Goal: Task Accomplishment & Management: Manage account settings

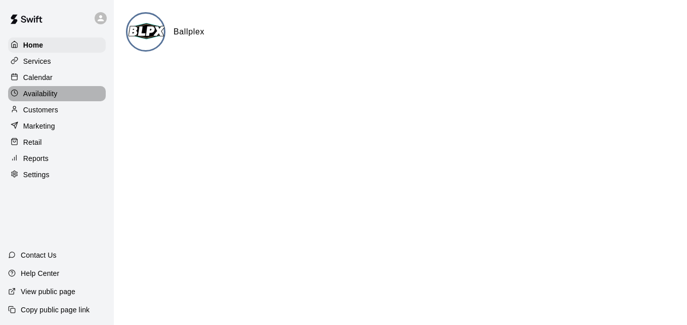
click at [68, 94] on div "Availability" at bounding box center [57, 93] width 98 height 15
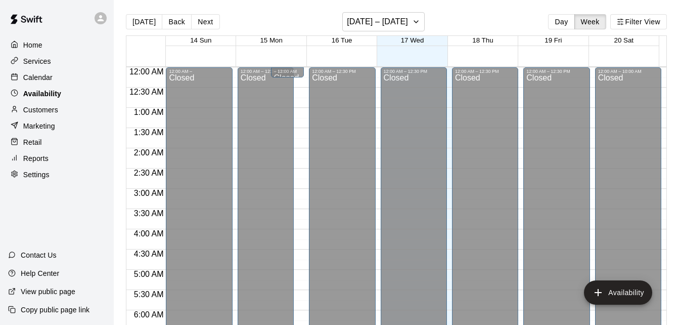
scroll to position [398, 0]
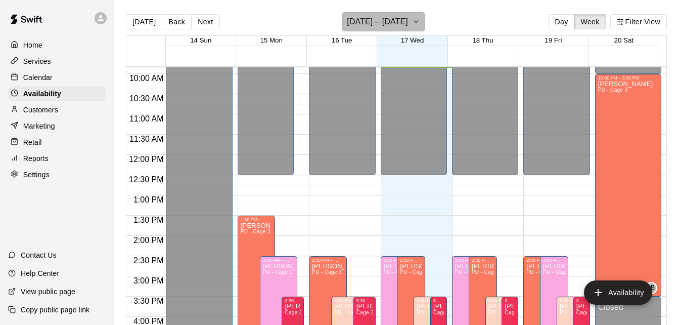
click at [420, 24] on icon "button" at bounding box center [416, 22] width 8 height 12
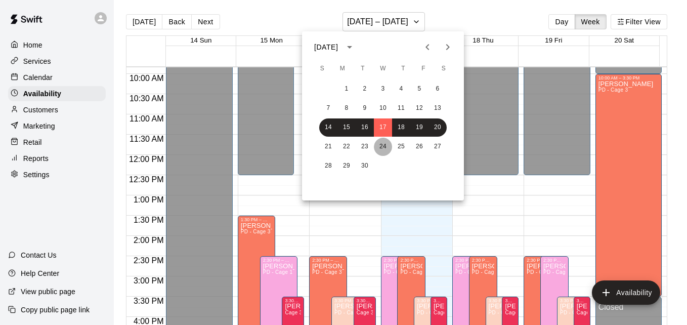
click at [381, 151] on button "24" at bounding box center [383, 147] width 18 height 18
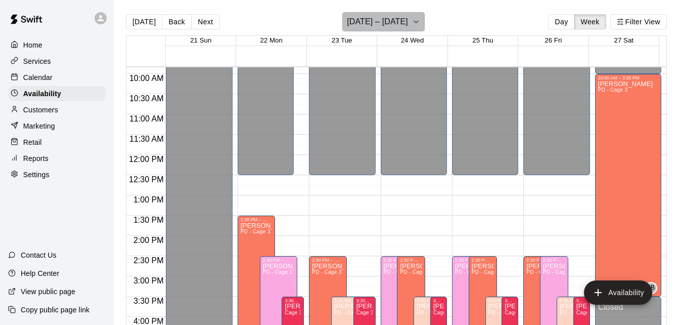
click at [419, 22] on icon "button" at bounding box center [416, 22] width 8 height 12
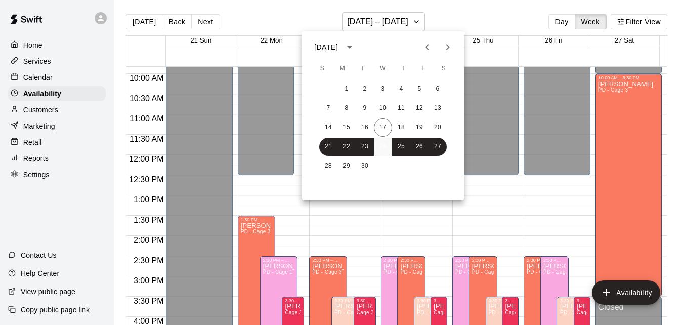
click at [382, 147] on button "24" at bounding box center [383, 147] width 18 height 18
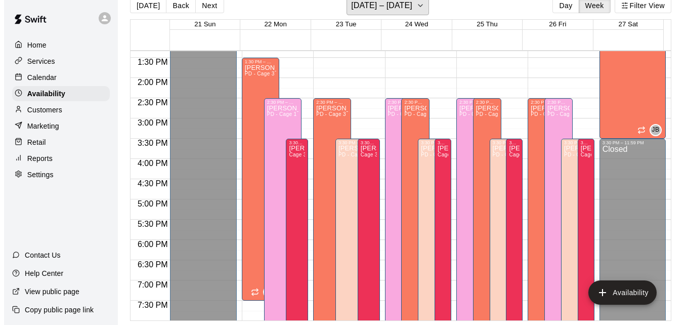
scroll to position [560, 0]
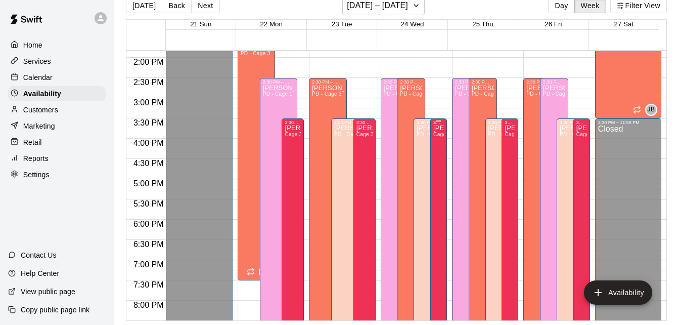
click at [435, 189] on div "[PERSON_NAME] Cage 3" at bounding box center [439, 287] width 11 height 325
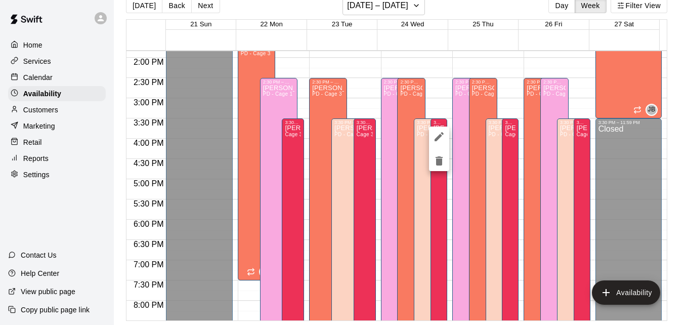
click at [427, 190] on div at bounding box center [343, 162] width 687 height 325
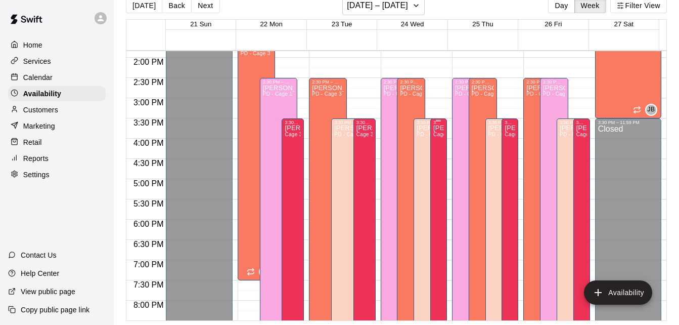
click at [438, 154] on div "[PERSON_NAME] Cage 3" at bounding box center [439, 287] width 11 height 325
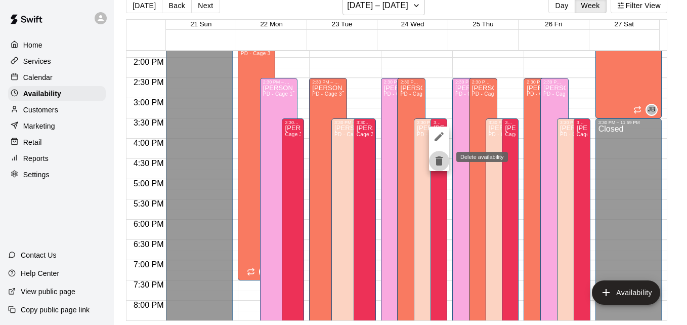
click at [437, 161] on icon "delete" at bounding box center [439, 160] width 7 height 9
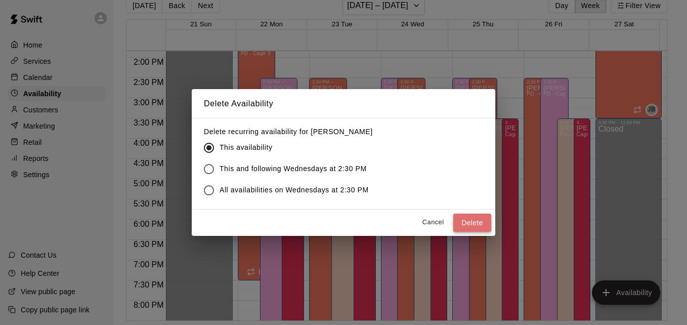
click at [467, 223] on button "Delete" at bounding box center [472, 222] width 38 height 19
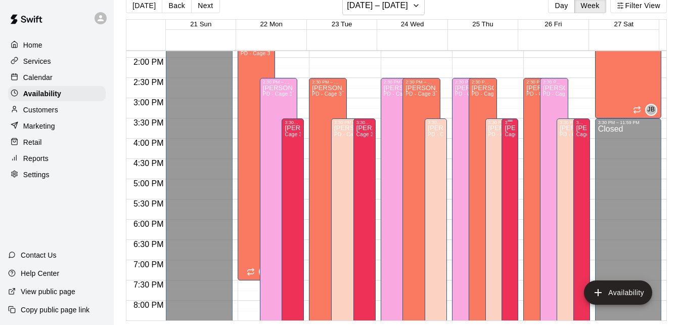
click at [505, 140] on div "[PERSON_NAME] Cage 3" at bounding box center [510, 287] width 11 height 325
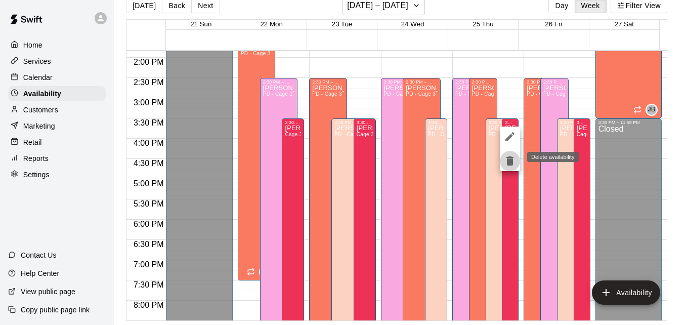
click at [510, 164] on icon "delete" at bounding box center [509, 160] width 7 height 9
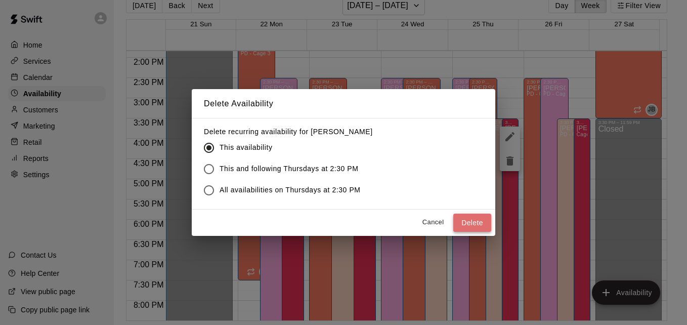
click at [477, 220] on button "Delete" at bounding box center [472, 222] width 38 height 19
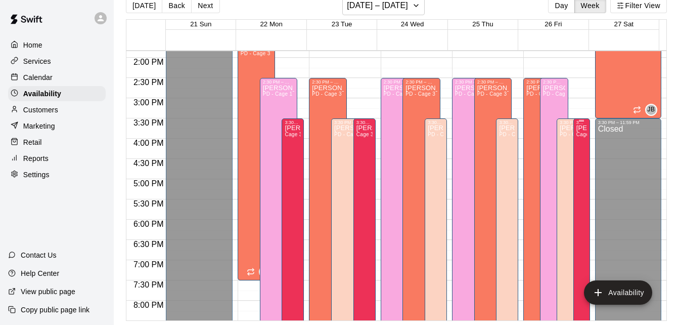
click at [577, 158] on div "[PERSON_NAME] Cage 3" at bounding box center [582, 287] width 11 height 325
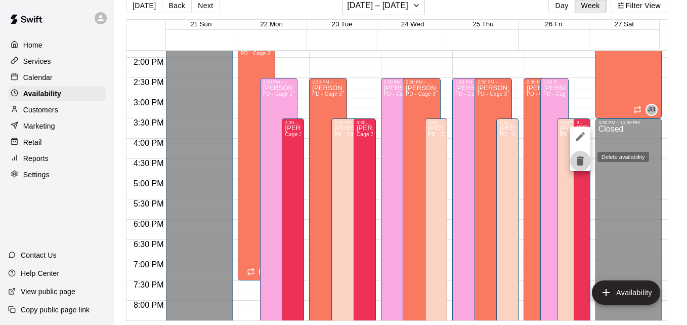
click at [579, 164] on icon "delete" at bounding box center [580, 160] width 7 height 9
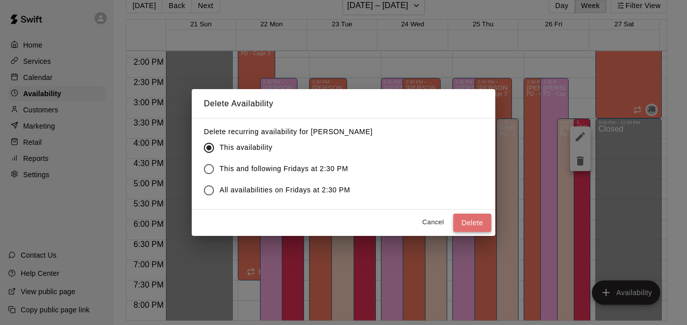
click at [462, 218] on button "Delete" at bounding box center [472, 222] width 38 height 19
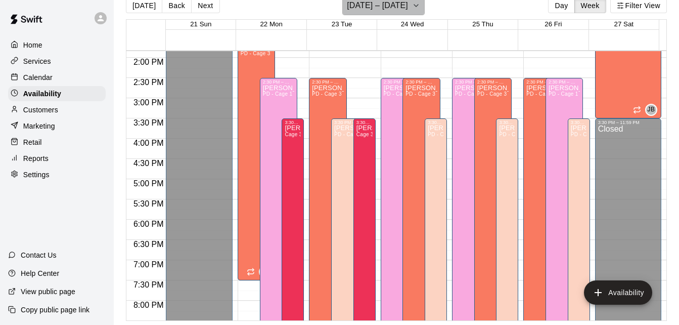
click at [420, 4] on icon "button" at bounding box center [416, 5] width 8 height 12
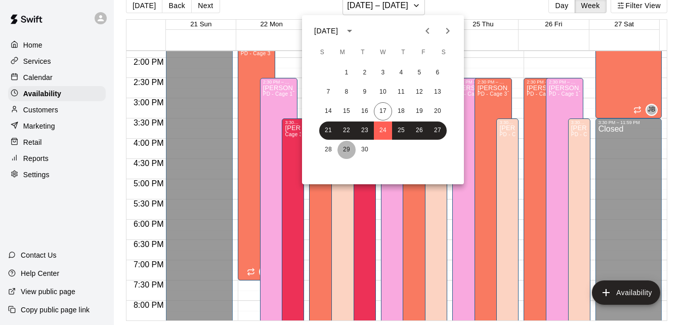
click at [345, 149] on button "29" at bounding box center [346, 150] width 18 height 18
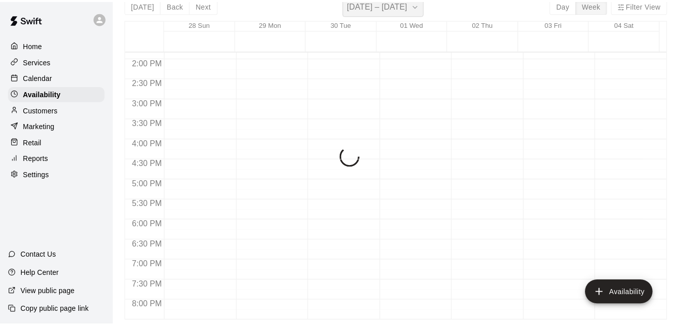
scroll to position [12, 0]
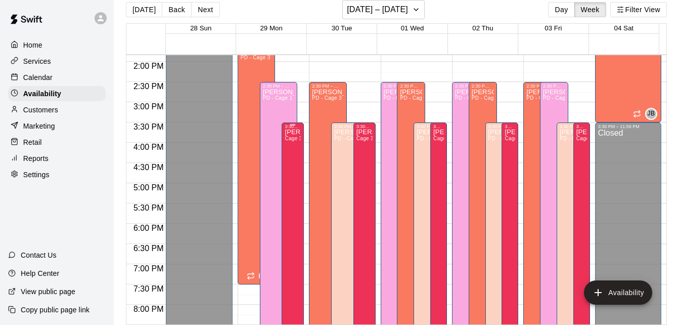
click at [287, 172] on div "[PERSON_NAME] Cage 3" at bounding box center [293, 291] width 16 height 325
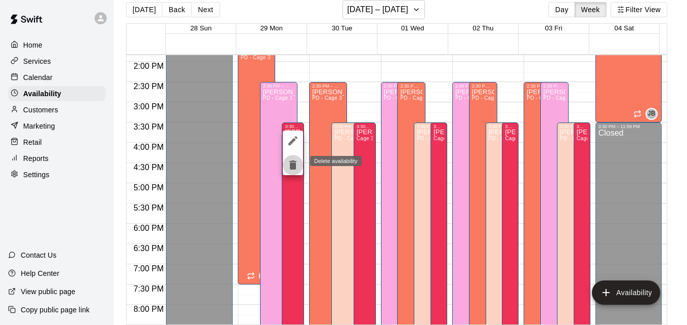
click at [290, 166] on icon "delete" at bounding box center [292, 164] width 7 height 9
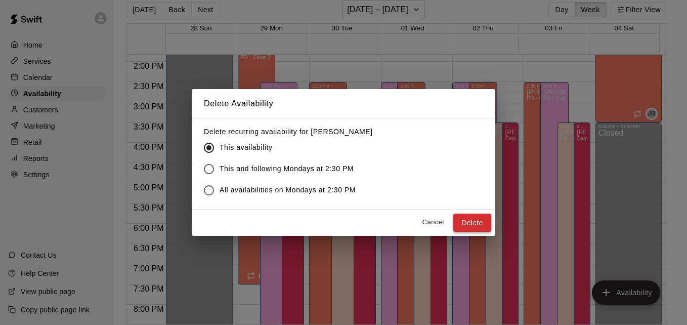
click at [475, 224] on button "Delete" at bounding box center [472, 222] width 38 height 19
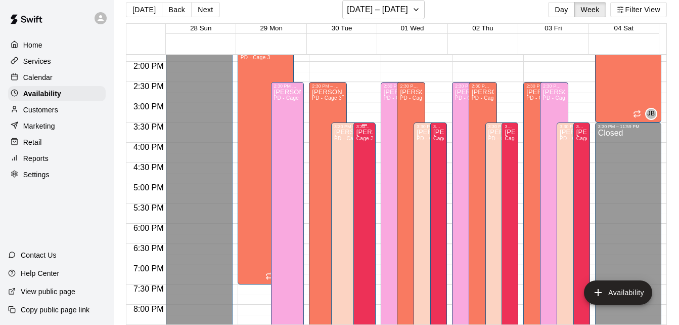
click at [360, 147] on div "[PERSON_NAME] Cage 3" at bounding box center [365, 291] width 16 height 325
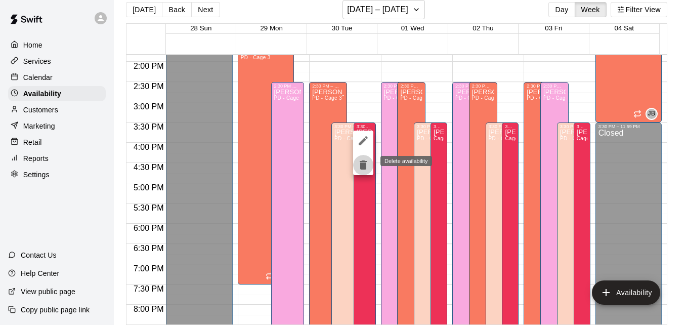
click at [360, 164] on icon "delete" at bounding box center [363, 164] width 7 height 9
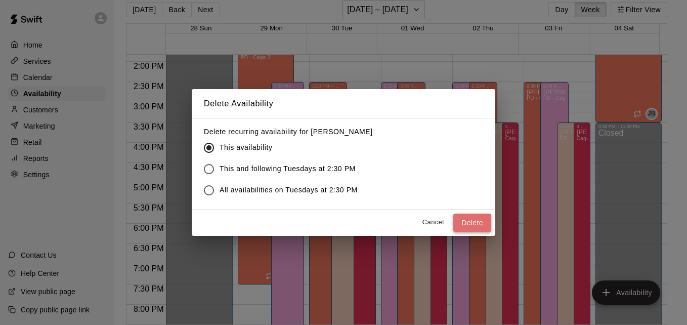
click at [468, 221] on button "Delete" at bounding box center [472, 222] width 38 height 19
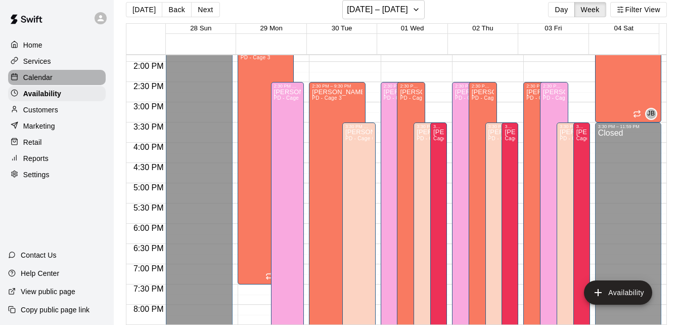
click at [65, 79] on div "Calendar" at bounding box center [57, 77] width 98 height 15
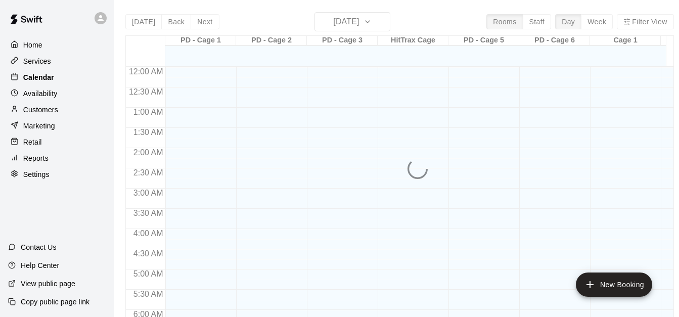
scroll to position [399, 0]
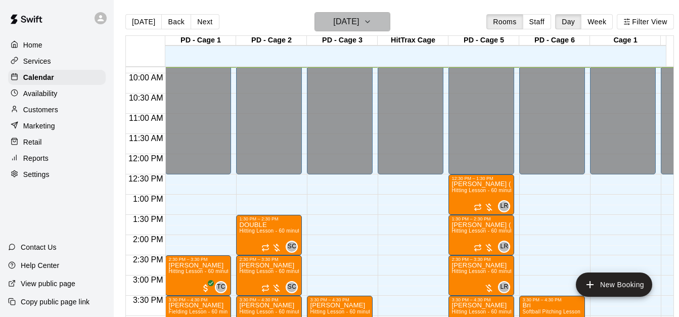
click at [359, 22] on h6 "[DATE]" at bounding box center [346, 22] width 26 height 14
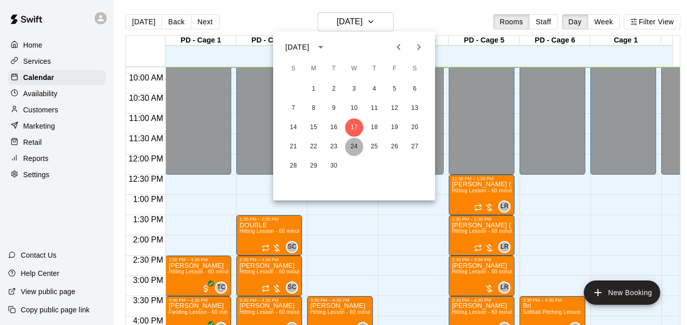
click at [351, 148] on button "24" at bounding box center [354, 147] width 18 height 18
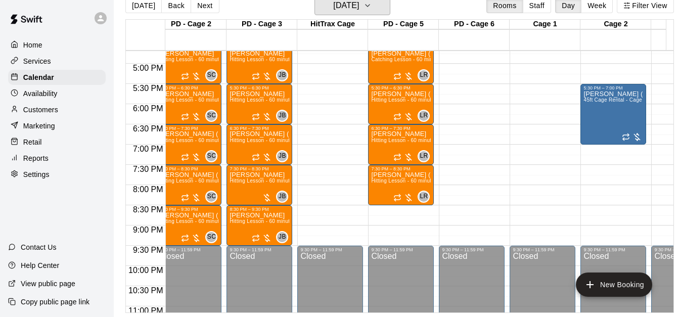
scroll to position [0, 0]
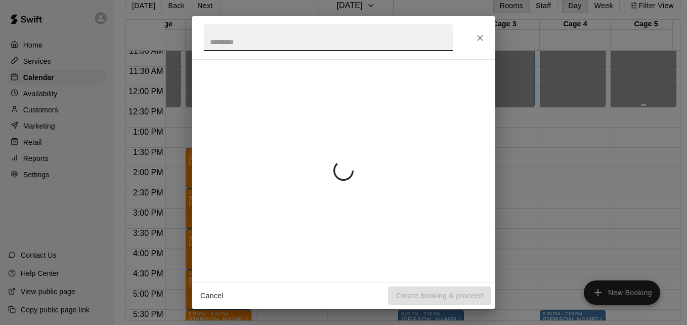
click at [672, 52] on div "Cancel Create booking & proceed" at bounding box center [343, 162] width 687 height 325
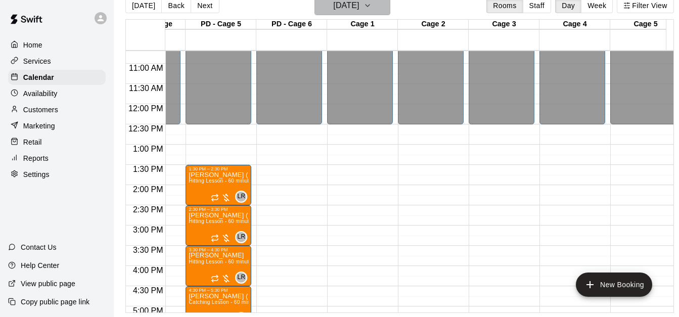
click at [372, 8] on icon "button" at bounding box center [368, 5] width 8 height 12
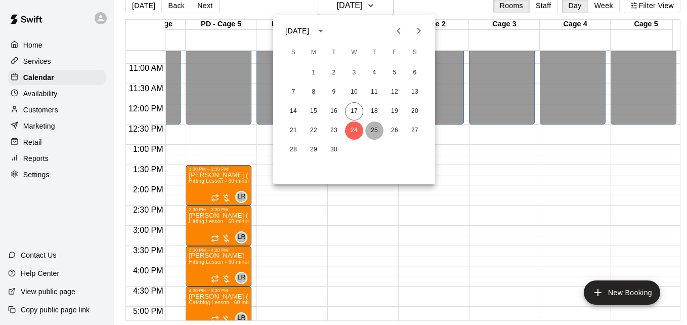
click at [376, 132] on button "25" at bounding box center [374, 130] width 18 height 18
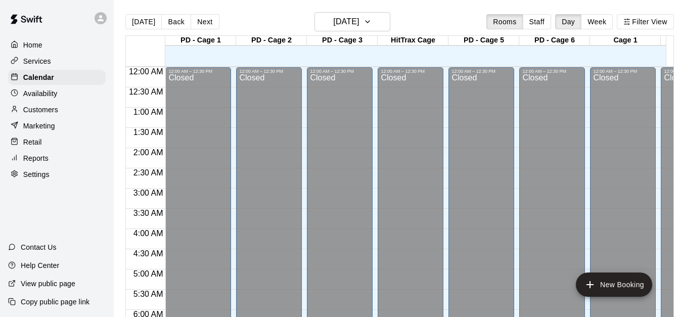
scroll to position [417, 0]
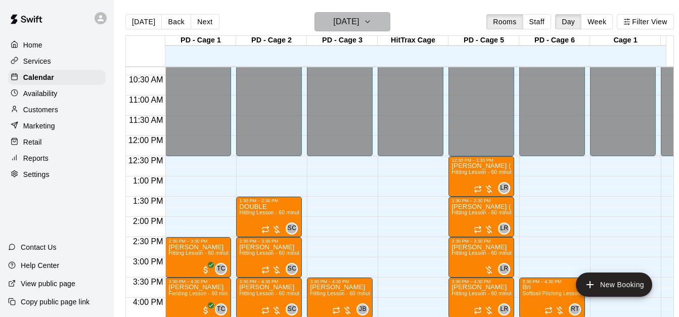
click at [372, 24] on icon "button" at bounding box center [368, 22] width 8 height 12
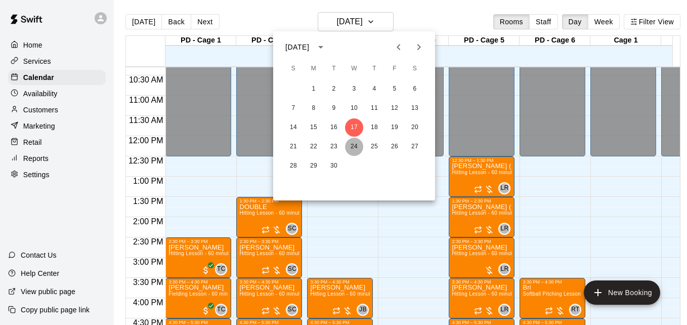
click at [351, 146] on button "24" at bounding box center [354, 147] width 18 height 18
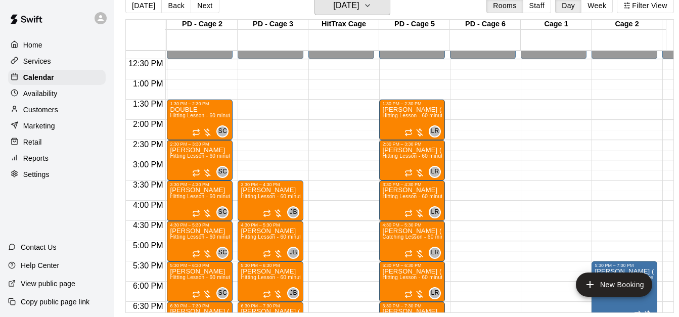
scroll to position [0, 0]
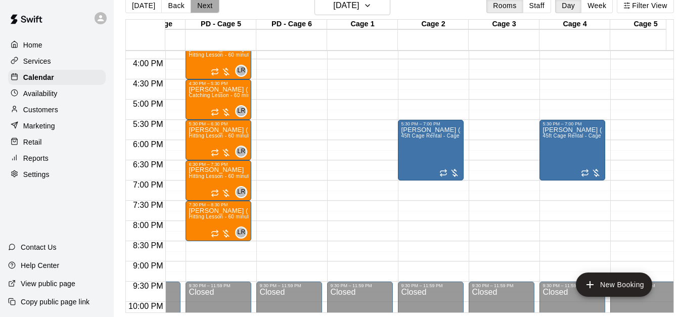
click at [204, 3] on button "Next" at bounding box center [205, 5] width 28 height 15
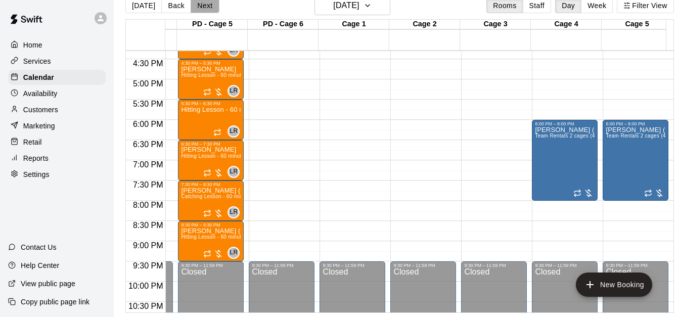
click at [203, 3] on button "Next" at bounding box center [205, 5] width 28 height 15
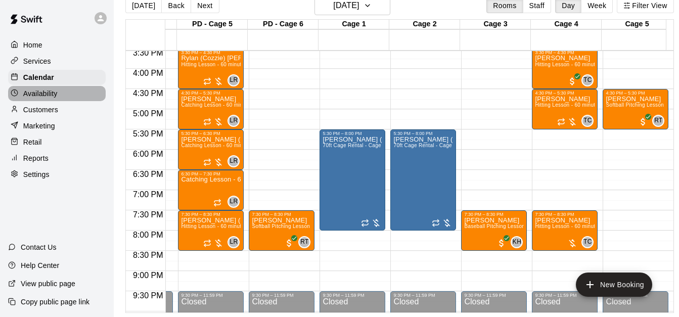
click at [83, 99] on div "Availability" at bounding box center [57, 93] width 98 height 15
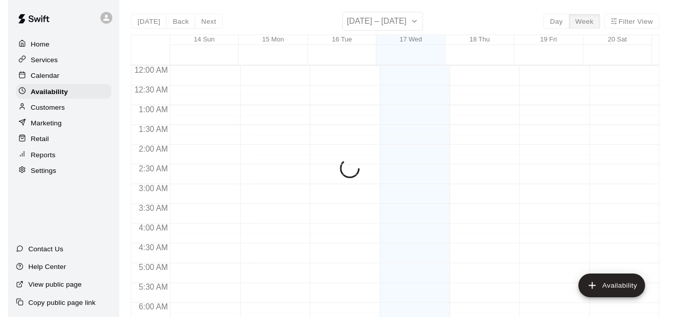
scroll to position [418, 0]
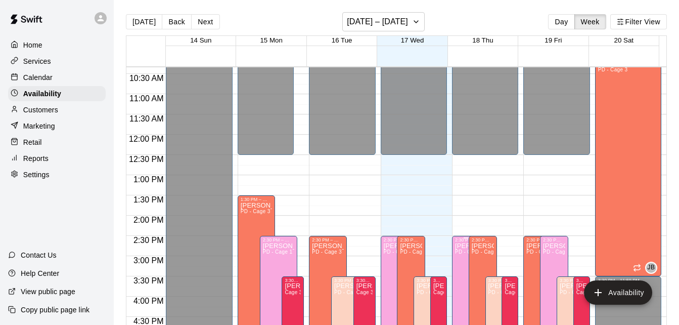
click at [455, 254] on span "PD - Cage 1" at bounding box center [470, 252] width 30 height 6
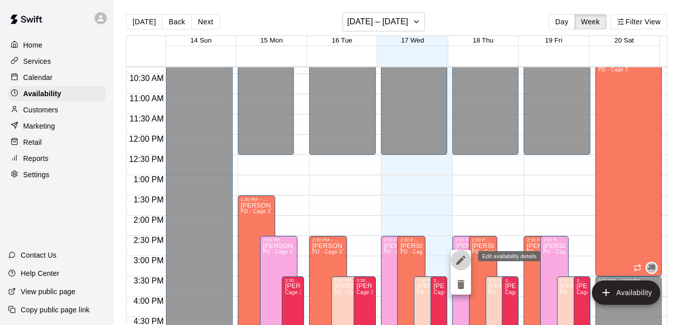
click at [459, 262] on icon "edit" at bounding box center [460, 259] width 9 height 9
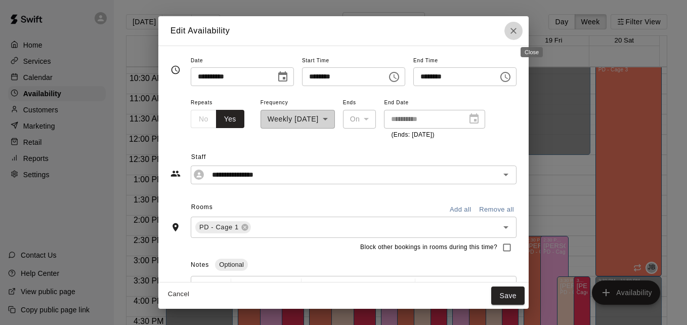
click at [519, 34] on icon "Close" at bounding box center [513, 31] width 10 height 10
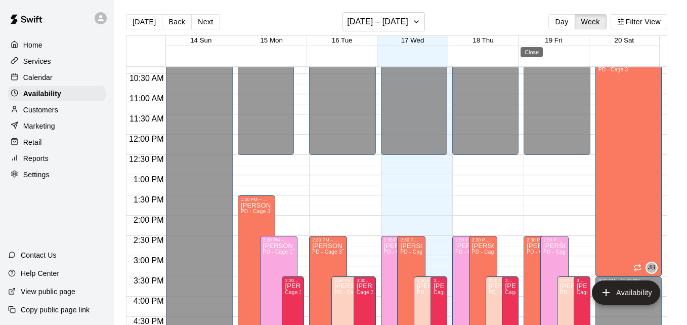
type input "**********"
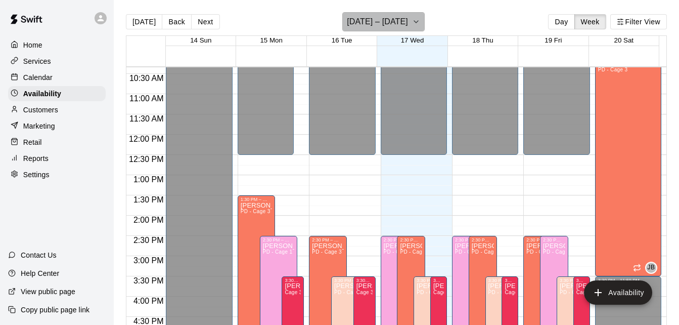
click at [414, 27] on button "[DATE] – [DATE]" at bounding box center [383, 21] width 82 height 19
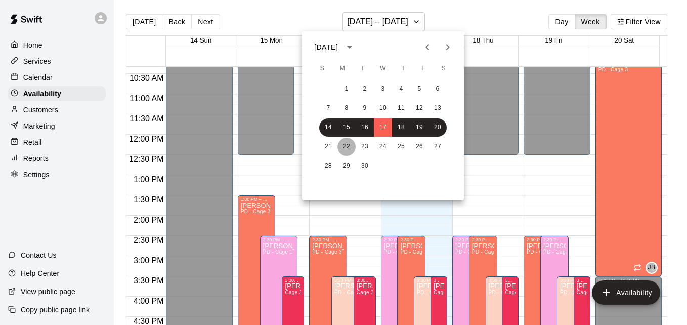
click at [348, 145] on button "22" at bounding box center [346, 147] width 18 height 18
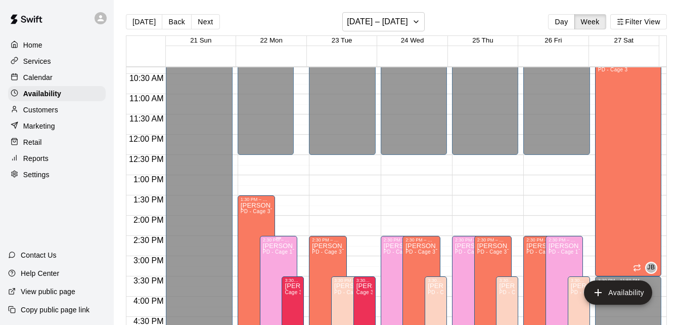
click at [269, 254] on span "PD - Cage 1" at bounding box center [278, 252] width 30 height 6
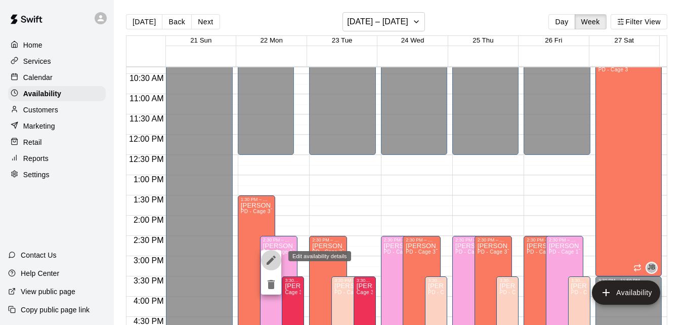
click at [271, 261] on icon "edit" at bounding box center [271, 259] width 9 height 9
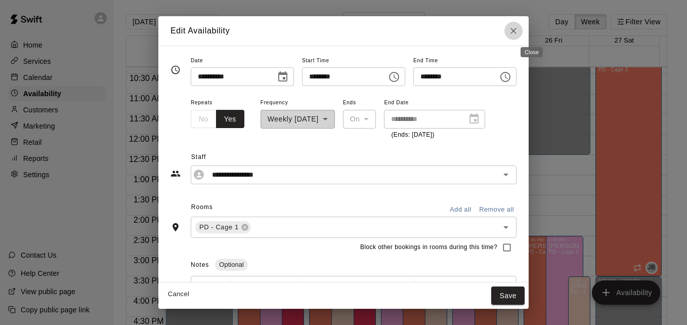
click at [519, 31] on icon "Close" at bounding box center [513, 31] width 10 height 10
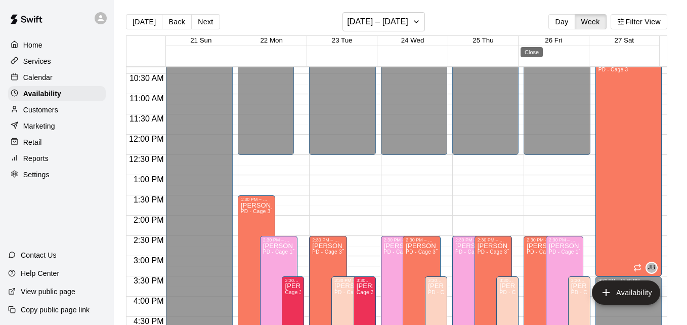
type input "**********"
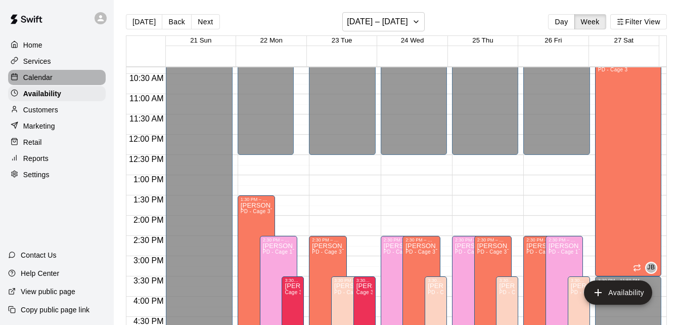
click at [72, 74] on div "Calendar" at bounding box center [57, 77] width 98 height 15
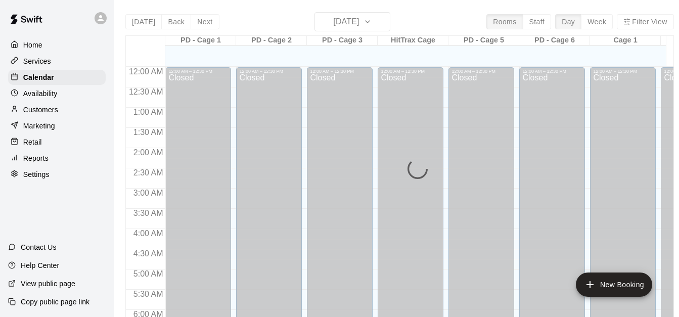
scroll to position [419, 0]
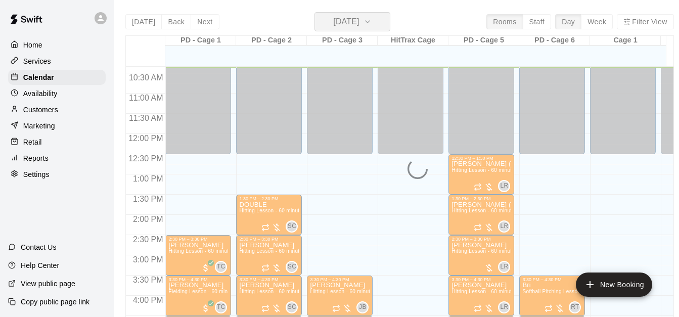
click at [372, 18] on icon "button" at bounding box center [368, 22] width 8 height 12
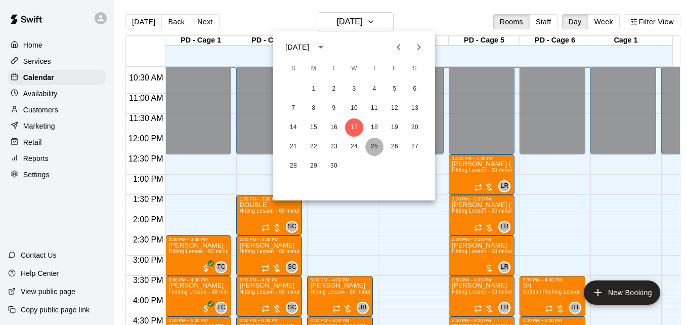
click at [377, 150] on button "25" at bounding box center [374, 147] width 18 height 18
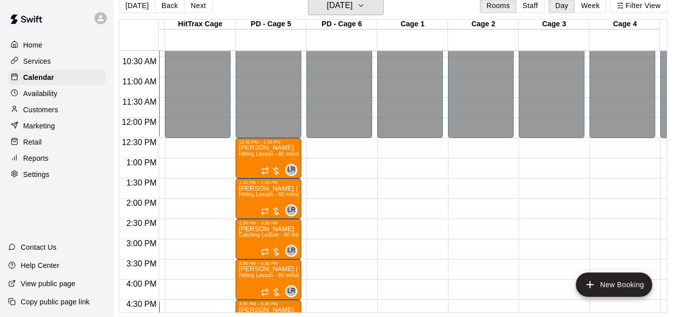
scroll to position [0, 217]
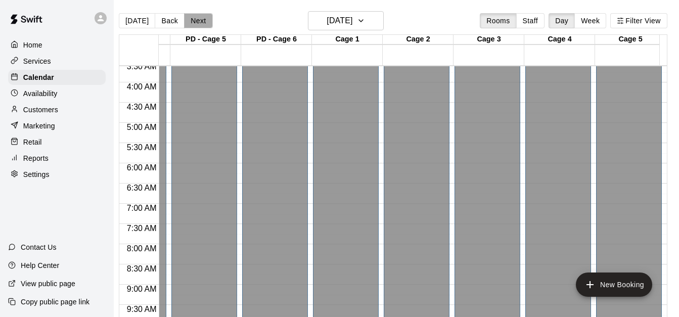
click at [195, 18] on button "Next" at bounding box center [198, 20] width 28 height 15
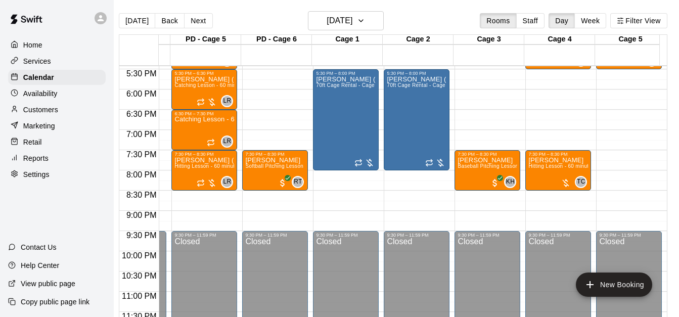
scroll to position [711, 272]
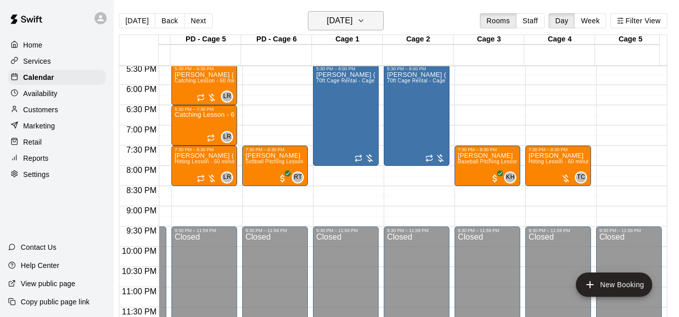
click at [363, 22] on button "Friday Sep 26" at bounding box center [346, 20] width 76 height 19
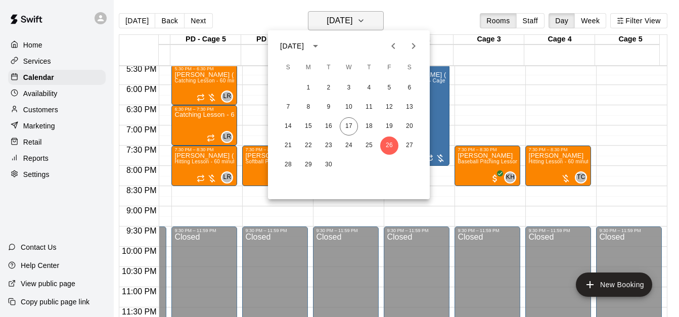
scroll to position [1, 5]
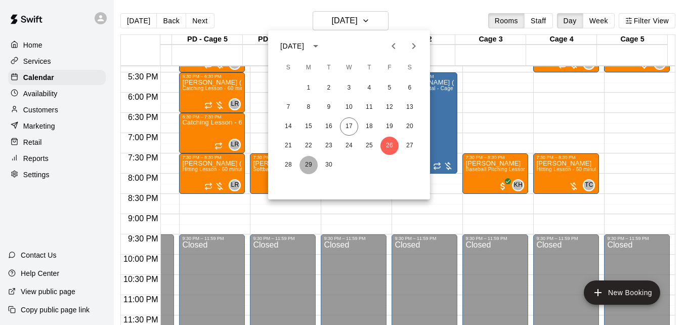
click at [305, 164] on button "29" at bounding box center [308, 165] width 18 height 18
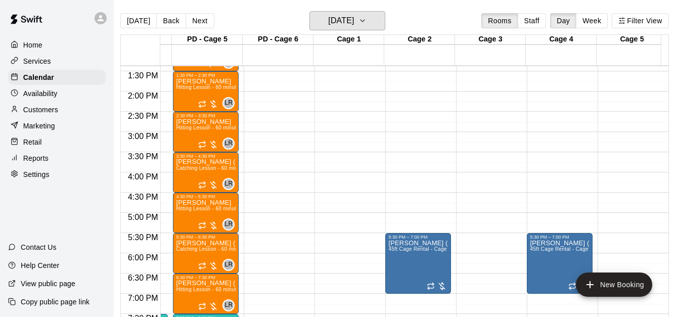
scroll to position [529, 272]
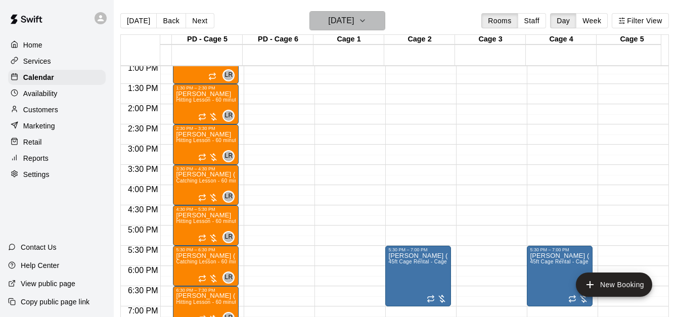
click at [367, 15] on icon "button" at bounding box center [363, 21] width 8 height 12
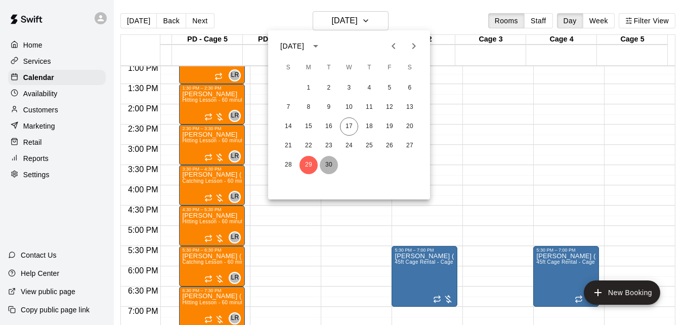
click at [329, 164] on button "30" at bounding box center [329, 165] width 18 height 18
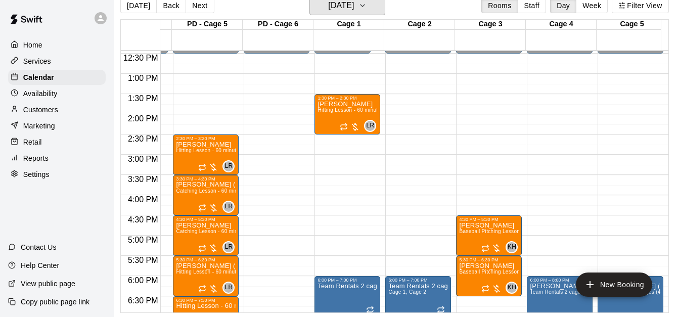
scroll to position [488, 272]
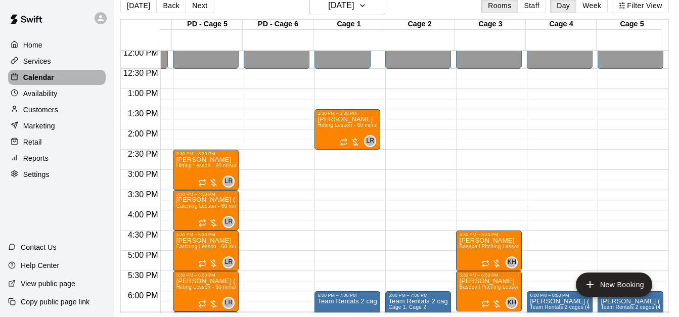
click at [61, 81] on div "Calendar" at bounding box center [57, 77] width 98 height 15
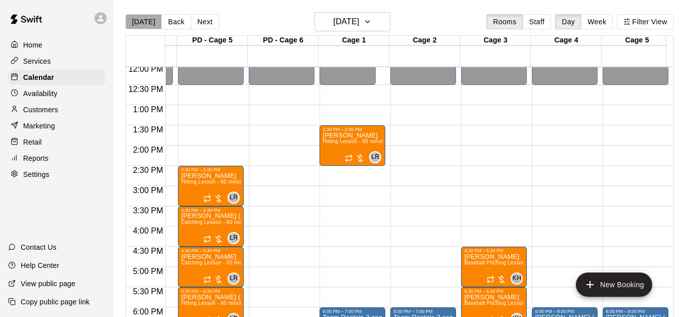
click at [151, 27] on button "[DATE]" at bounding box center [143, 21] width 36 height 15
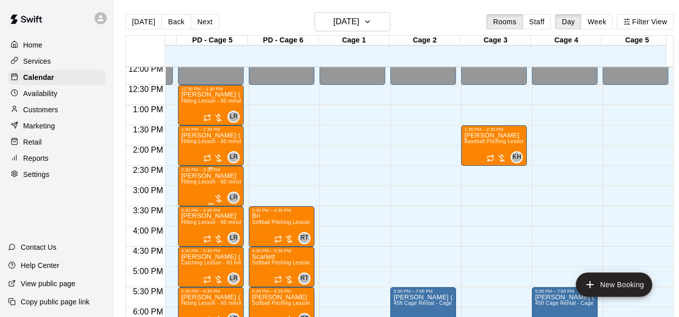
click at [204, 181] on span "Hitting Lesson - 60 minutes" at bounding box center [214, 182] width 66 height 6
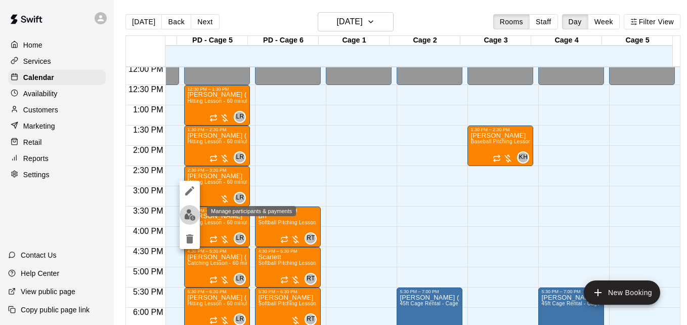
click at [190, 214] on img "edit" at bounding box center [190, 215] width 12 height 12
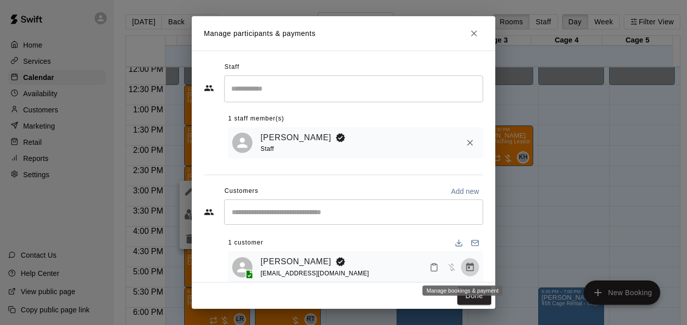
click at [465, 272] on icon "Manage bookings & payment" at bounding box center [470, 267] width 10 height 10
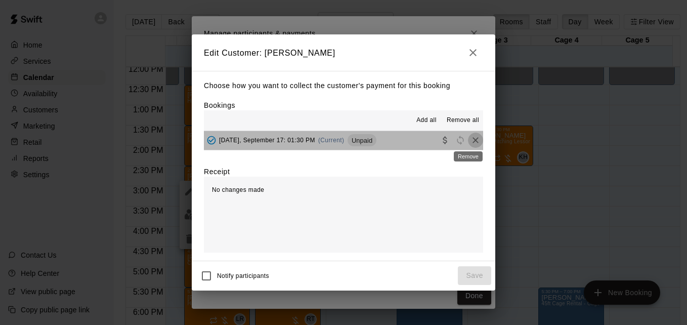
click at [470, 139] on icon "Remove" at bounding box center [475, 140] width 10 height 10
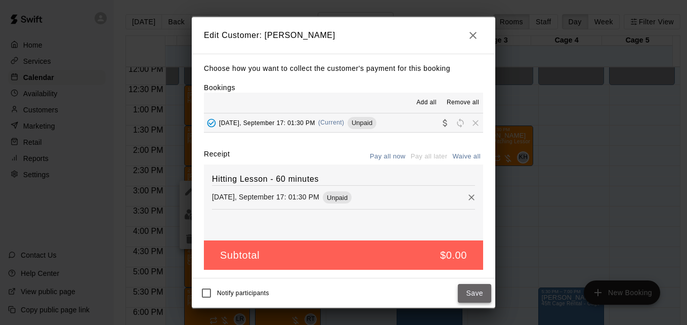
click at [468, 289] on button "Save" at bounding box center [474, 293] width 33 height 19
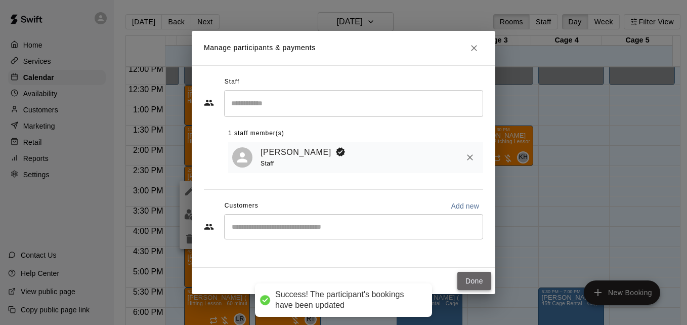
click at [474, 286] on button "Done" at bounding box center [474, 281] width 34 height 19
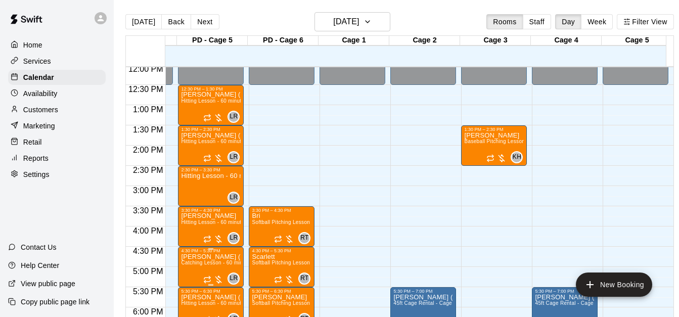
click at [215, 262] on span "Catching Lesson - 60 minutes" at bounding box center [217, 263] width 72 height 6
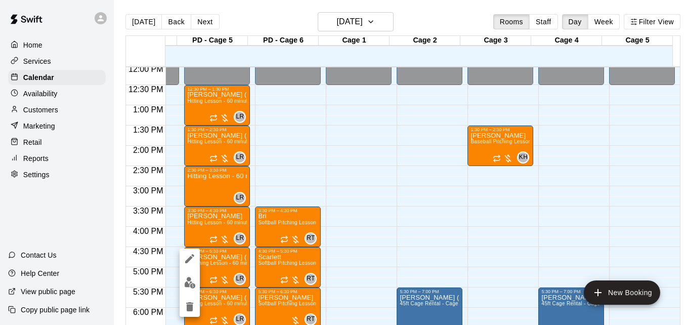
click at [375, 244] on div at bounding box center [343, 162] width 687 height 325
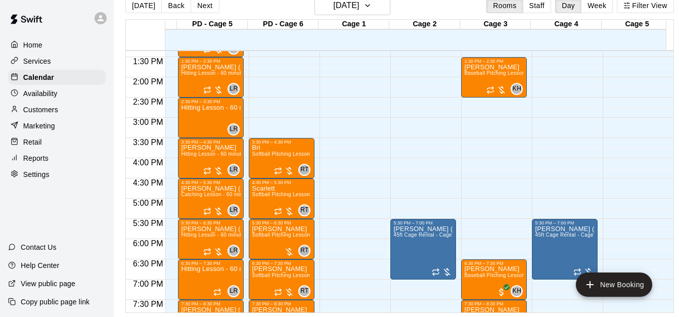
scroll to position [549, 272]
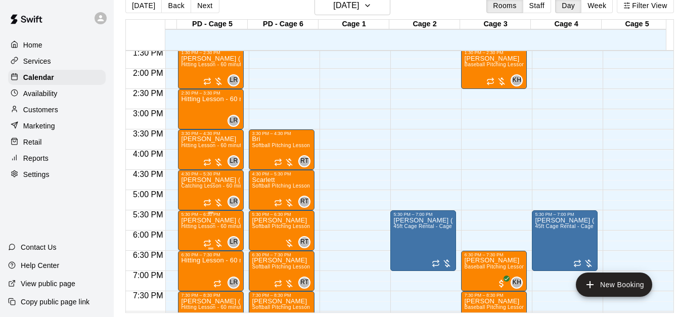
click at [201, 221] on p "[PERSON_NAME] ([PERSON_NAME]) Weeks & 1 other" at bounding box center [211, 221] width 60 height 0
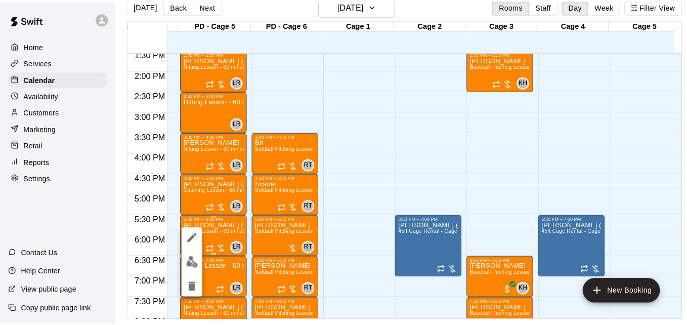
scroll to position [16, 0]
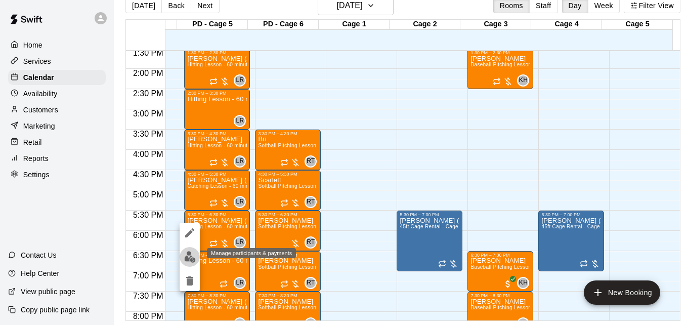
click at [191, 256] on img "edit" at bounding box center [190, 257] width 12 height 12
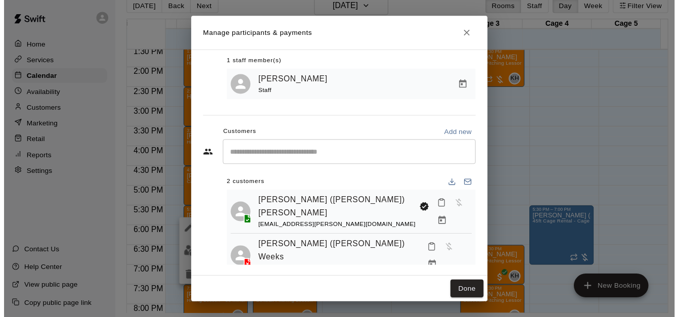
scroll to position [58, 0]
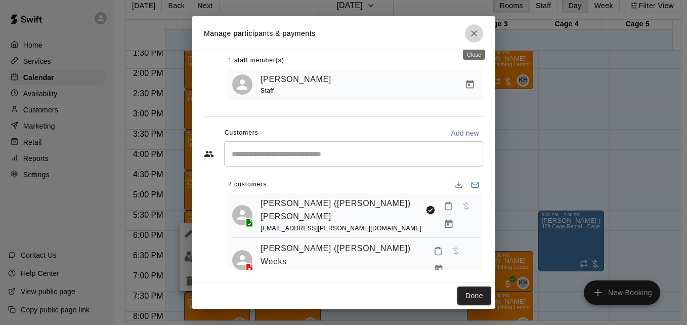
click at [468, 35] on button "Close" at bounding box center [474, 33] width 18 height 18
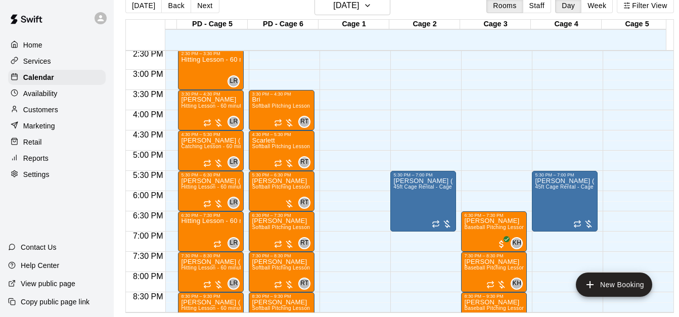
scroll to position [589, 272]
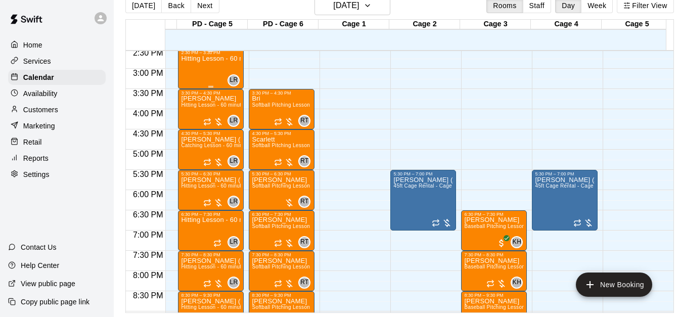
click at [206, 74] on div "Hitting Lesson - 60 minutes" at bounding box center [211, 213] width 60 height 317
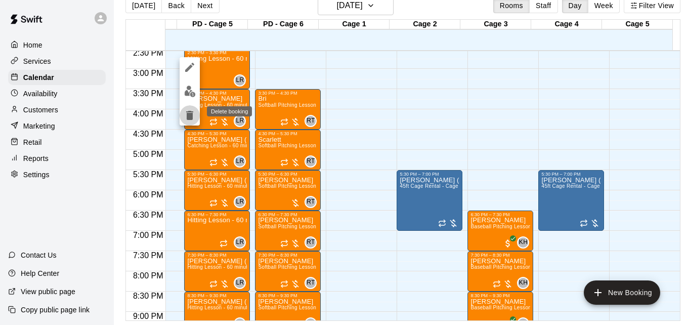
click at [193, 114] on icon "delete" at bounding box center [189, 115] width 7 height 9
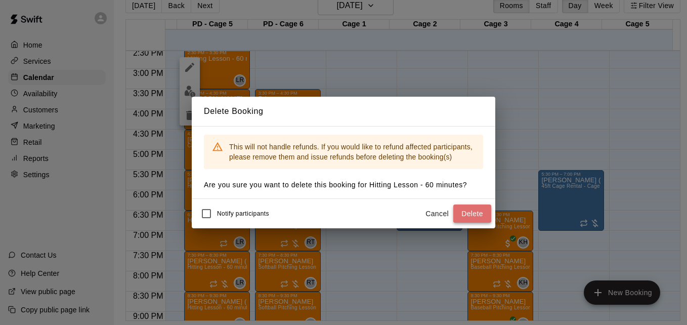
click at [460, 211] on button "Delete" at bounding box center [472, 213] width 38 height 19
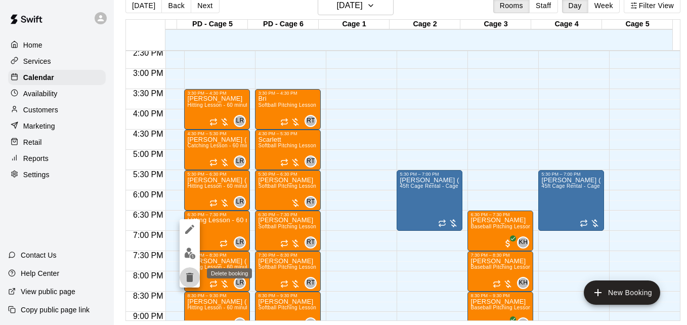
click at [189, 278] on icon "delete" at bounding box center [189, 277] width 7 height 9
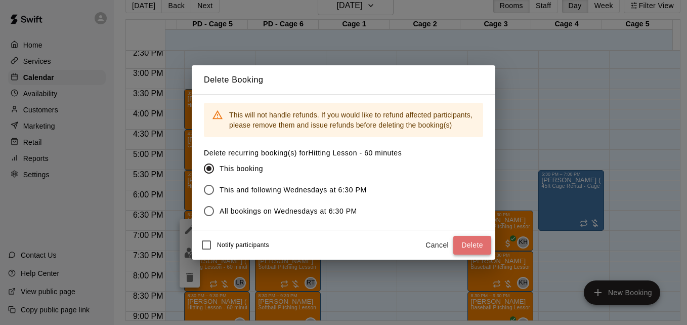
click at [469, 246] on button "Delete" at bounding box center [472, 245] width 38 height 19
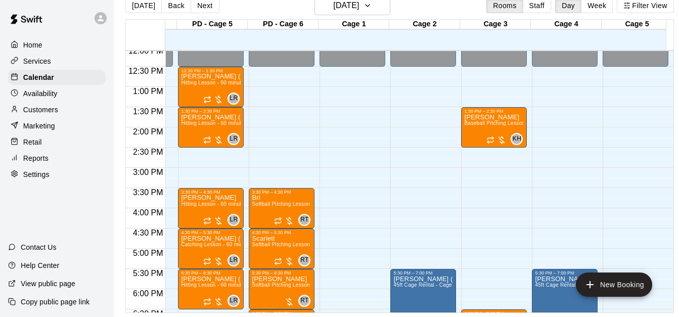
scroll to position [488, 272]
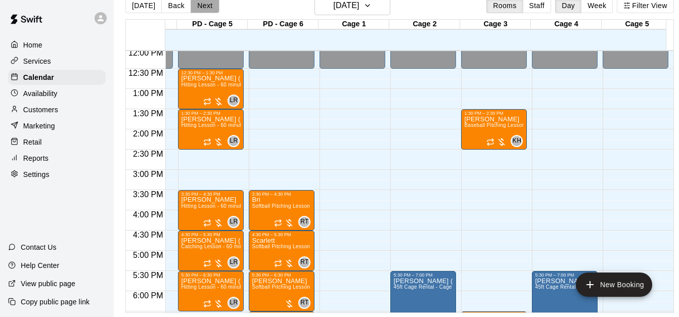
click at [205, 6] on button "Next" at bounding box center [205, 5] width 28 height 15
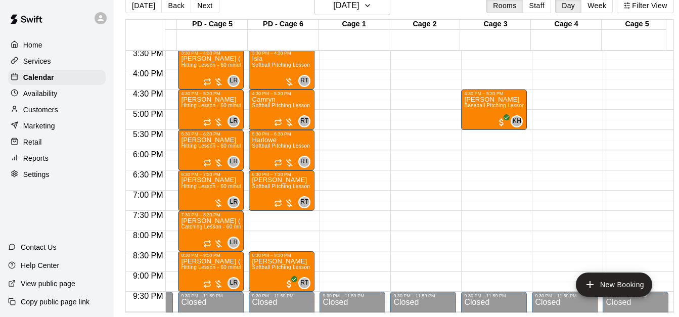
scroll to position [630, 272]
click at [205, 7] on button "Next" at bounding box center [205, 5] width 28 height 15
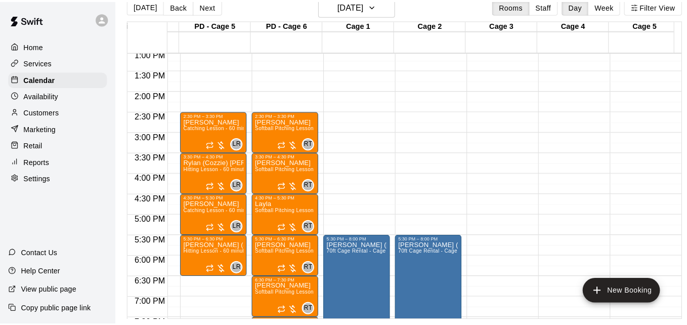
scroll to position [529, 272]
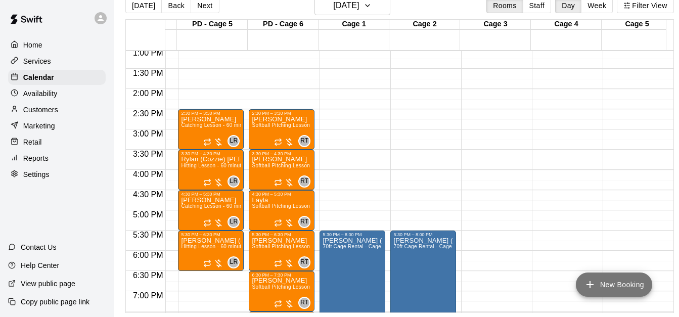
click at [606, 282] on button "New Booking" at bounding box center [614, 285] width 76 height 24
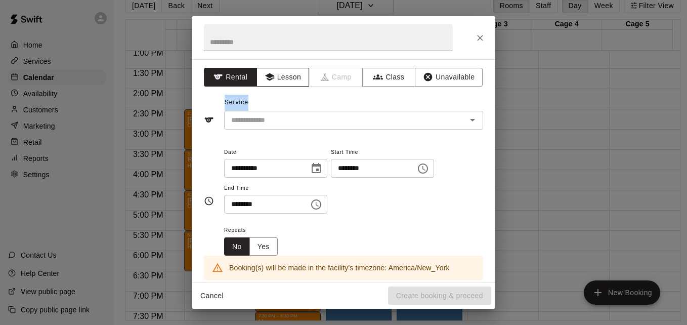
click at [284, 82] on div "**********" at bounding box center [344, 170] width 304 height 223
click at [284, 82] on button "Lesson" at bounding box center [282, 77] width 53 height 19
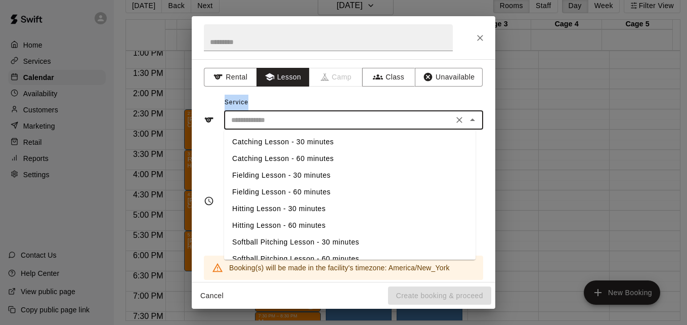
click at [305, 118] on input "text" at bounding box center [338, 120] width 223 height 13
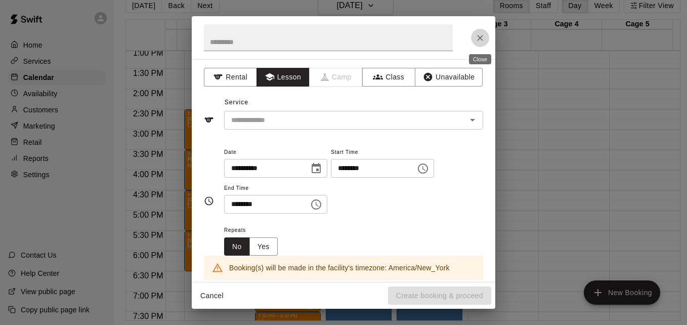
click at [481, 37] on icon "Close" at bounding box center [480, 38] width 6 height 6
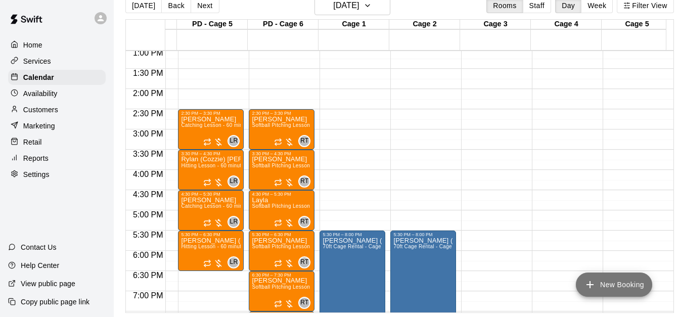
click at [612, 281] on button "New Booking" at bounding box center [614, 285] width 76 height 24
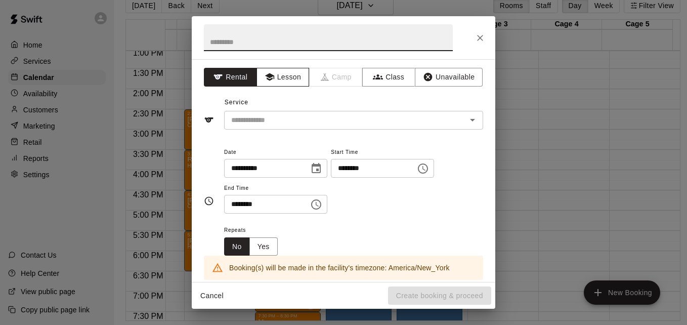
click at [281, 79] on button "Lesson" at bounding box center [282, 77] width 53 height 19
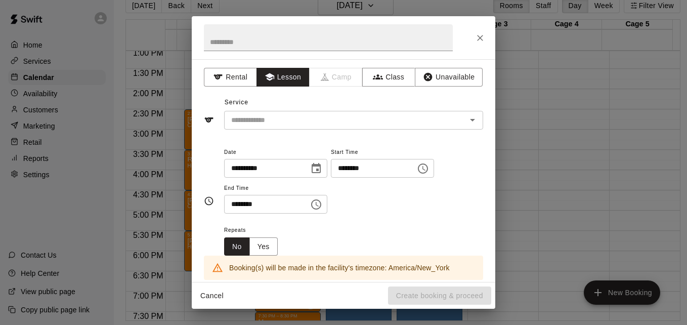
click at [300, 130] on div "**********" at bounding box center [344, 170] width 304 height 223
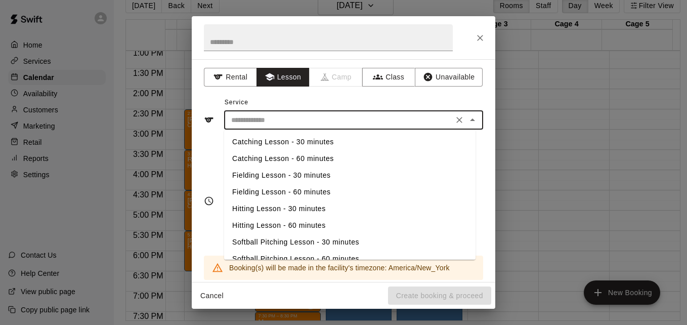
click at [314, 123] on input "text" at bounding box center [338, 120] width 223 height 13
click at [326, 157] on li "Catching Lesson - 60 minutes" at bounding box center [349, 158] width 251 height 17
type input "**********"
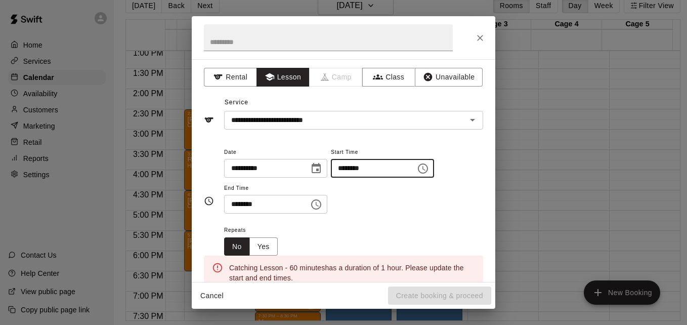
click at [355, 168] on input "********" at bounding box center [370, 168] width 78 height 19
type input "********"
click at [236, 205] on input "********" at bounding box center [263, 204] width 78 height 19
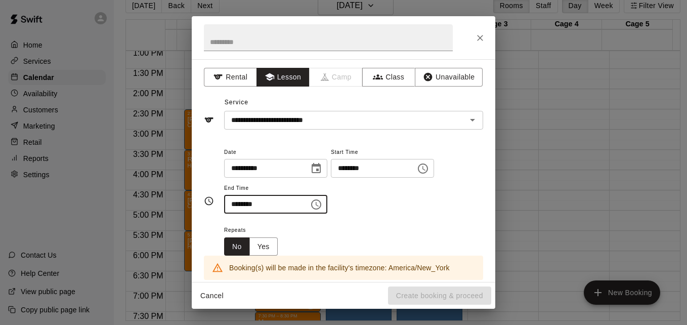
type input "********"
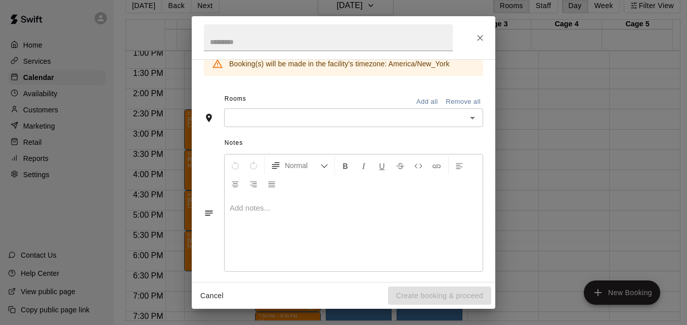
scroll to position [212, 0]
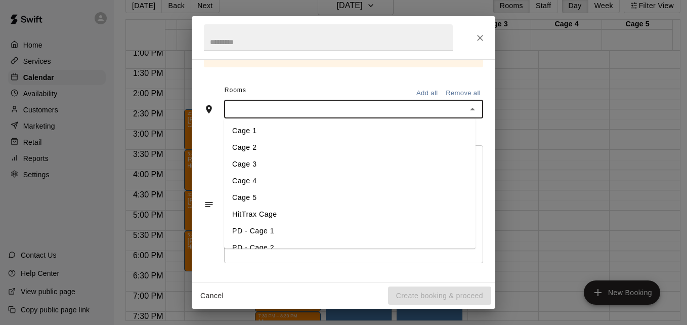
click at [352, 115] on input "text" at bounding box center [345, 109] width 236 height 13
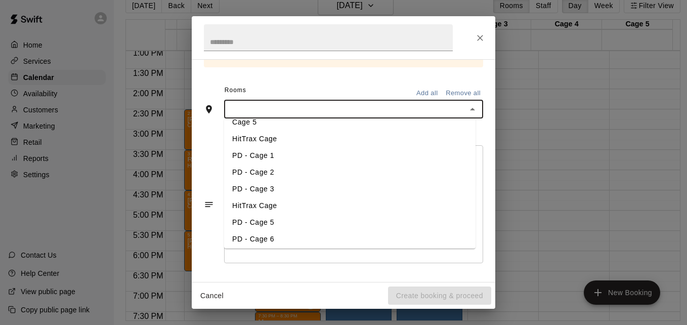
scroll to position [81, 0]
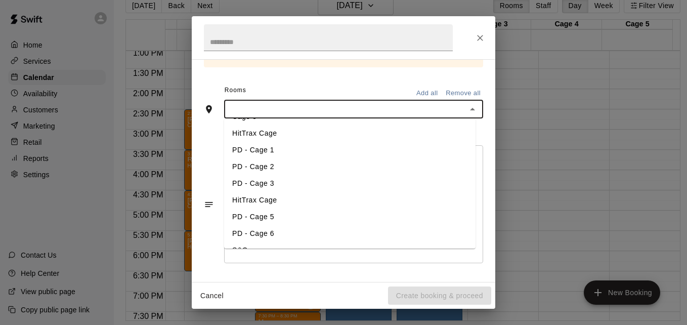
click at [317, 216] on li "PD - Cage 5" at bounding box center [349, 216] width 251 height 17
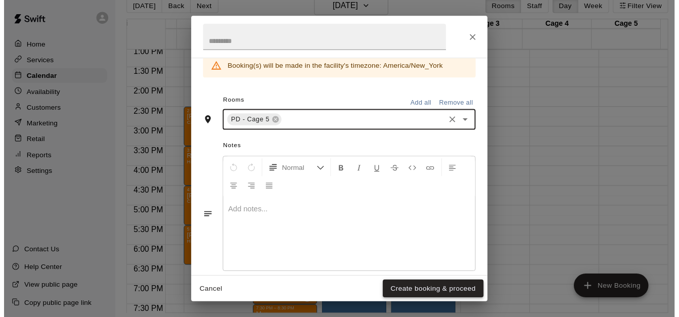
scroll to position [251, 0]
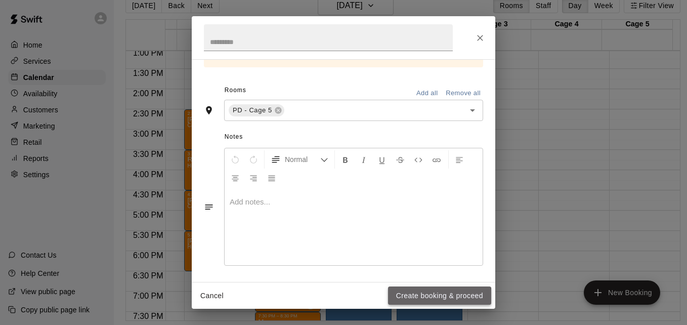
click at [439, 296] on button "Create booking & proceed" at bounding box center [439, 295] width 103 height 19
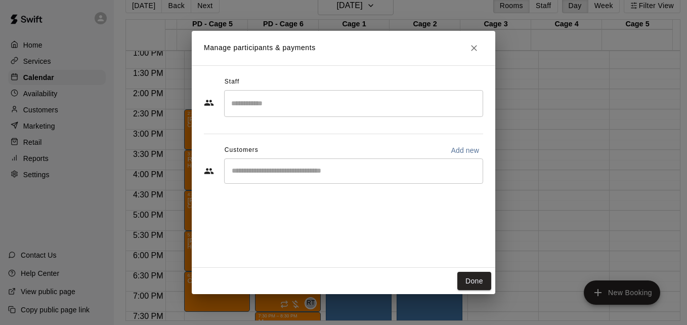
click at [338, 108] on input "Search staff" at bounding box center [354, 104] width 250 height 18
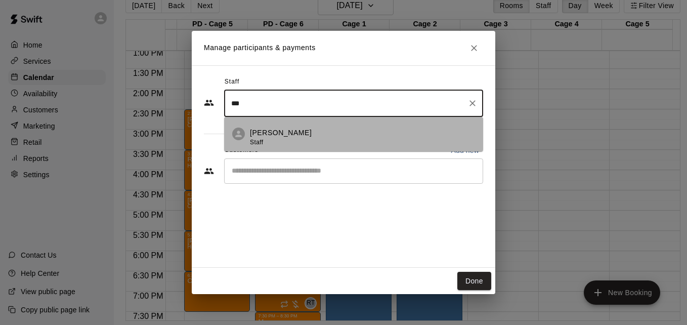
click at [345, 137] on div "Leo Rojas Staff" at bounding box center [362, 137] width 225 height 20
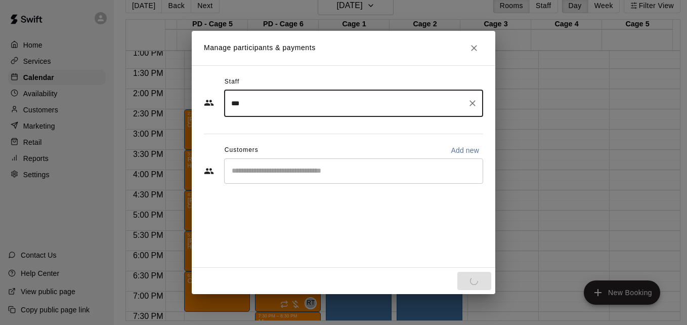
type input "***"
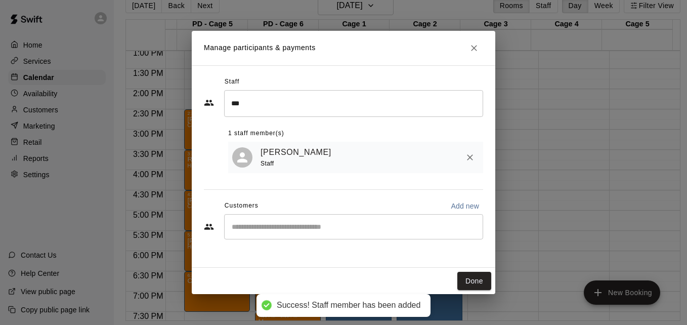
click at [325, 171] on div "Leo Rojas Staff" at bounding box center [355, 158] width 255 height 32
click at [318, 228] on input "Start typing to search customers..." at bounding box center [354, 227] width 250 height 10
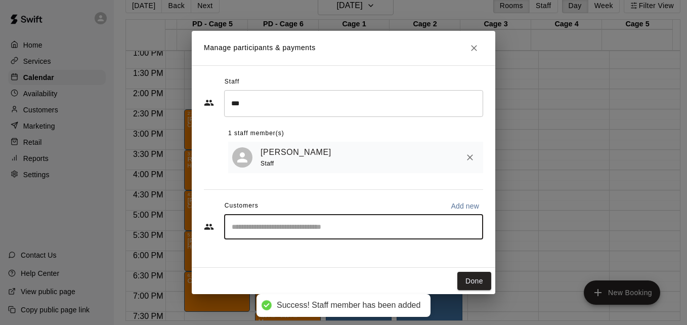
click at [318, 228] on input "Start typing to search customers..." at bounding box center [354, 227] width 250 height 10
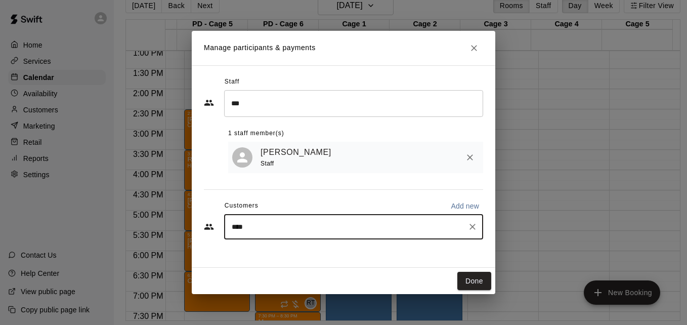
type input "*****"
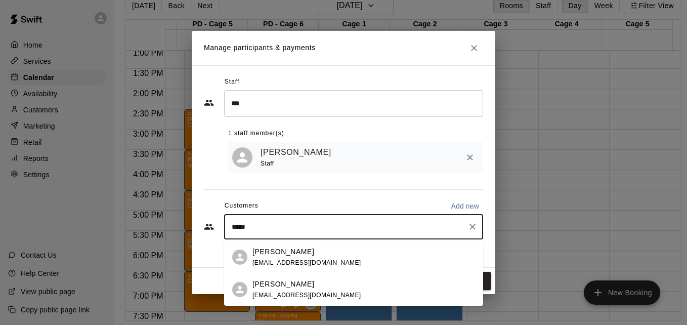
click at [346, 286] on div "Lauren Daugherty precisescreens@gmail.com" at bounding box center [363, 290] width 223 height 22
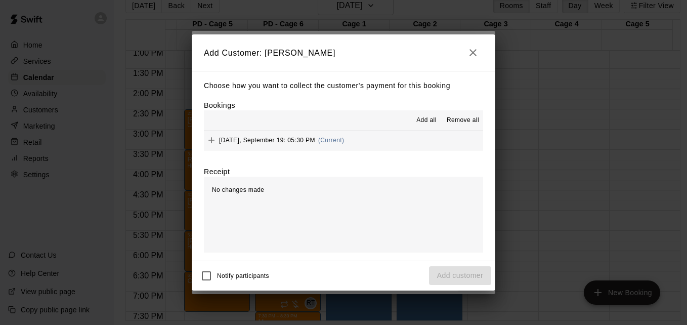
click at [374, 148] on button "Friday, September 19: 05:30 PM (Current)" at bounding box center [343, 140] width 279 height 19
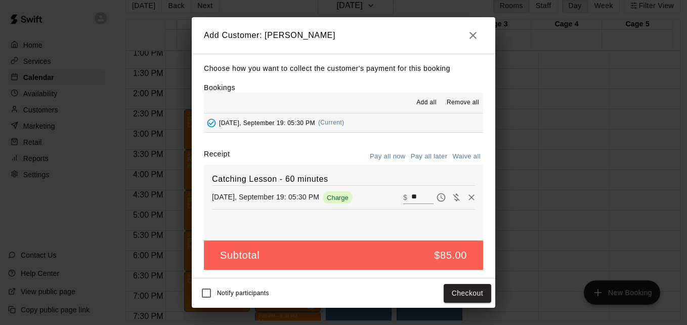
click at [436, 153] on button "Pay all later" at bounding box center [429, 157] width 42 height 16
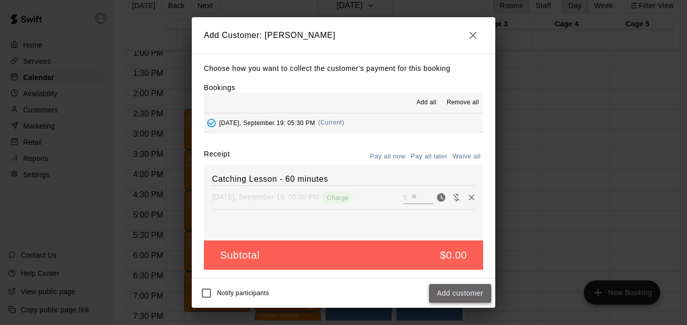
click at [469, 291] on button "Add customer" at bounding box center [460, 293] width 62 height 19
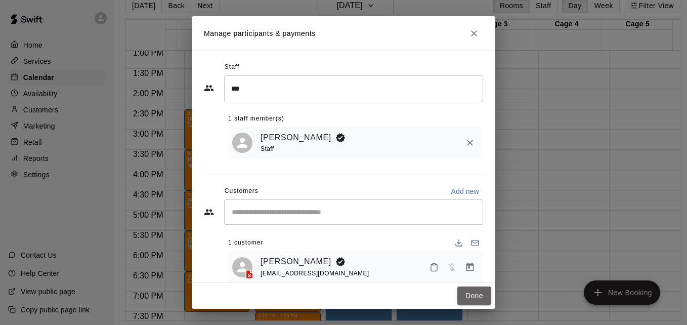
click at [469, 291] on button "Done" at bounding box center [474, 295] width 34 height 19
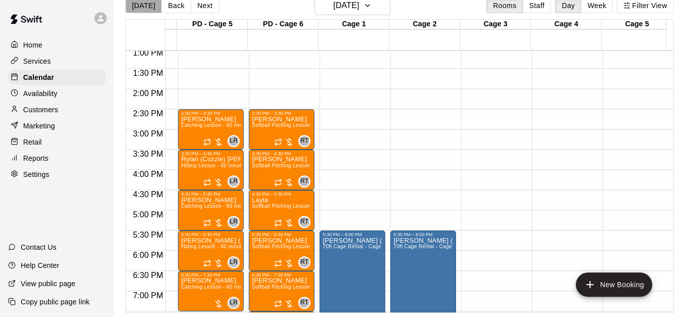
click at [151, 12] on button "[DATE]" at bounding box center [143, 5] width 36 height 15
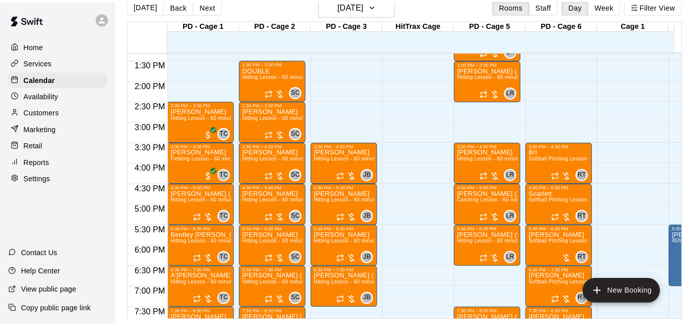
scroll to position [549, 0]
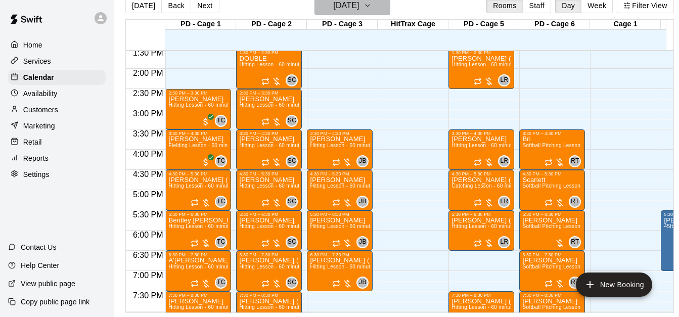
click at [359, 8] on h6 "[DATE]" at bounding box center [346, 5] width 26 height 14
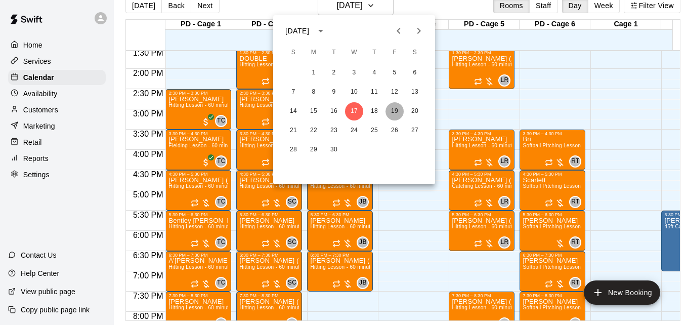
click at [395, 115] on button "19" at bounding box center [394, 111] width 18 height 18
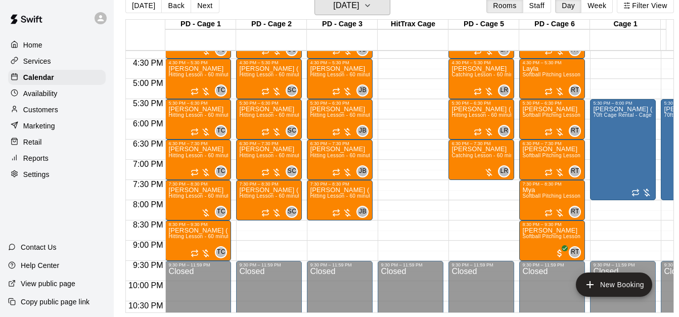
scroll to position [711, 0]
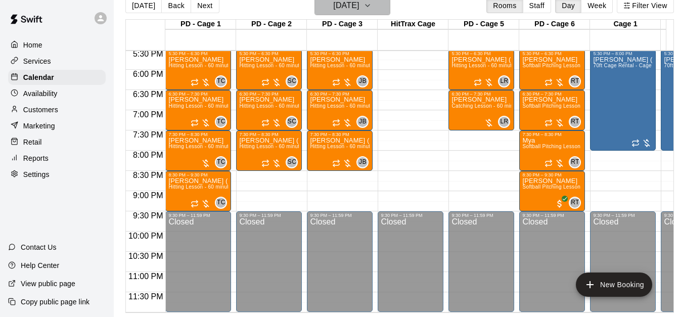
click at [378, 4] on button "Friday Sep 19" at bounding box center [353, 5] width 76 height 19
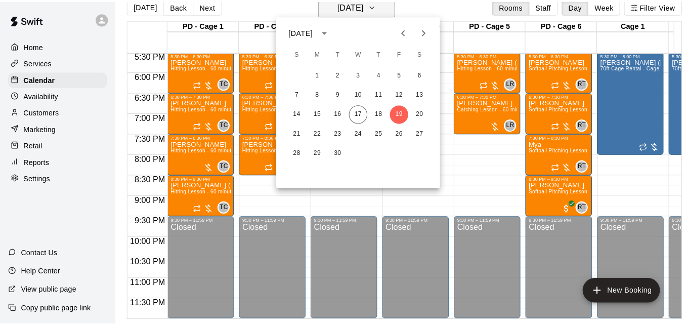
scroll to position [16, 0]
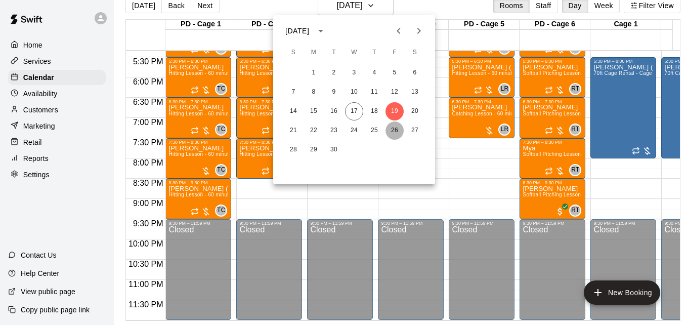
click at [397, 131] on button "26" at bounding box center [394, 130] width 18 height 18
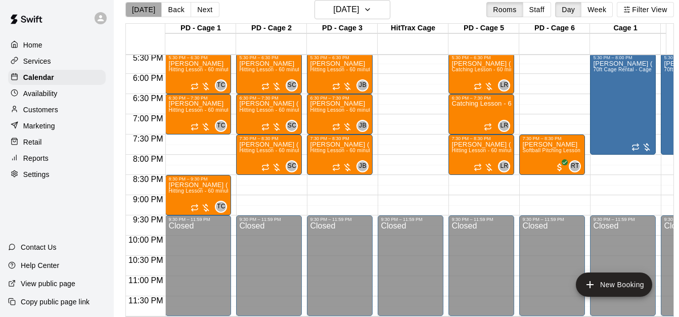
click at [143, 12] on button "[DATE]" at bounding box center [143, 9] width 36 height 15
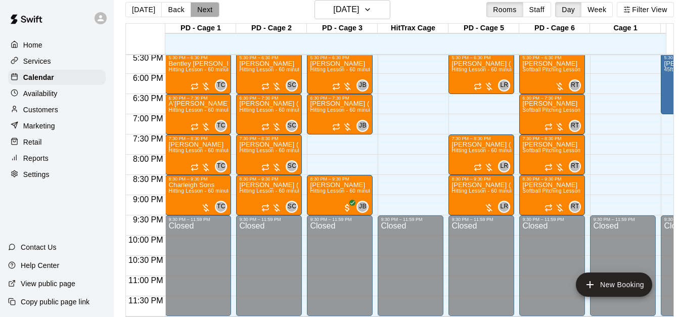
click at [208, 13] on button "Next" at bounding box center [205, 9] width 28 height 15
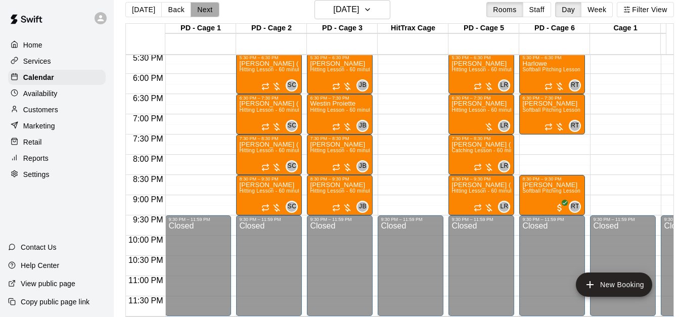
click at [208, 13] on button "Next" at bounding box center [205, 9] width 28 height 15
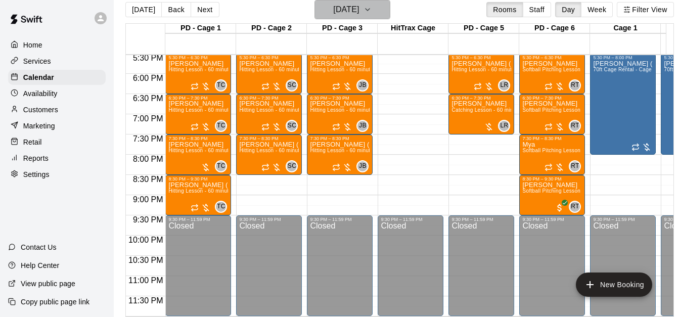
click at [359, 13] on h6 "Friday Sep 19" at bounding box center [346, 10] width 26 height 14
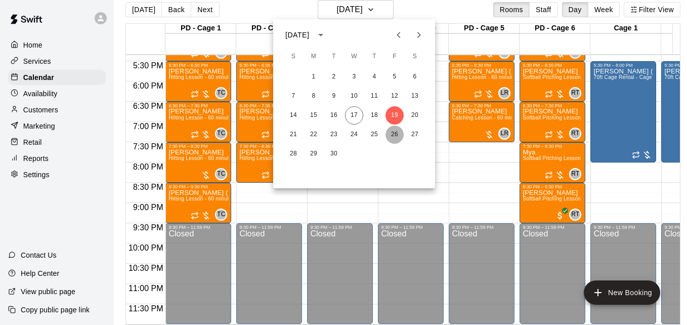
click at [395, 134] on button "26" at bounding box center [394, 134] width 18 height 18
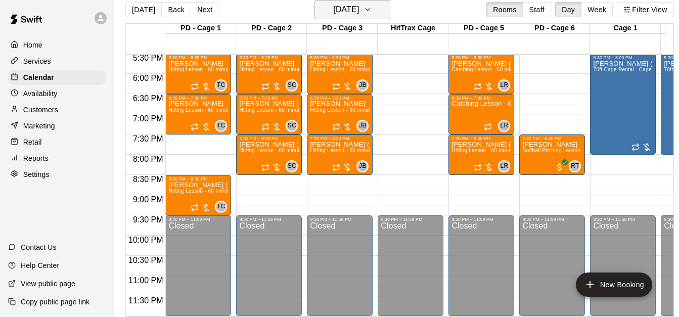
click at [376, 9] on button "Friday Sep 26" at bounding box center [353, 9] width 76 height 19
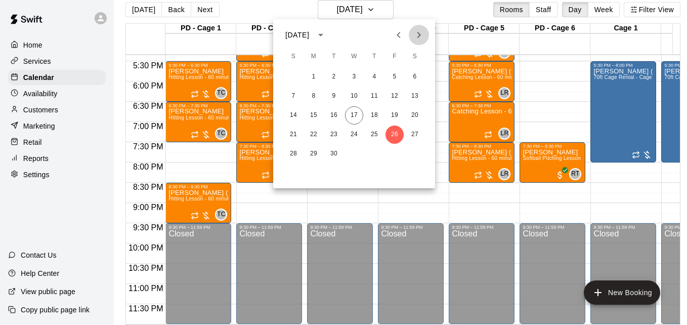
click at [420, 31] on icon "Next month" at bounding box center [419, 35] width 12 height 12
click at [394, 75] on button "3" at bounding box center [394, 77] width 18 height 18
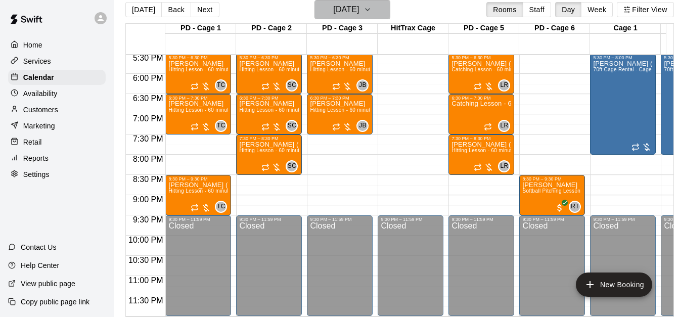
click at [372, 11] on icon "button" at bounding box center [368, 10] width 8 height 12
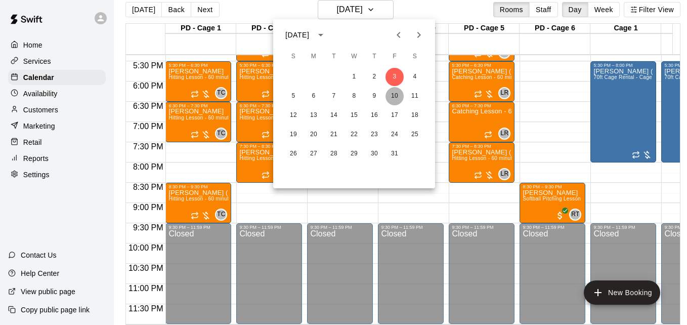
click at [396, 99] on button "10" at bounding box center [394, 96] width 18 height 18
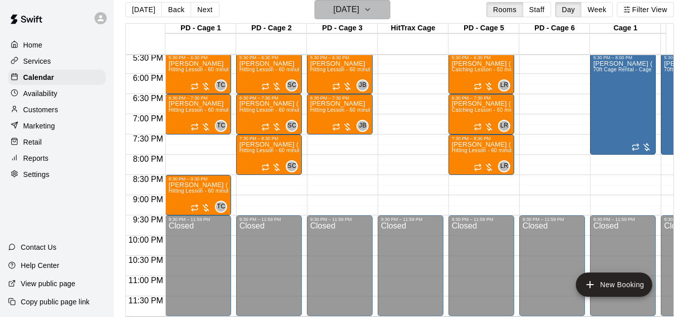
click at [376, 14] on button "Friday Oct 10" at bounding box center [353, 9] width 76 height 19
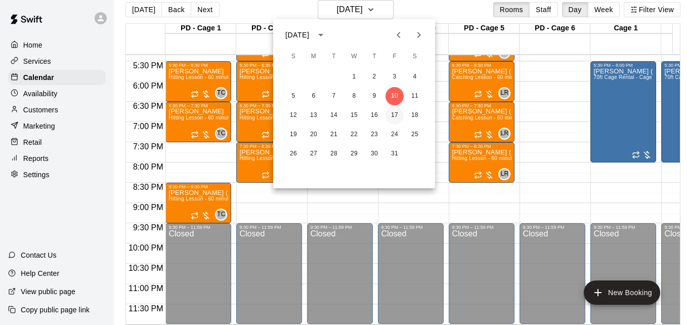
click at [394, 115] on button "17" at bounding box center [394, 115] width 18 height 18
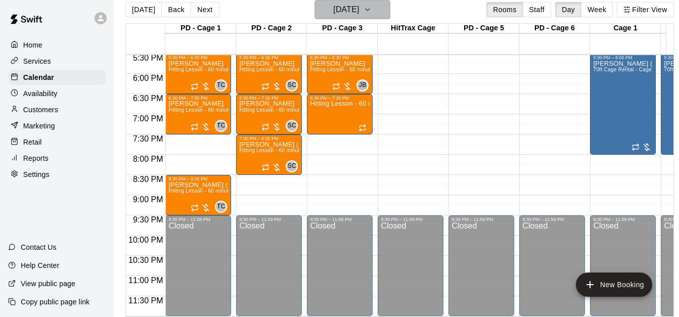
click at [372, 13] on icon "button" at bounding box center [368, 10] width 8 height 12
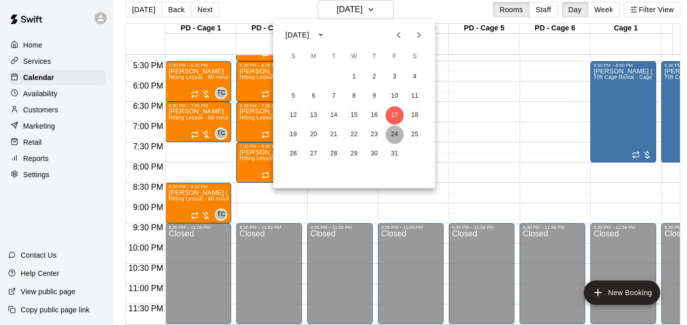
click at [390, 131] on button "24" at bounding box center [394, 134] width 18 height 18
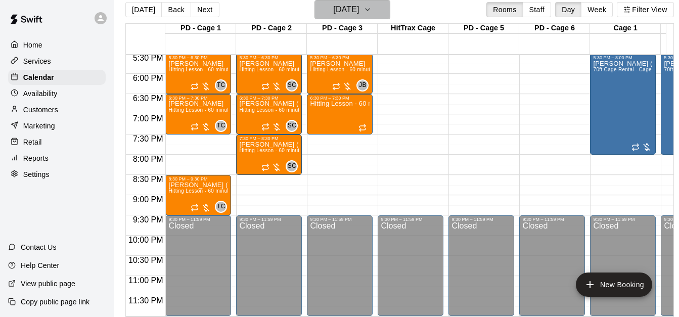
click at [370, 10] on icon "button" at bounding box center [368, 10] width 4 height 2
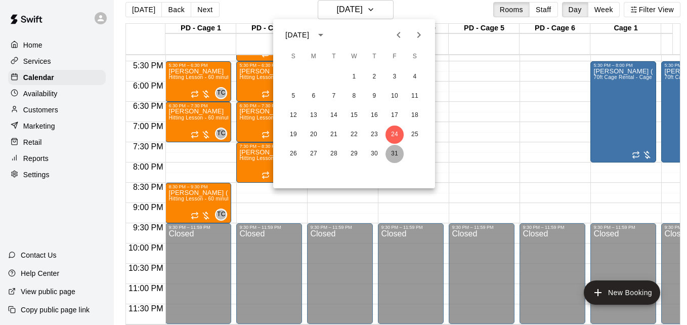
click at [394, 153] on button "31" at bounding box center [394, 154] width 18 height 18
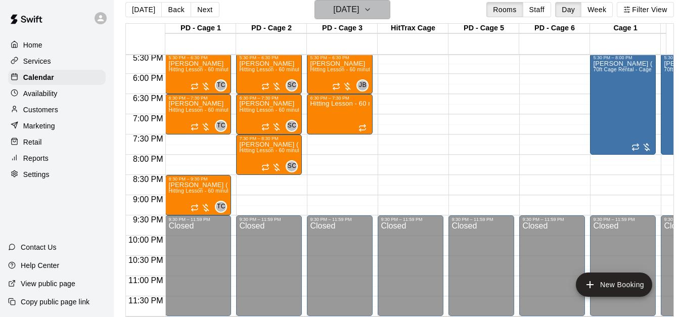
click at [359, 7] on h6 "Friday Oct 31" at bounding box center [346, 10] width 26 height 14
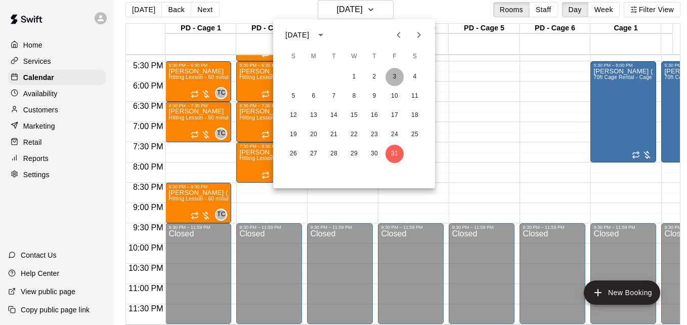
click at [392, 78] on button "3" at bounding box center [394, 77] width 18 height 18
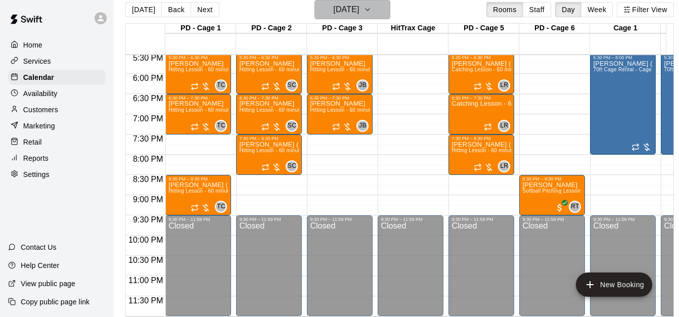
click at [372, 12] on icon "button" at bounding box center [368, 10] width 8 height 12
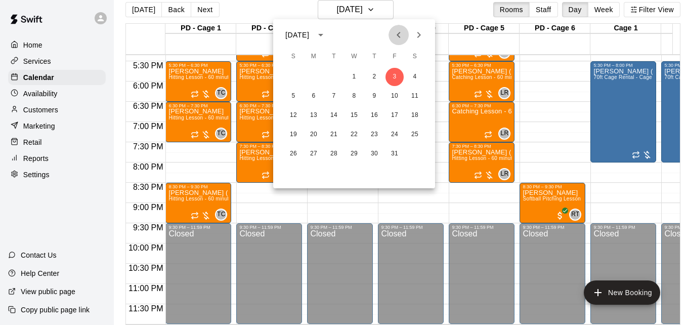
click at [396, 37] on icon "Previous month" at bounding box center [399, 35] width 12 height 12
click at [396, 138] on button "26" at bounding box center [394, 134] width 18 height 18
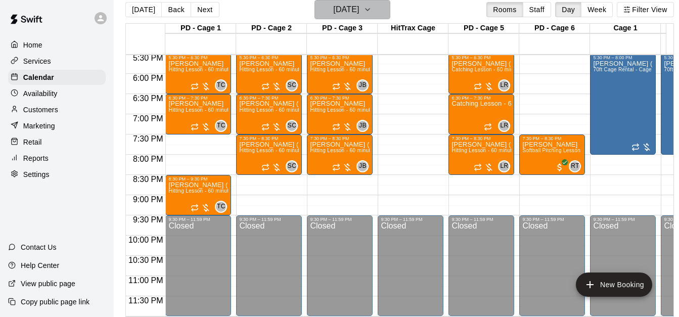
click at [372, 14] on icon "button" at bounding box center [368, 10] width 8 height 12
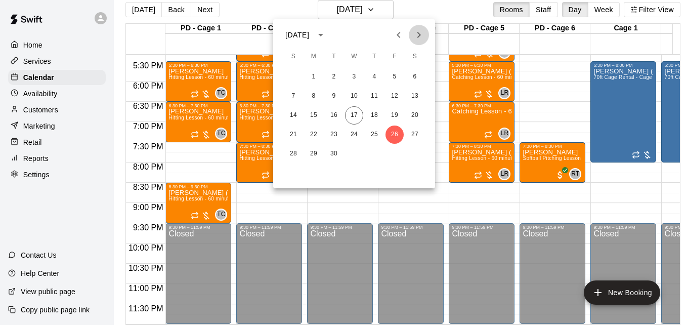
click at [419, 37] on icon "Next month" at bounding box center [419, 35] width 12 height 12
click at [396, 74] on button "3" at bounding box center [394, 77] width 18 height 18
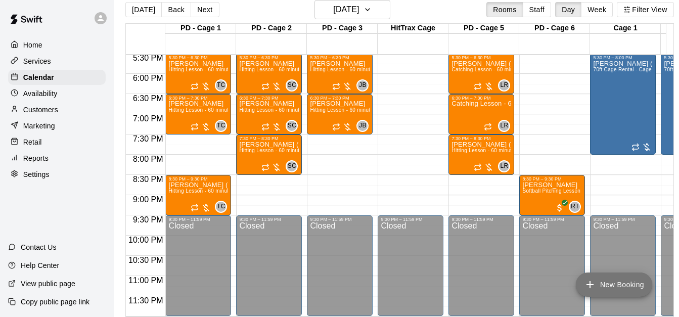
click at [617, 283] on button "New Booking" at bounding box center [614, 285] width 76 height 24
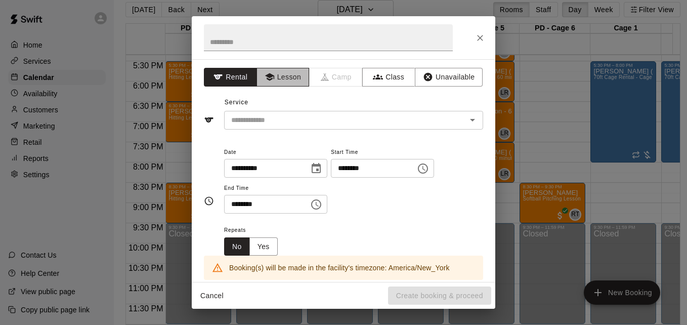
click at [289, 73] on button "Lesson" at bounding box center [282, 77] width 53 height 19
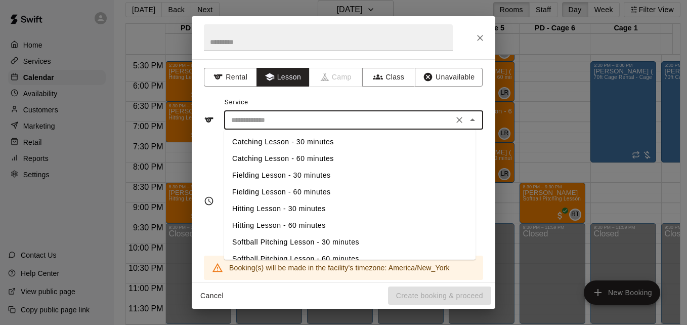
click at [306, 123] on input "text" at bounding box center [338, 120] width 223 height 13
click at [304, 225] on li "Hitting Lesson - 60 minutes" at bounding box center [349, 225] width 251 height 17
type input "**********"
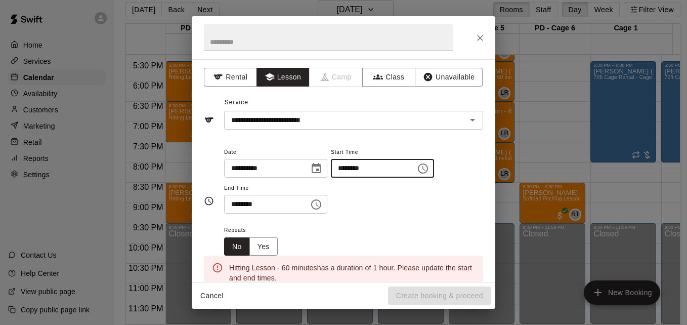
click at [362, 172] on input "********" at bounding box center [370, 168] width 78 height 19
type input "********"
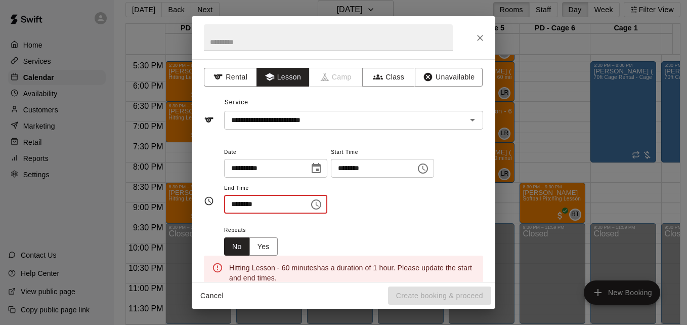
click at [250, 204] on input "********" at bounding box center [263, 204] width 78 height 19
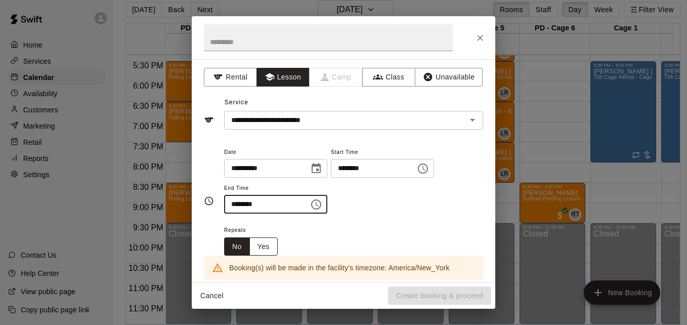
type input "********"
click at [268, 240] on button "Yes" at bounding box center [263, 246] width 28 height 19
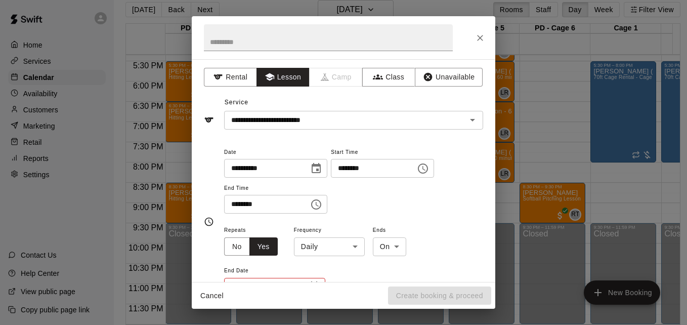
click at [350, 247] on body "Home Services Calendar Availability Customers Marketing Retail Reports Settings…" at bounding box center [343, 158] width 687 height 341
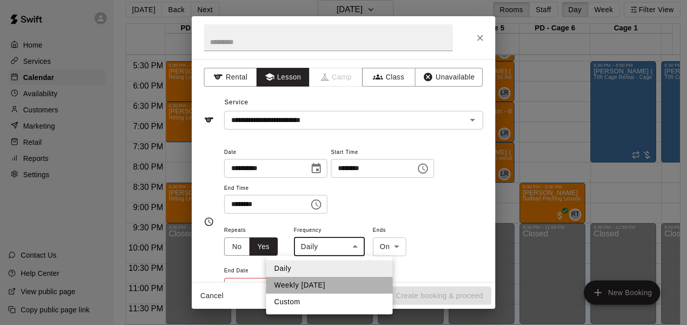
click at [345, 289] on li "Weekly on Friday" at bounding box center [329, 285] width 126 height 17
type input "******"
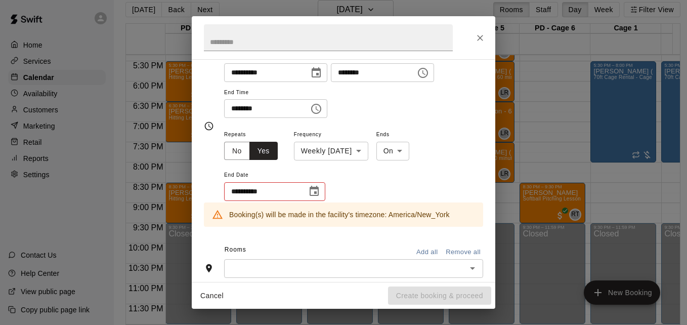
scroll to position [101, 0]
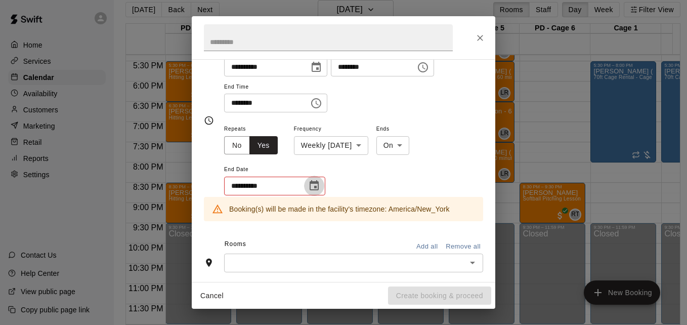
click at [318, 183] on icon "Choose date" at bounding box center [314, 185] width 9 height 10
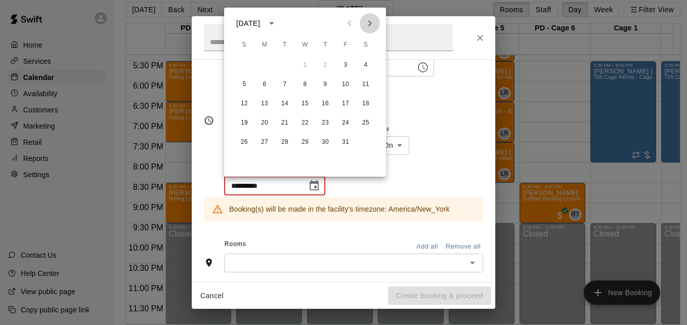
click at [371, 20] on icon "Next month" at bounding box center [370, 23] width 12 height 12
click at [345, 127] on button "26" at bounding box center [345, 123] width 18 height 18
type input "**********"
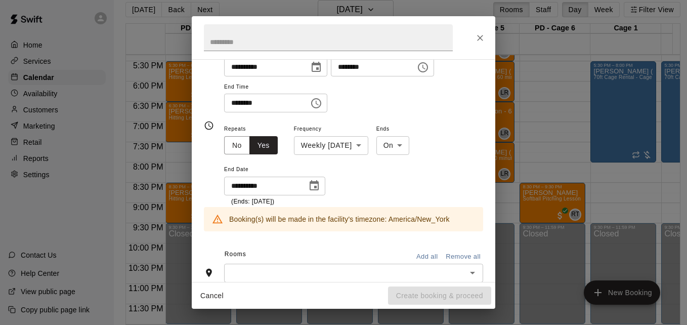
scroll to position [106, 0]
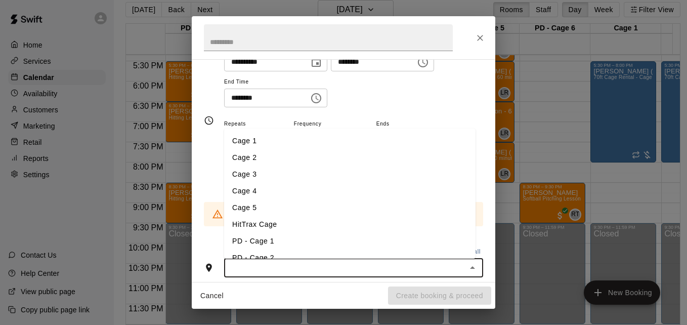
click at [339, 267] on input "text" at bounding box center [345, 268] width 236 height 13
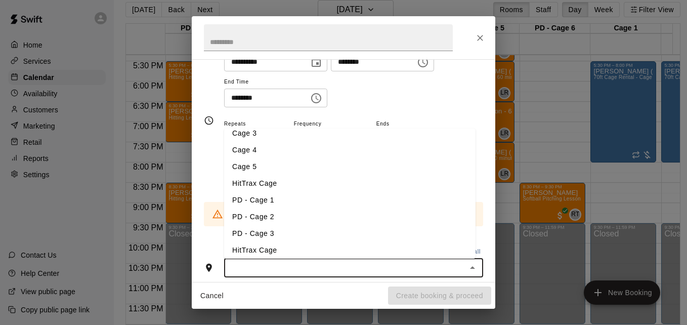
scroll to position [61, 0]
click at [323, 213] on li "PD - Cage 3" at bounding box center [349, 213] width 251 height 17
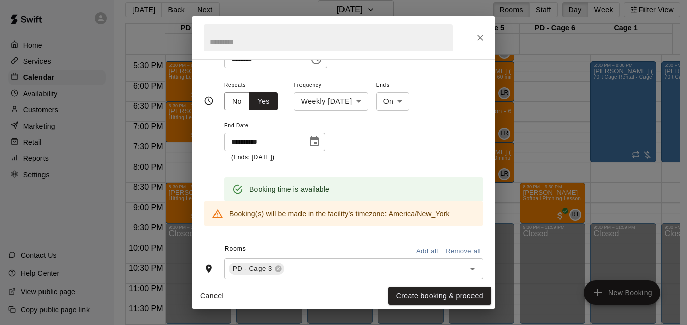
scroll to position [146, 0]
click at [437, 292] on button "Create booking & proceed" at bounding box center [439, 295] width 103 height 19
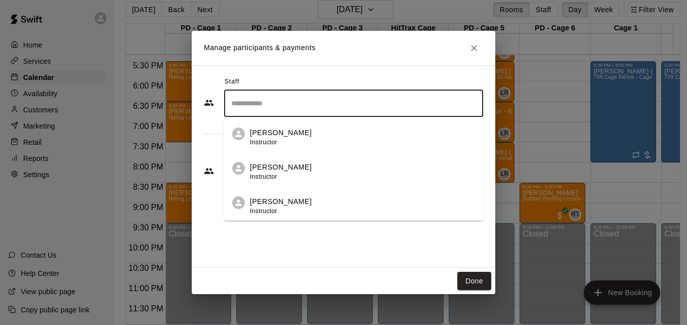
click at [301, 105] on input "Search staff" at bounding box center [354, 104] width 250 height 18
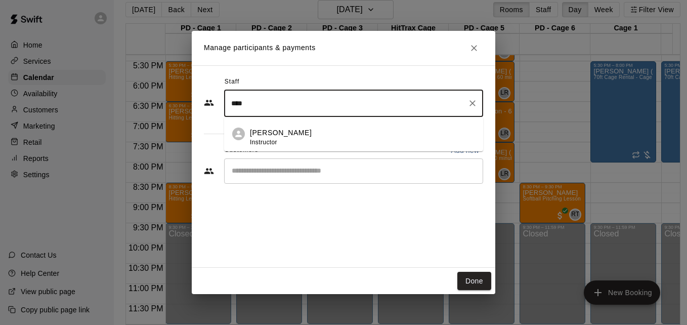
click at [326, 140] on div "Jose Bermudez Instructor" at bounding box center [362, 137] width 225 height 20
type input "****"
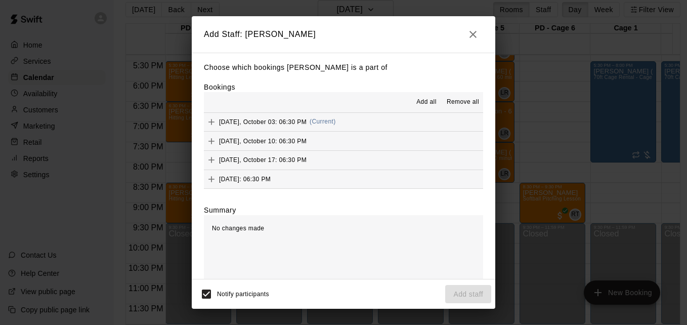
click at [421, 105] on span "Add all" at bounding box center [426, 102] width 20 height 10
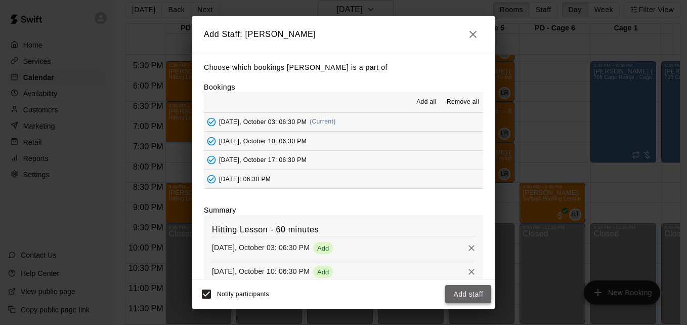
click at [471, 291] on button "Add staff" at bounding box center [468, 294] width 46 height 19
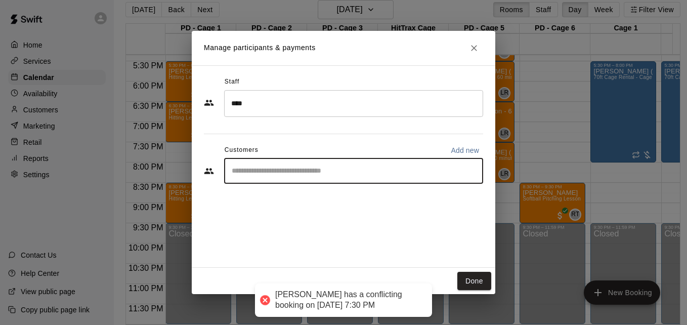
click at [333, 172] on input "Start typing to search customers..." at bounding box center [354, 171] width 250 height 10
type input "******"
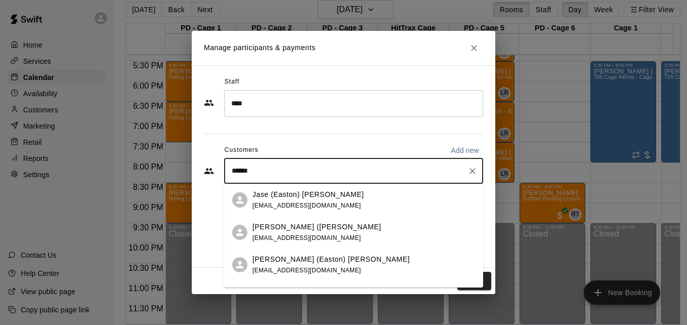
click at [352, 232] on div "Justin (Easton) Williams justinwilliams82@ymail.com" at bounding box center [363, 233] width 223 height 22
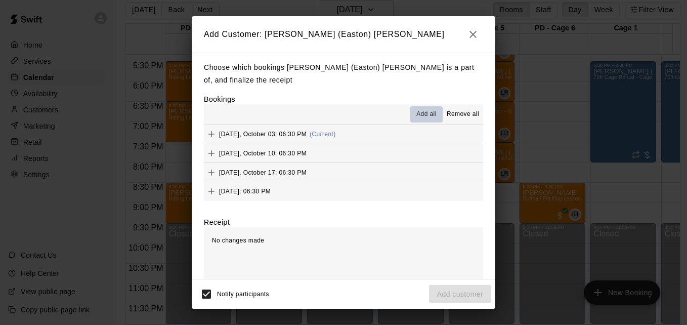
click at [426, 119] on span "Add all" at bounding box center [426, 114] width 20 height 10
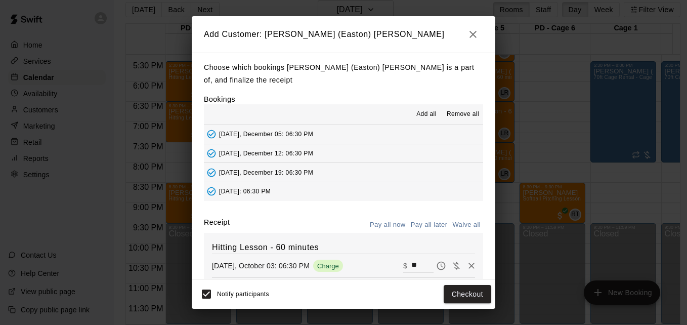
scroll to position [172, 0]
click at [422, 224] on button "Pay all later" at bounding box center [429, 225] width 42 height 16
click at [463, 293] on button "Add customer" at bounding box center [460, 294] width 62 height 19
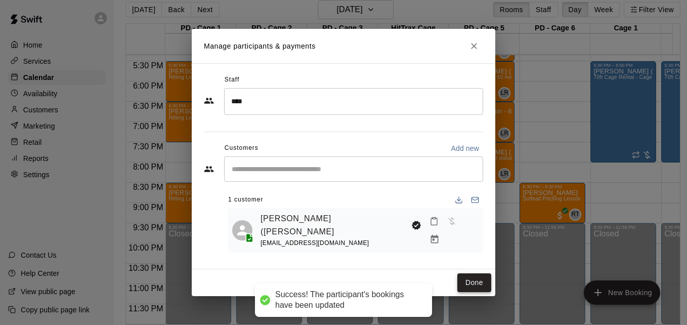
click at [482, 279] on button "Done" at bounding box center [474, 282] width 34 height 19
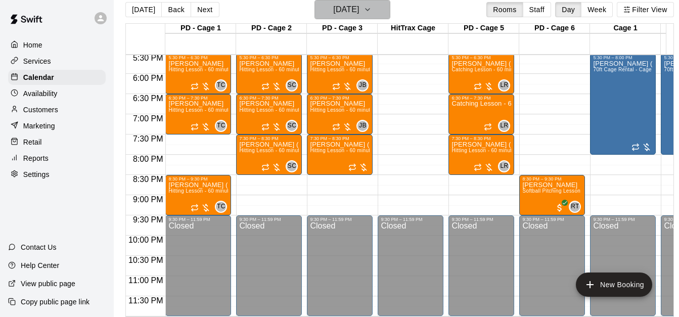
click at [370, 9] on icon "button" at bounding box center [368, 10] width 4 height 2
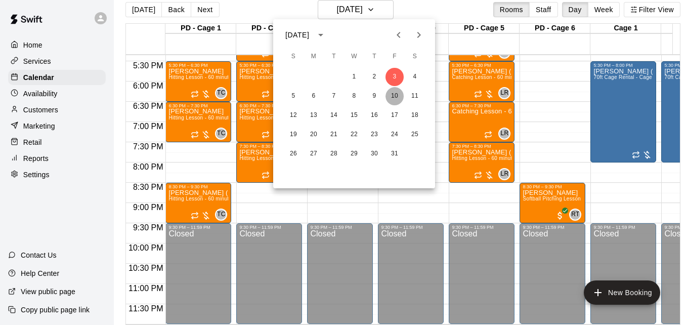
click at [391, 92] on button "10" at bounding box center [394, 96] width 18 height 18
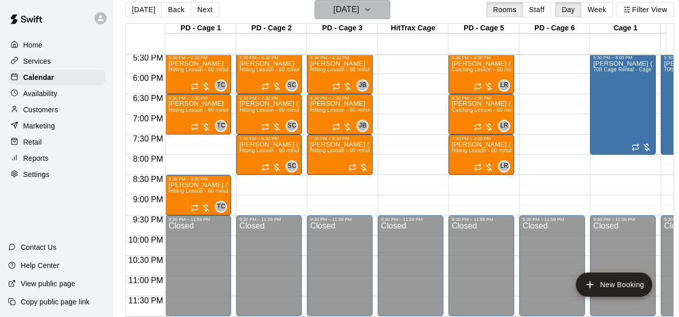
click at [372, 12] on icon "button" at bounding box center [368, 10] width 8 height 12
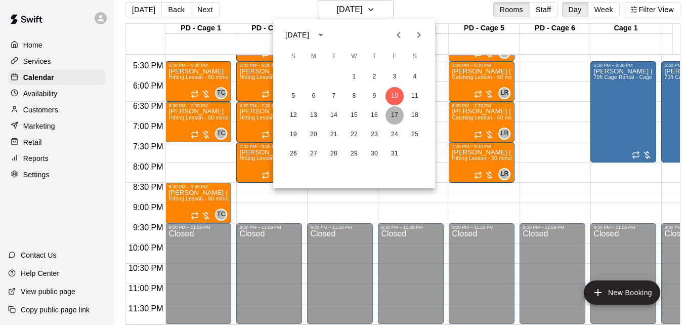
click at [389, 114] on button "17" at bounding box center [394, 115] width 18 height 18
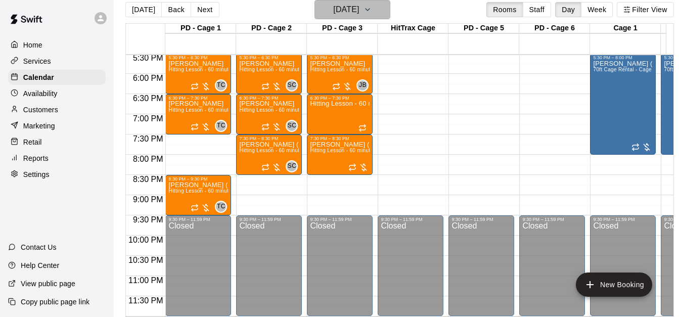
click at [372, 14] on icon "button" at bounding box center [368, 10] width 8 height 12
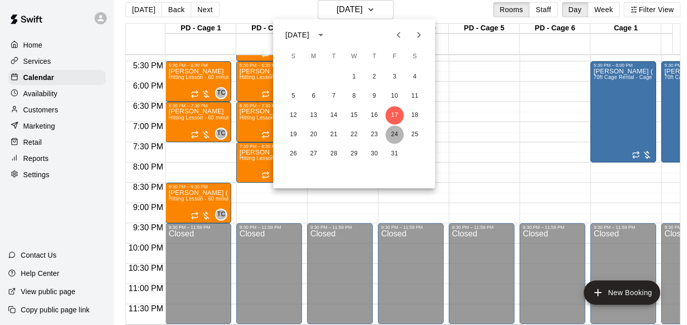
click at [391, 141] on button "24" at bounding box center [394, 134] width 18 height 18
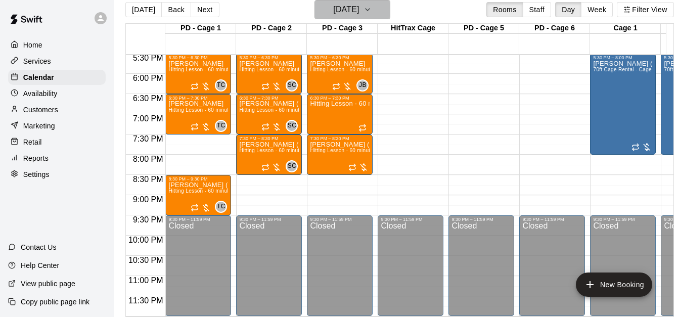
click at [372, 12] on icon "button" at bounding box center [368, 10] width 8 height 12
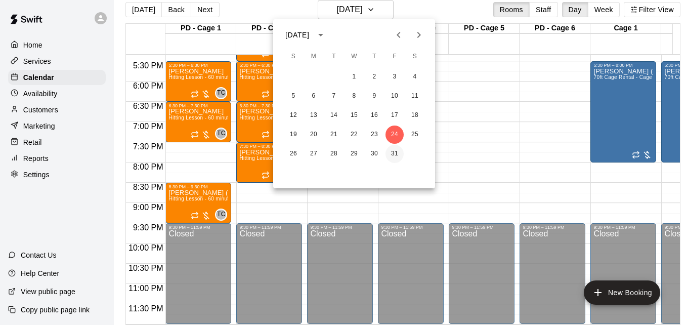
click at [391, 153] on button "31" at bounding box center [394, 154] width 18 height 18
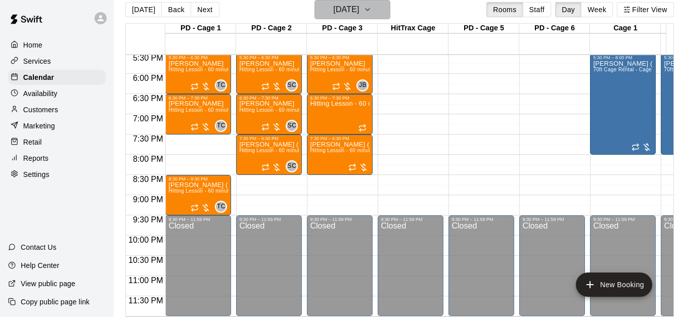
click at [372, 8] on icon "button" at bounding box center [368, 10] width 8 height 12
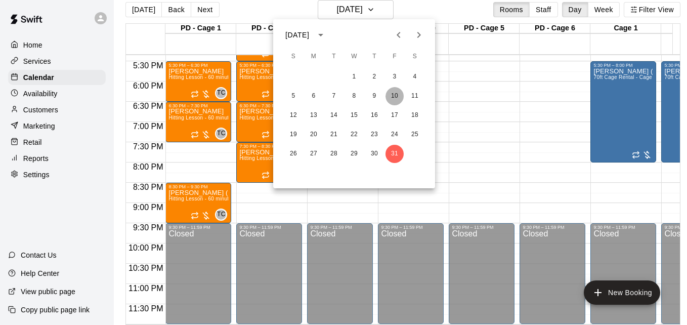
click at [391, 90] on button "10" at bounding box center [394, 96] width 18 height 18
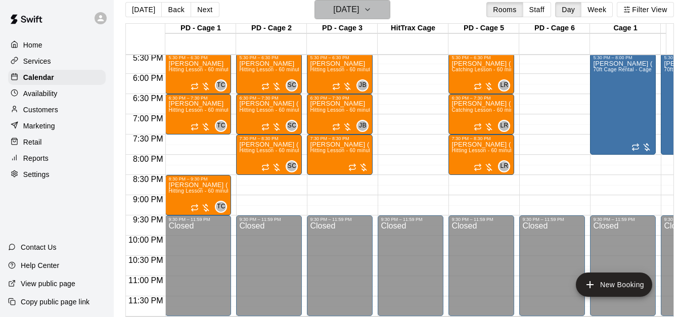
click at [372, 12] on icon "button" at bounding box center [368, 10] width 8 height 12
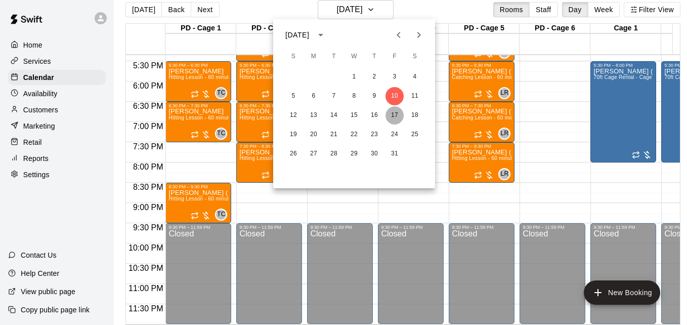
click at [391, 114] on button "17" at bounding box center [394, 115] width 18 height 18
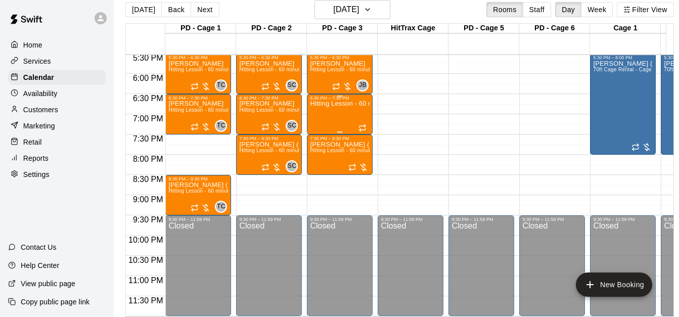
click at [330, 111] on div "Hitting Lesson - 60 minutes" at bounding box center [340, 259] width 60 height 317
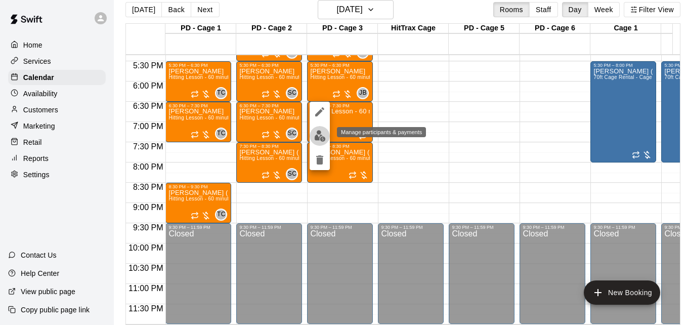
click at [321, 134] on img "edit" at bounding box center [320, 136] width 12 height 12
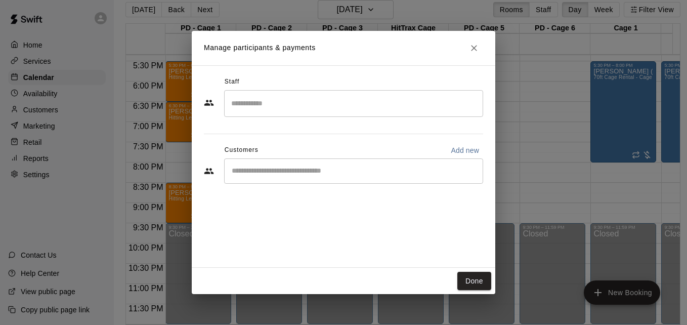
click at [340, 177] on div "​" at bounding box center [353, 170] width 259 height 25
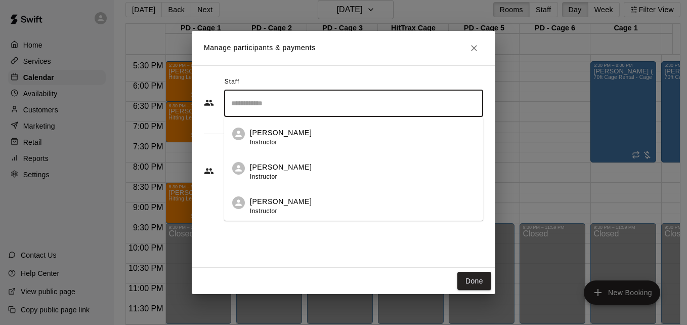
click at [332, 108] on input "Search staff" at bounding box center [354, 104] width 250 height 18
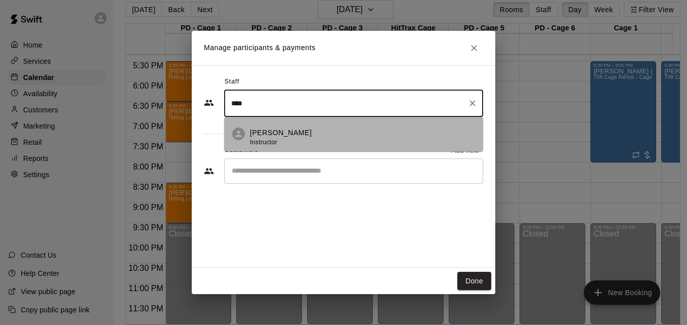
click at [339, 120] on li "Jose Bermudez Instructor" at bounding box center [353, 134] width 259 height 34
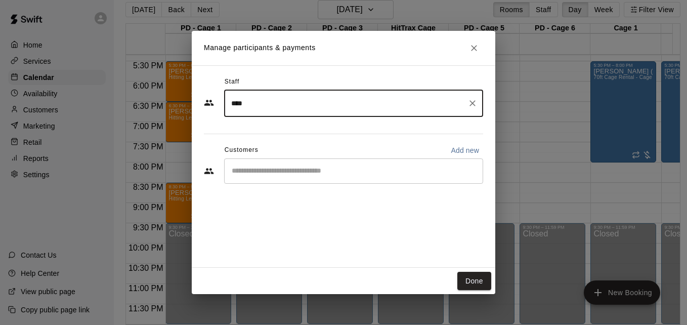
type input "****"
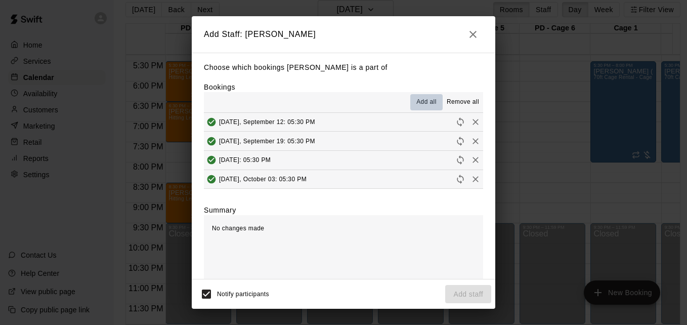
click at [418, 103] on span "Add all" at bounding box center [426, 102] width 20 height 10
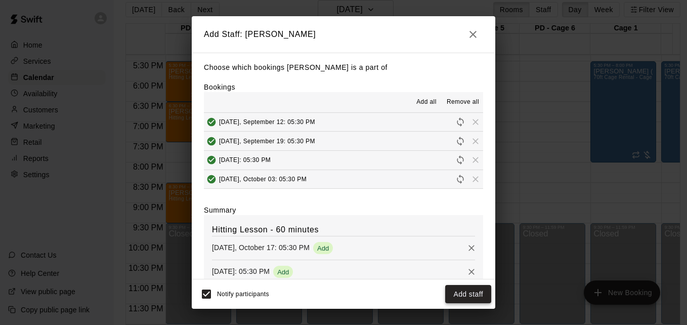
click at [480, 296] on button "Add staff" at bounding box center [468, 294] width 46 height 19
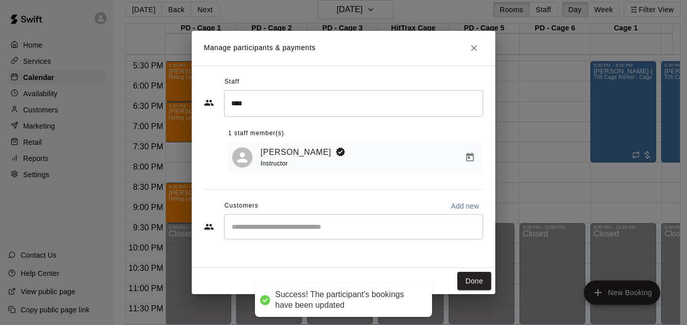
click at [405, 172] on div "Jose Bermudez Instructor" at bounding box center [355, 158] width 255 height 32
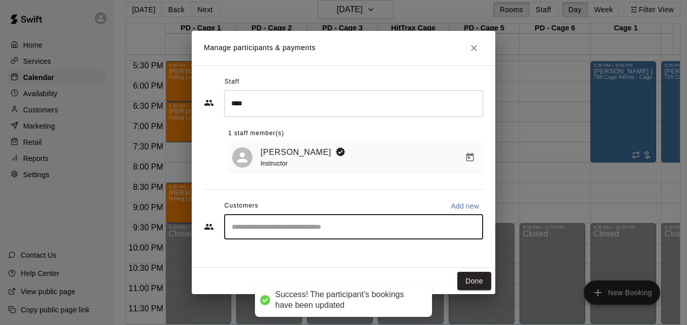
click at [388, 229] on input "Start typing to search customers..." at bounding box center [354, 227] width 250 height 10
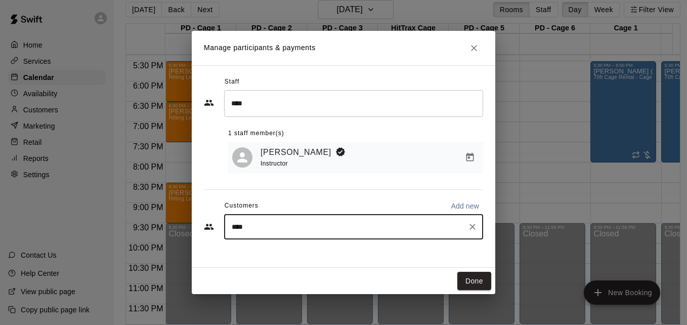
type input "*****"
click at [341, 269] on div "Klara Latham rebeccalatham08@yahoo.com" at bounding box center [353, 257] width 259 height 32
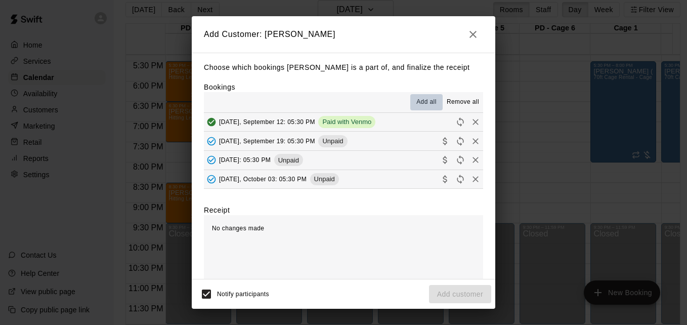
click at [418, 98] on button "Add all" at bounding box center [426, 102] width 32 height 16
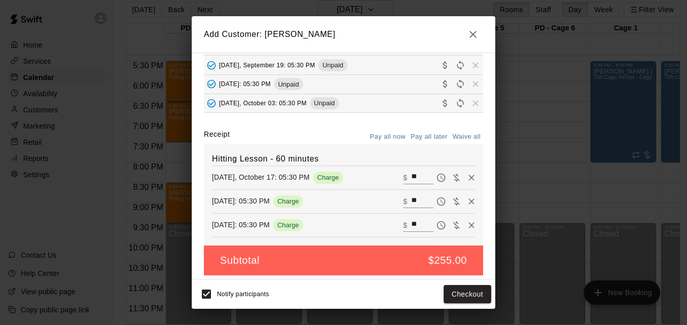
scroll to position [82, 0]
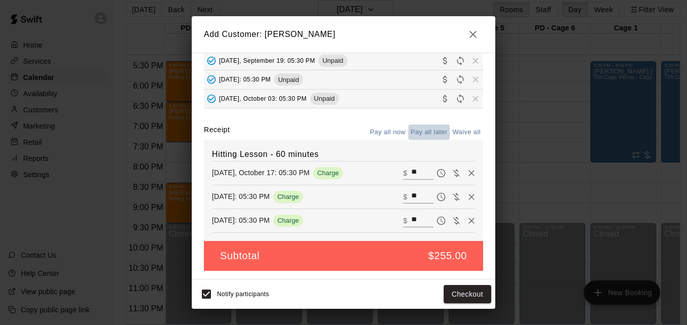
click at [430, 129] on button "Pay all later" at bounding box center [429, 132] width 42 height 16
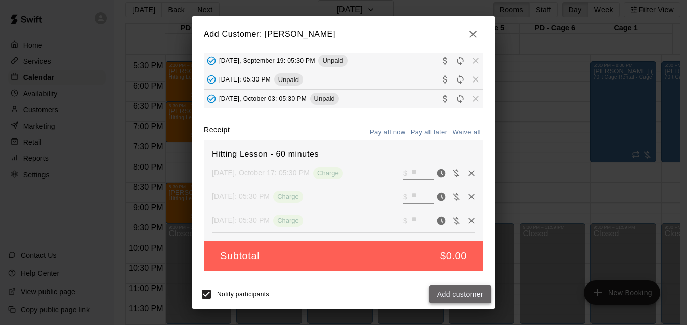
click at [466, 288] on button "Add customer" at bounding box center [460, 294] width 62 height 19
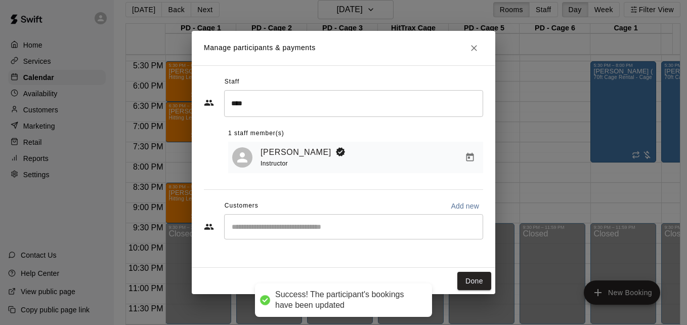
scroll to position [47, 0]
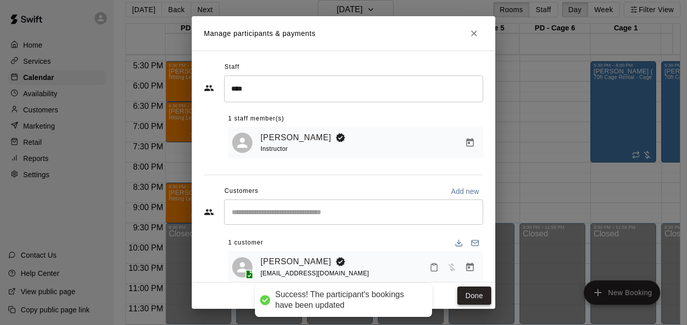
click at [471, 295] on button "Done" at bounding box center [474, 295] width 34 height 19
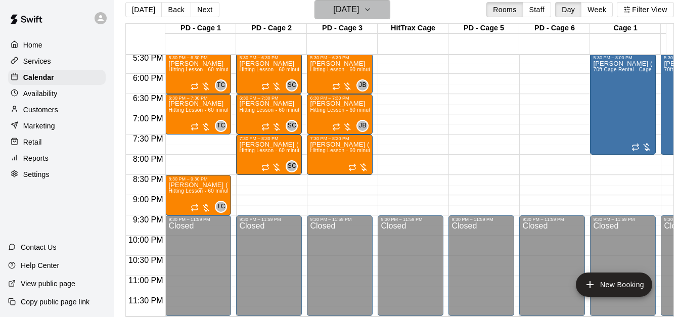
click at [386, 5] on button "Friday Oct 17" at bounding box center [353, 9] width 76 height 19
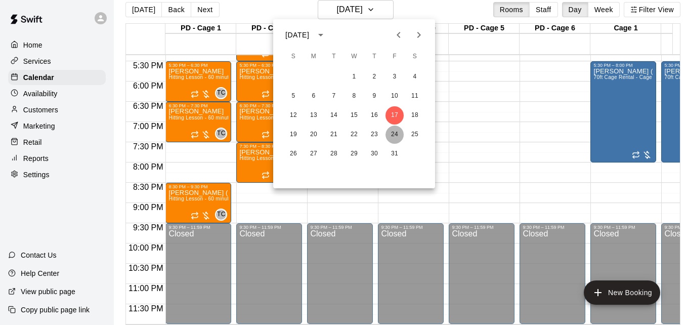
click at [392, 135] on button "24" at bounding box center [394, 134] width 18 height 18
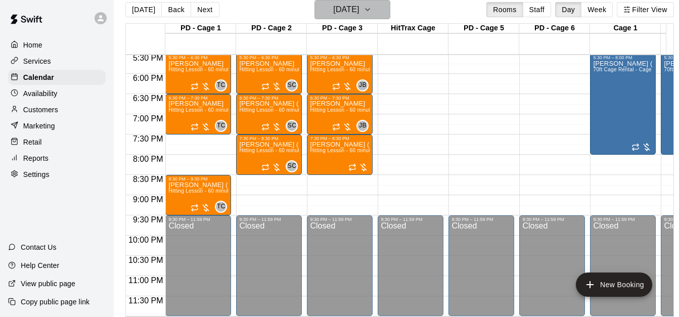
click at [372, 14] on icon "button" at bounding box center [368, 10] width 8 height 12
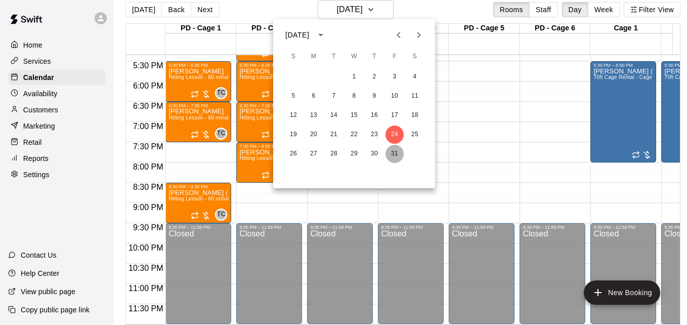
click at [393, 160] on button "31" at bounding box center [394, 154] width 18 height 18
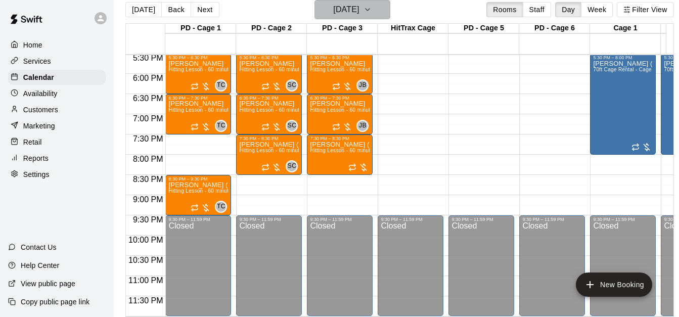
click at [372, 9] on icon "button" at bounding box center [368, 10] width 8 height 12
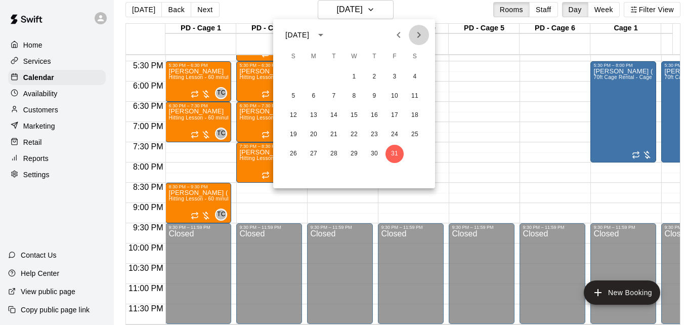
click at [419, 38] on icon "Next month" at bounding box center [419, 35] width 12 height 12
click at [393, 97] on button "7" at bounding box center [394, 96] width 18 height 18
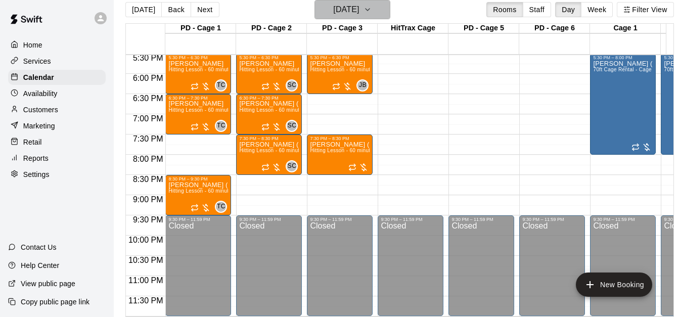
click at [372, 4] on icon "button" at bounding box center [368, 10] width 8 height 12
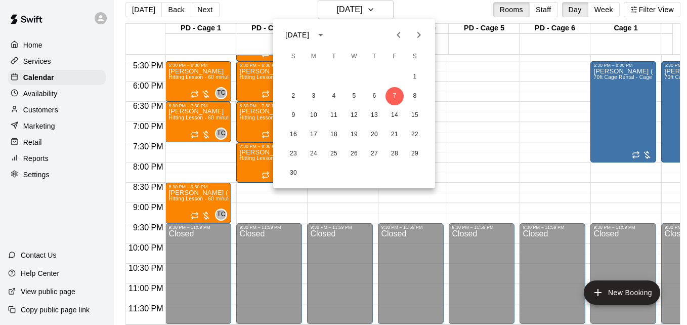
click at [461, 111] on div at bounding box center [343, 162] width 687 height 325
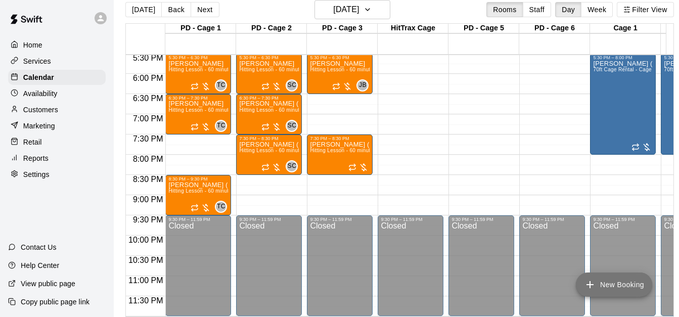
click at [618, 284] on button "New Booking" at bounding box center [614, 285] width 76 height 24
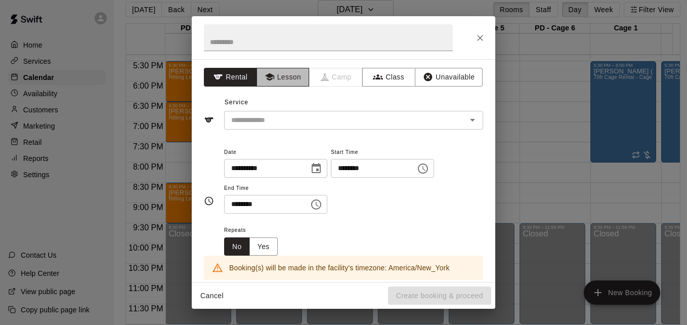
click at [287, 76] on button "Lesson" at bounding box center [282, 77] width 53 height 19
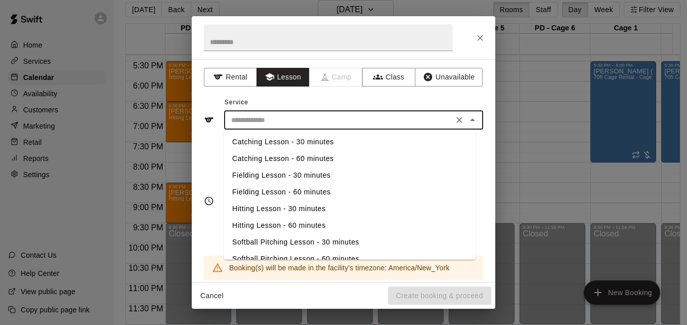
click at [305, 116] on input "text" at bounding box center [338, 120] width 223 height 13
click at [314, 223] on li "Hitting Lesson - 60 minutes" at bounding box center [349, 225] width 251 height 17
type input "**********"
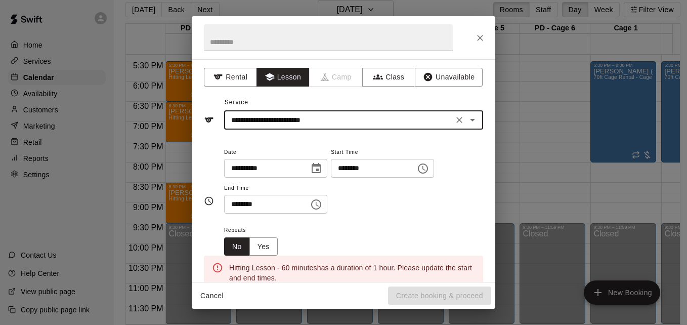
click at [356, 170] on input "********" at bounding box center [370, 168] width 78 height 19
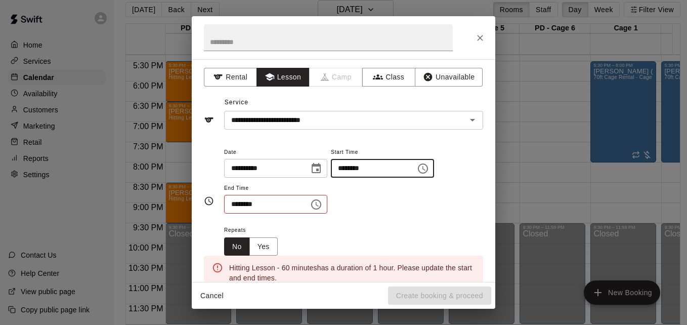
type input "********"
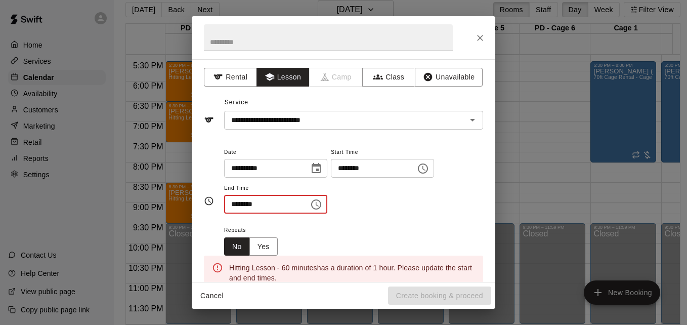
click at [234, 203] on input "********" at bounding box center [263, 204] width 78 height 19
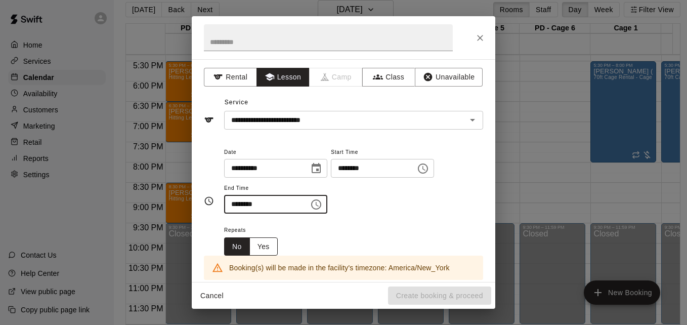
type input "********"
click at [273, 248] on button "Yes" at bounding box center [263, 246] width 28 height 19
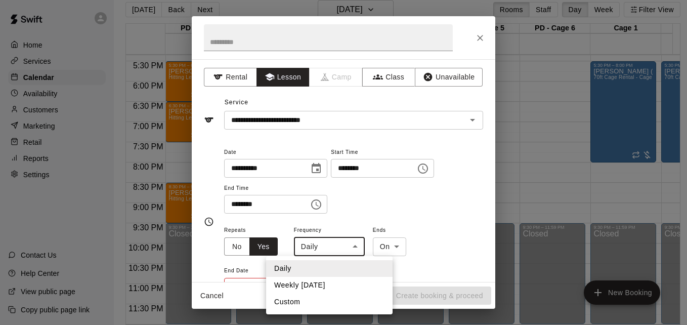
click at [355, 246] on body "Home Services Calendar Availability Customers Marketing Retail Reports Settings…" at bounding box center [343, 158] width 687 height 341
click at [352, 290] on li "Weekly on Friday" at bounding box center [329, 285] width 126 height 17
type input "******"
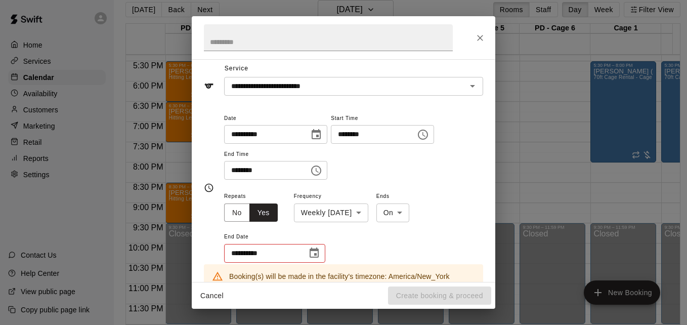
scroll to position [61, 0]
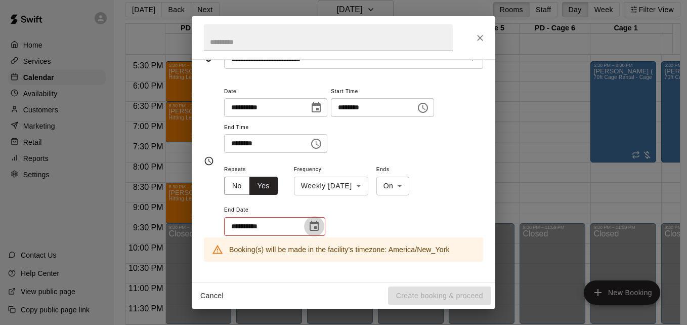
click at [316, 228] on icon "Choose date" at bounding box center [314, 226] width 9 height 10
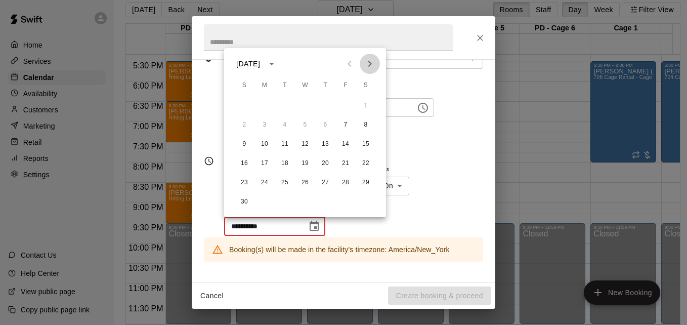
click at [370, 61] on icon "Next month" at bounding box center [370, 64] width 12 height 12
click at [343, 162] on button "26" at bounding box center [345, 163] width 18 height 18
type input "**********"
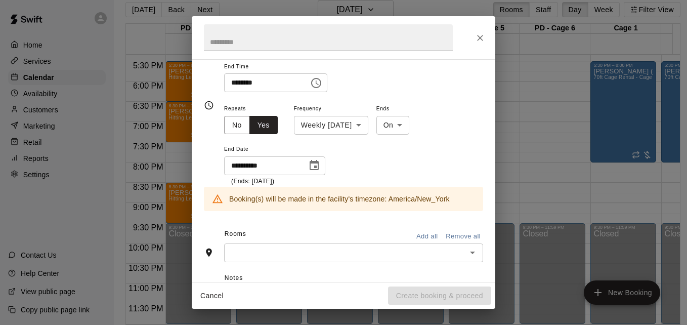
scroll to position [148, 0]
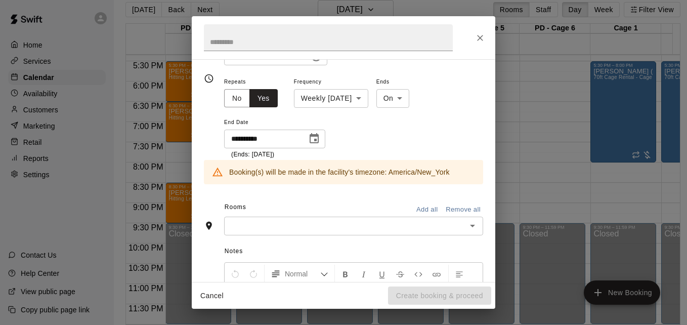
click at [356, 227] on input "text" at bounding box center [345, 226] width 236 height 13
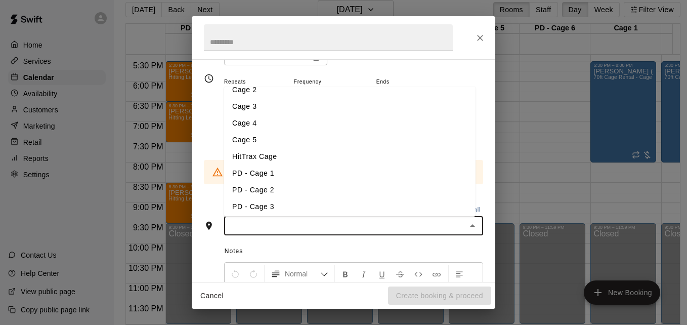
scroll to position [40, 0]
click at [311, 191] on li "PD - Cage 3" at bounding box center [349, 192] width 251 height 17
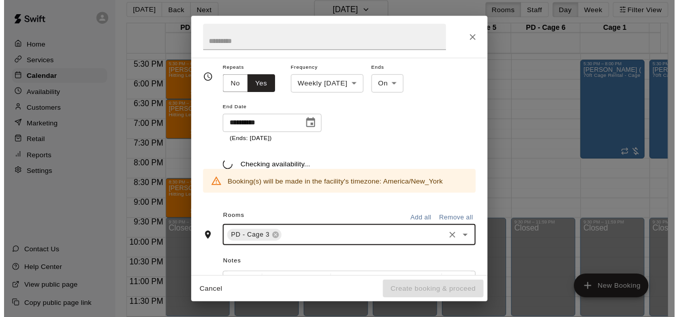
scroll to position [167, 0]
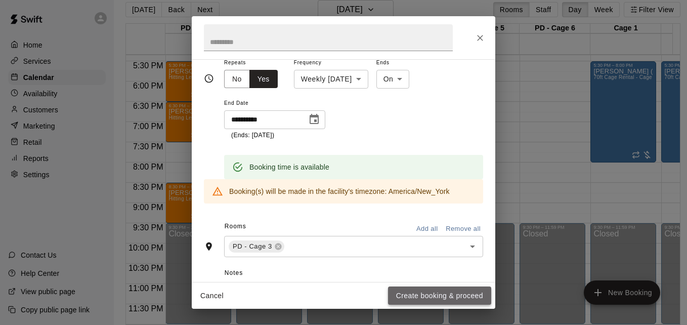
click at [461, 294] on button "Create booking & proceed" at bounding box center [439, 295] width 103 height 19
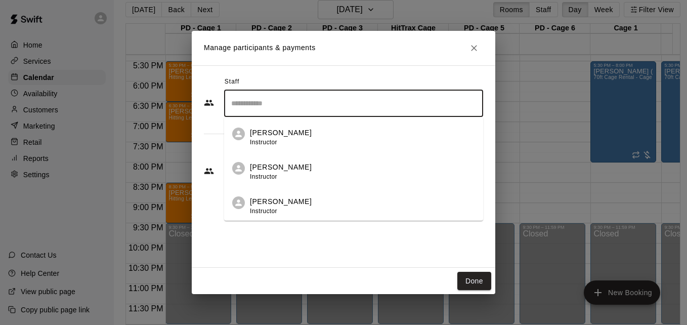
click at [335, 105] on input "Search staff" at bounding box center [354, 104] width 250 height 18
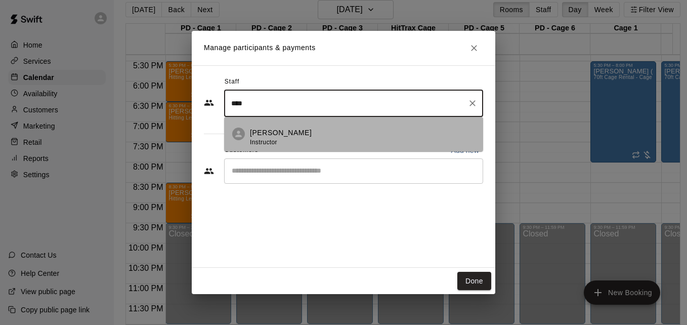
click at [337, 130] on div "Jose Bermudez Instructor" at bounding box center [362, 137] width 225 height 20
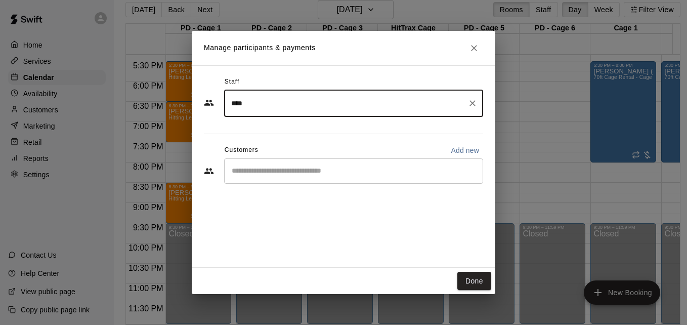
type input "****"
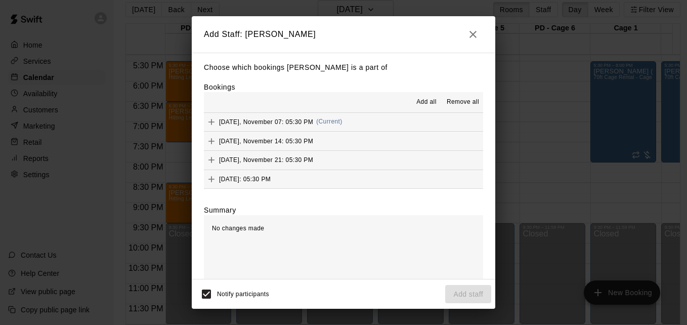
click at [423, 101] on span "Add all" at bounding box center [426, 102] width 20 height 10
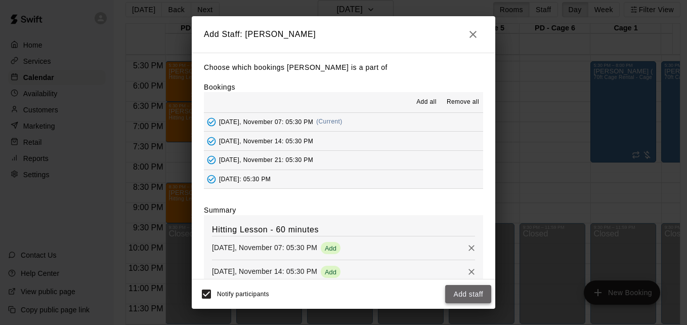
click at [460, 297] on button "Add staff" at bounding box center [468, 294] width 46 height 19
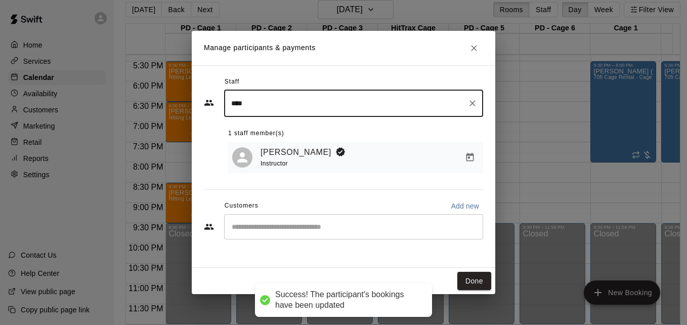
click at [336, 220] on div "​" at bounding box center [353, 226] width 259 height 25
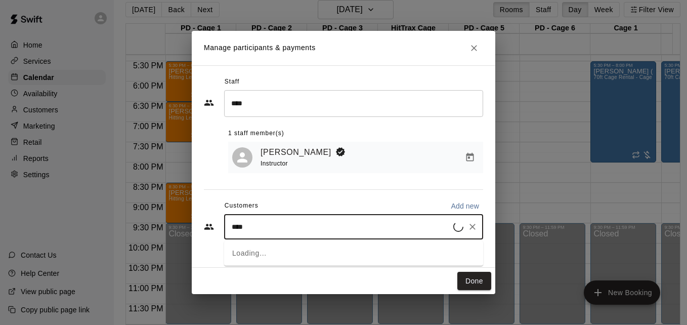
type input "*****"
click at [360, 257] on div "Klara Latham rebeccalatham08@yahoo.com" at bounding box center [363, 257] width 223 height 22
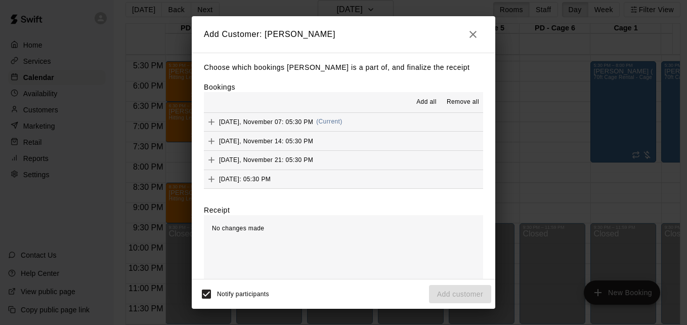
click at [469, 37] on icon "button" at bounding box center [473, 34] width 12 height 12
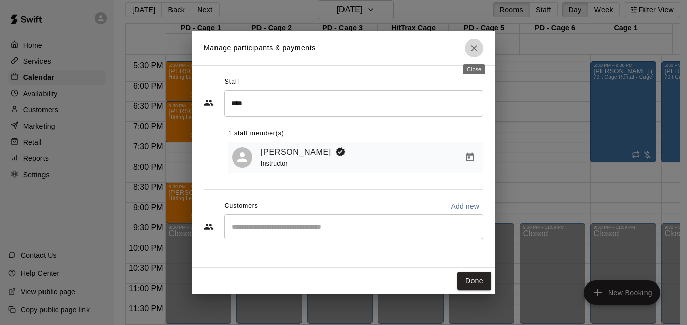
click at [477, 43] on icon "Close" at bounding box center [474, 48] width 10 height 10
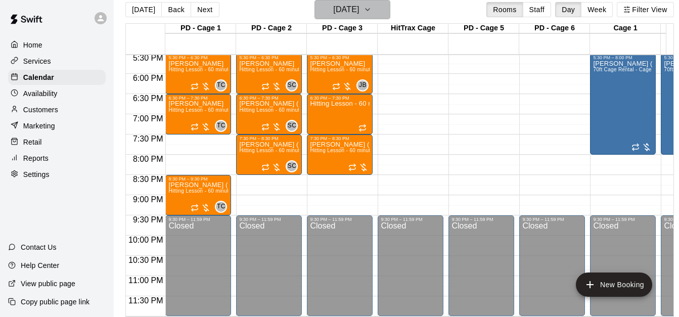
click at [372, 7] on icon "button" at bounding box center [368, 10] width 8 height 12
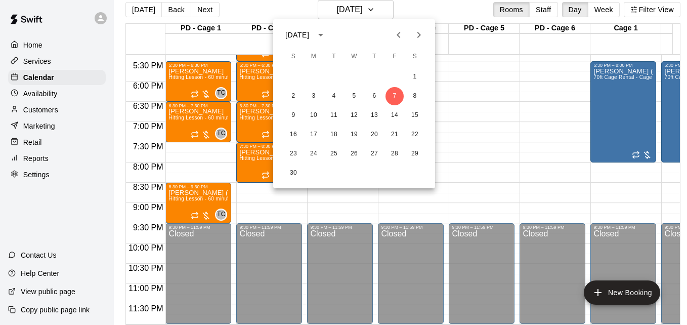
click at [484, 76] on div at bounding box center [343, 162] width 687 height 325
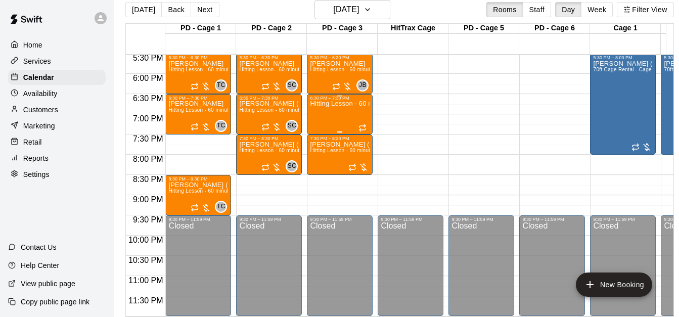
click at [323, 113] on div "Hitting Lesson - 60 minutes" at bounding box center [340, 259] width 60 height 317
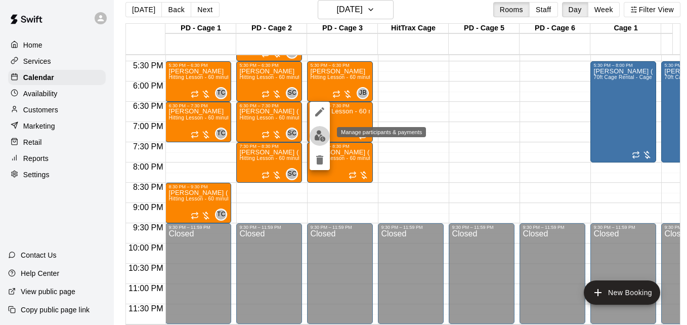
click at [321, 145] on button "edit" at bounding box center [320, 136] width 20 height 20
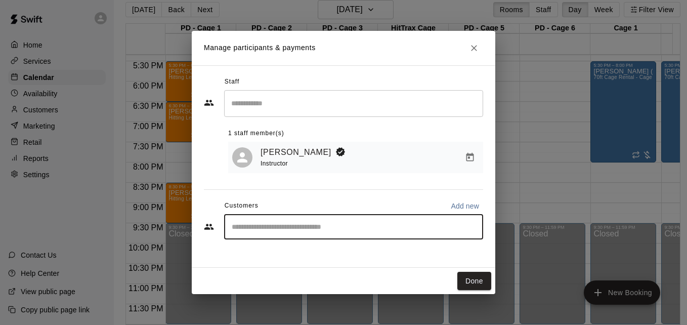
click at [355, 228] on input "Start typing to search customers..." at bounding box center [354, 227] width 250 height 10
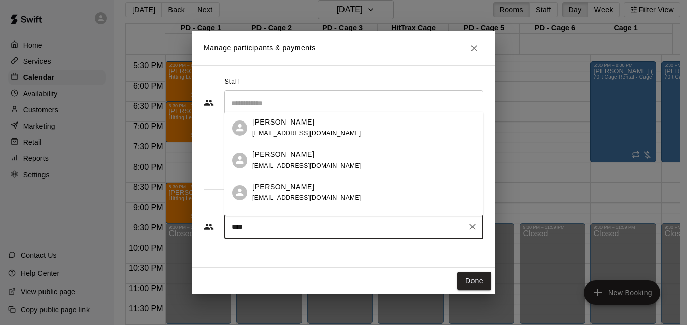
type input "*****"
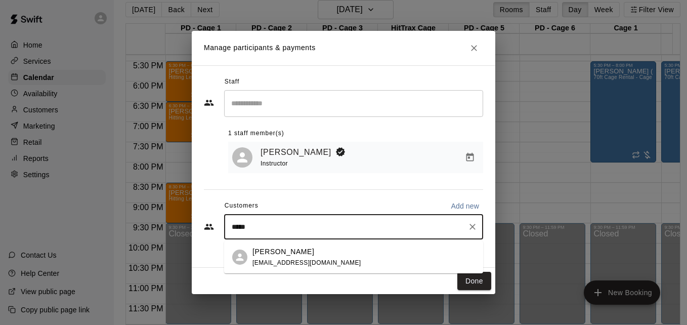
click at [371, 251] on div "Klara Latham rebeccalatham08@yahoo.com" at bounding box center [363, 257] width 223 height 22
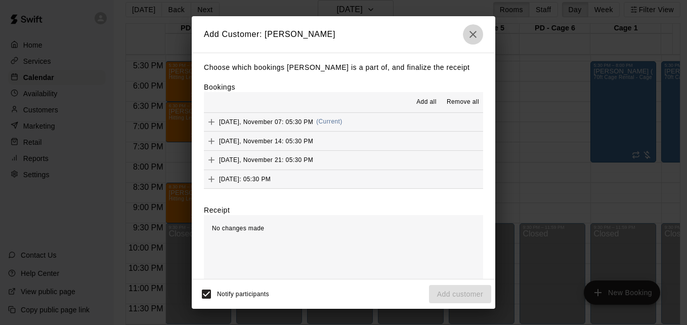
click at [477, 32] on icon "button" at bounding box center [473, 34] width 12 height 12
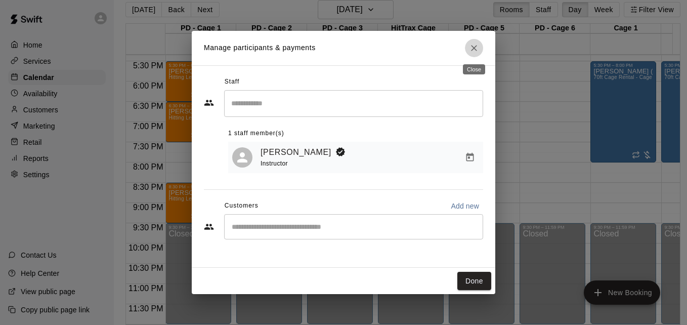
click at [481, 51] on button "Close" at bounding box center [474, 48] width 18 height 18
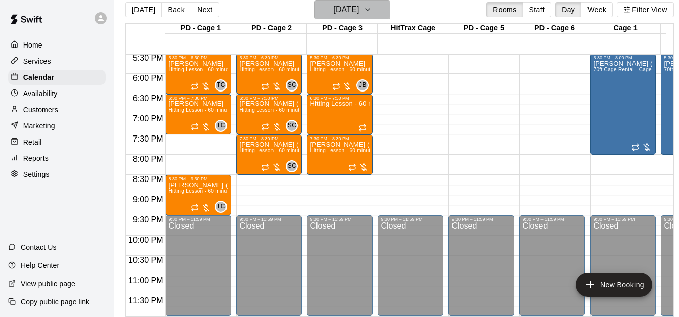
click at [359, 4] on h6 "Friday Nov 07" at bounding box center [346, 10] width 26 height 14
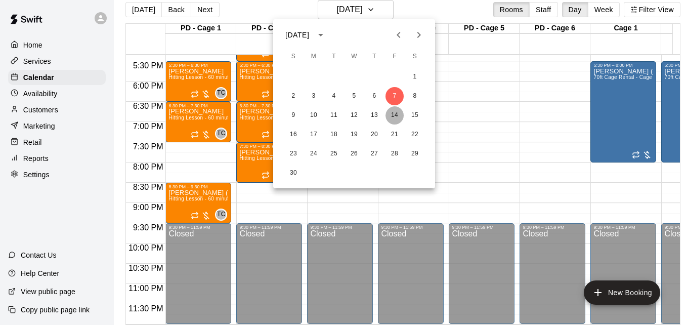
click at [392, 116] on button "14" at bounding box center [394, 115] width 18 height 18
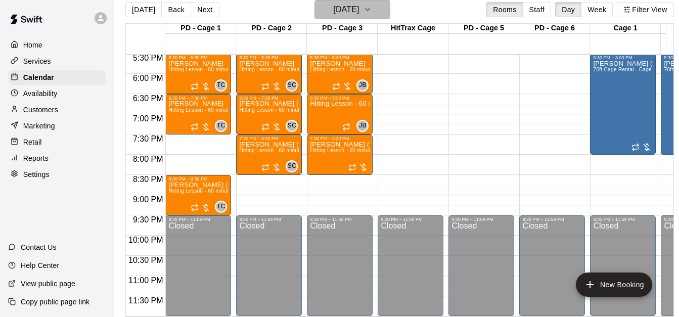
click at [372, 8] on icon "button" at bounding box center [368, 10] width 8 height 12
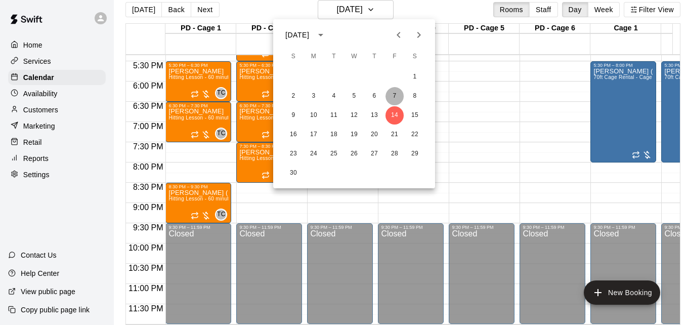
click at [394, 101] on button "7" at bounding box center [394, 96] width 18 height 18
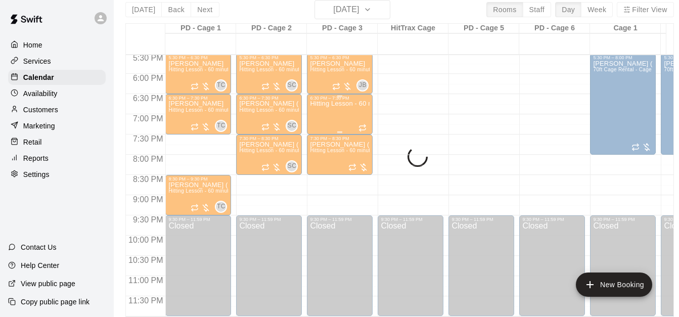
click at [338, 104] on p "Hitting Lesson - 60 minutes" at bounding box center [340, 104] width 60 height 0
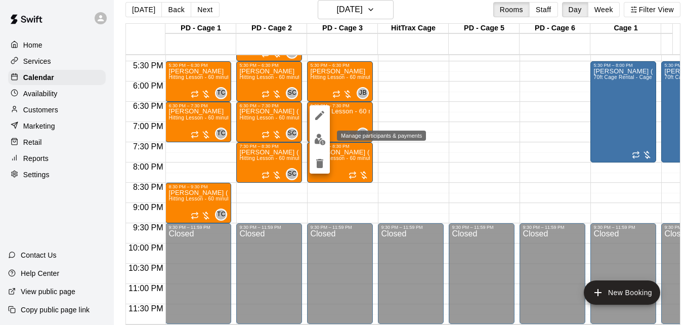
click at [322, 139] on img "edit" at bounding box center [320, 140] width 12 height 12
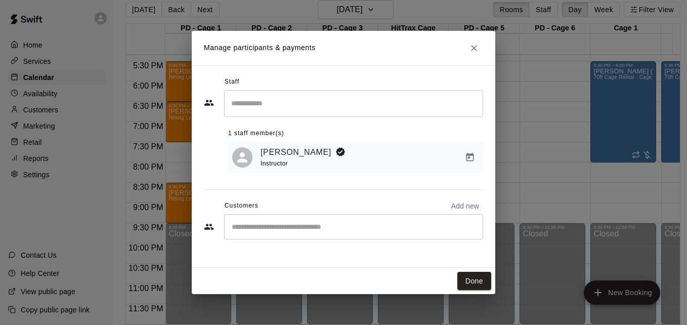
click at [308, 229] on input "Start typing to search customers..." at bounding box center [354, 227] width 250 height 10
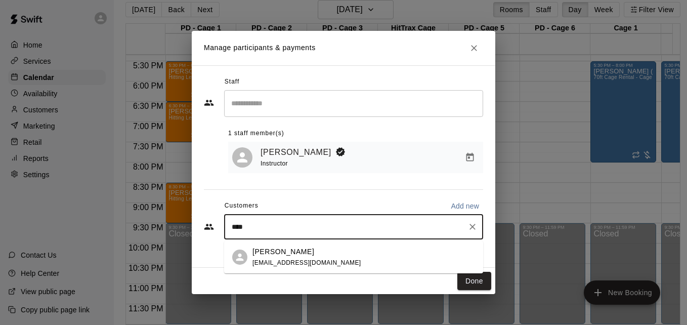
type input "*****"
click at [359, 261] on div "Klara Latham rebeccalatham08@yahoo.com" at bounding box center [363, 257] width 223 height 22
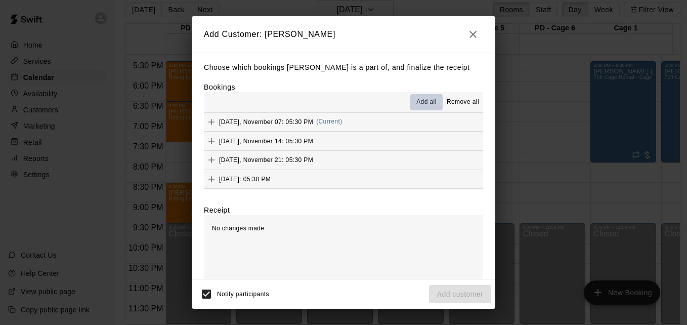
click at [419, 102] on span "Add all" at bounding box center [426, 102] width 20 height 10
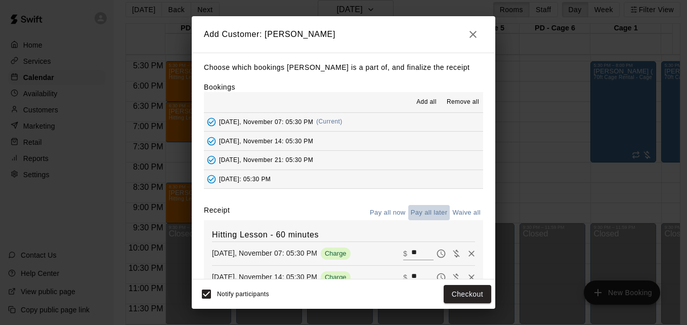
click at [428, 213] on button "Pay all later" at bounding box center [429, 213] width 42 height 16
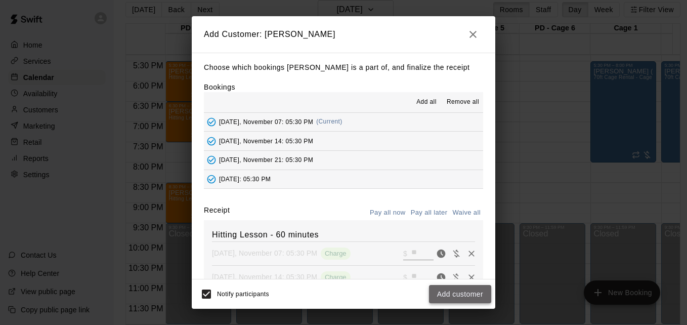
click at [459, 295] on button "Add customer" at bounding box center [460, 294] width 62 height 19
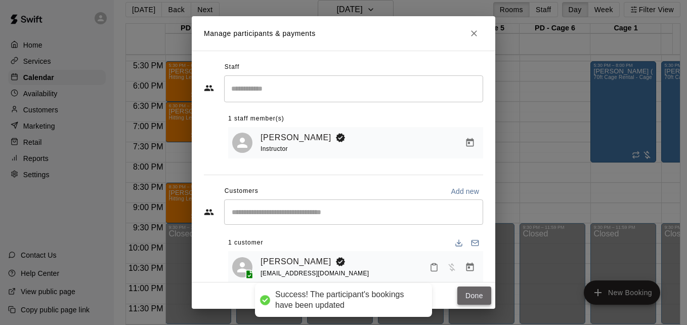
click at [473, 294] on button "Done" at bounding box center [474, 295] width 34 height 19
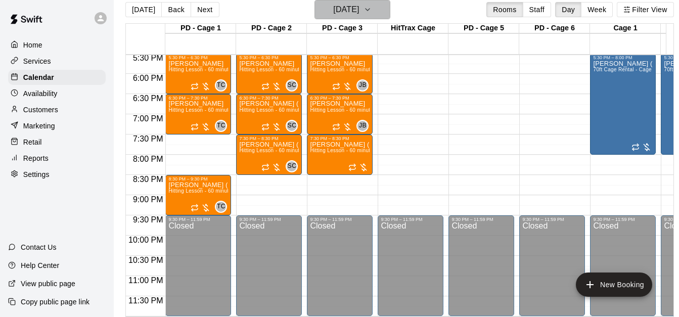
click at [376, 8] on button "Friday Nov 07" at bounding box center [353, 9] width 76 height 19
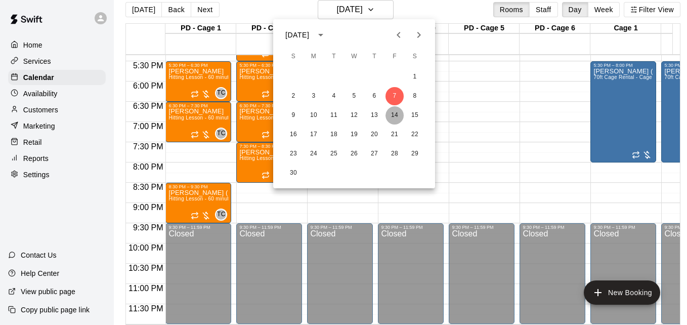
click at [392, 109] on button "14" at bounding box center [394, 115] width 18 height 18
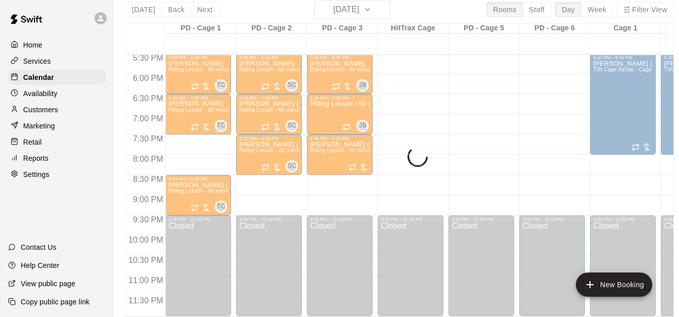
click at [379, 13] on div "Today Back Next Friday Nov 14 Rooms Staff Day Week Filter View PD - Cage 1 14 F…" at bounding box center [399, 158] width 549 height 317
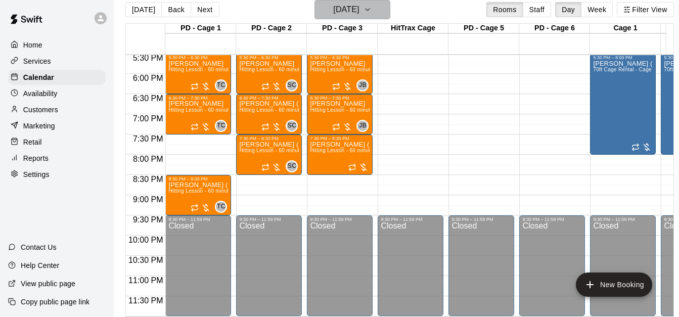
click at [372, 9] on icon "button" at bounding box center [368, 10] width 8 height 12
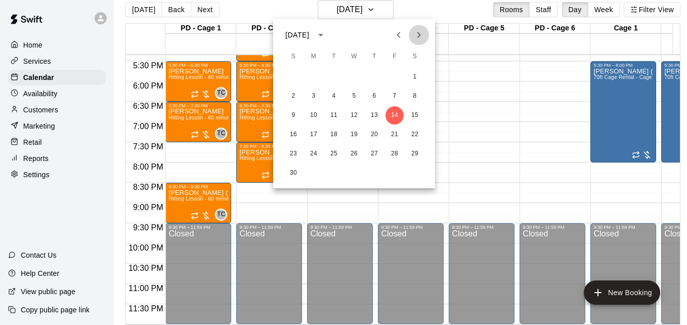
click at [416, 38] on icon "Next month" at bounding box center [419, 35] width 12 height 12
click at [394, 134] on button "26" at bounding box center [394, 134] width 18 height 18
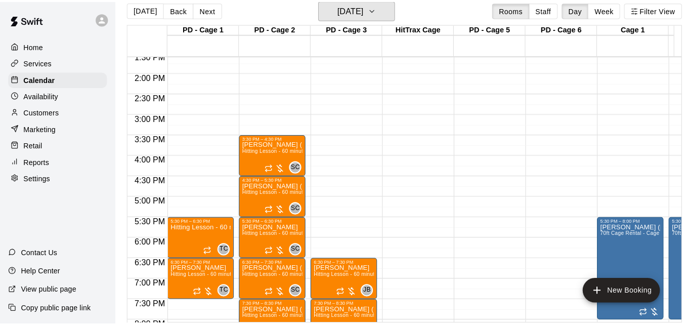
scroll to position [549, 0]
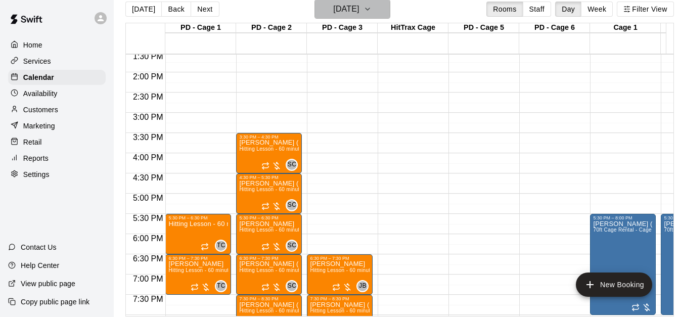
click at [359, 5] on h6 "Friday Dec 26" at bounding box center [346, 9] width 26 height 14
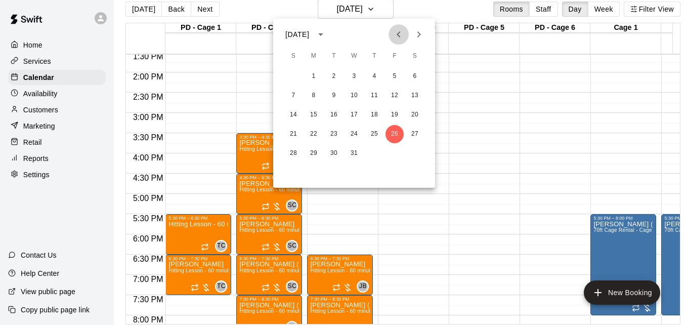
click at [400, 32] on icon "Previous month" at bounding box center [399, 34] width 4 height 6
click at [143, 13] on div at bounding box center [343, 162] width 687 height 325
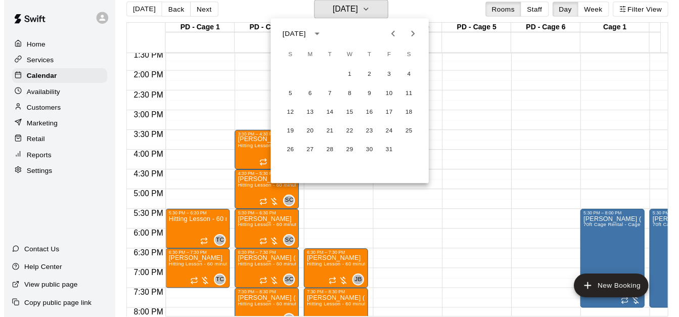
scroll to position [12, 0]
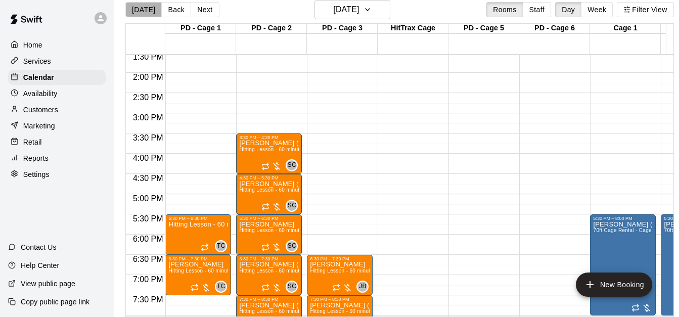
click at [143, 13] on button "[DATE]" at bounding box center [143, 9] width 36 height 15
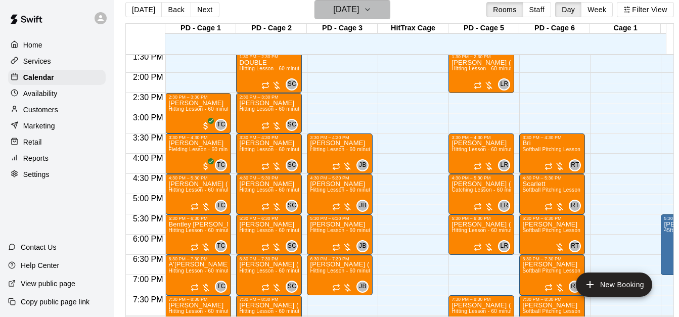
click at [359, 12] on h6 "[DATE]" at bounding box center [346, 10] width 26 height 14
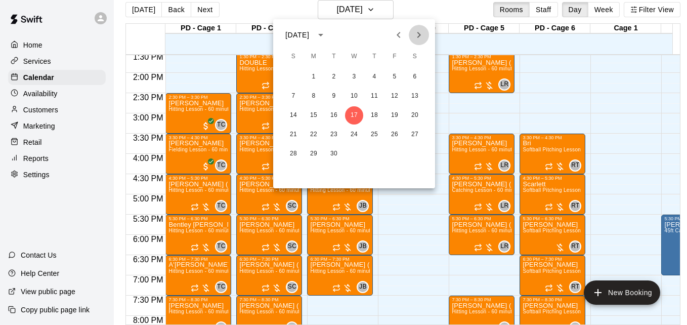
click at [417, 36] on icon "Next month" at bounding box center [419, 35] width 12 height 12
click at [414, 34] on icon "Next month" at bounding box center [419, 35] width 12 height 12
click at [395, 134] on button "26" at bounding box center [394, 134] width 18 height 18
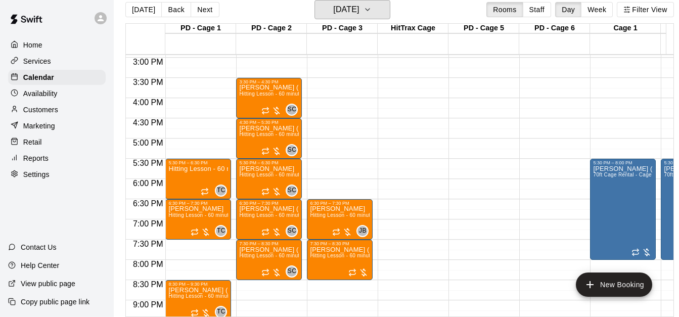
scroll to position [589, 0]
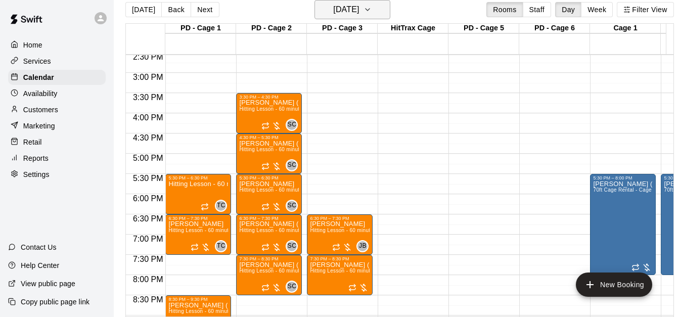
click at [354, 13] on h6 "Friday Dec 26" at bounding box center [346, 10] width 26 height 14
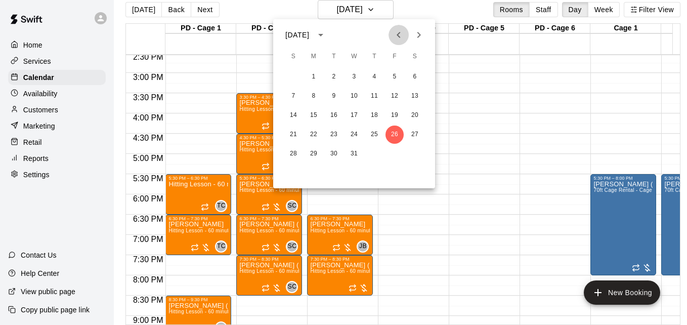
click at [399, 37] on icon "Previous month" at bounding box center [399, 35] width 4 height 6
click at [395, 137] on button "26" at bounding box center [394, 134] width 18 height 18
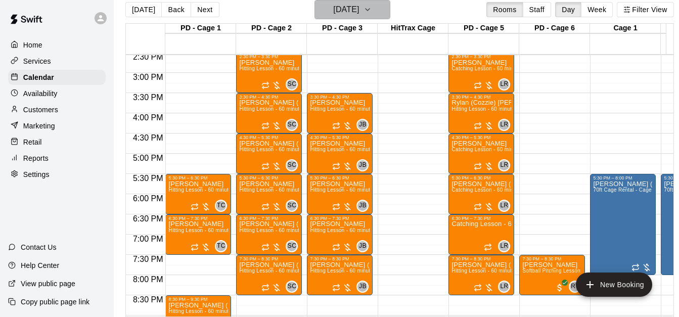
click at [380, 3] on button "Friday Sep 26" at bounding box center [353, 9] width 76 height 19
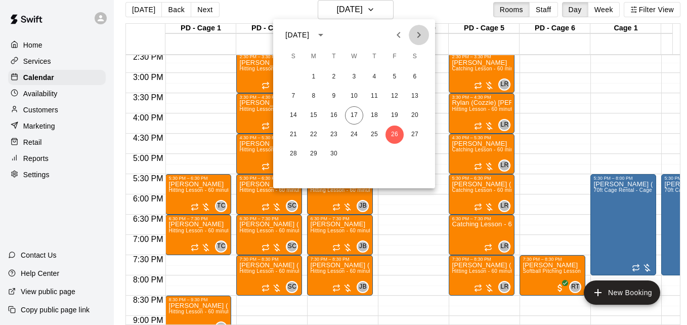
click at [413, 35] on icon "Next month" at bounding box center [419, 35] width 12 height 12
click at [397, 73] on button "3" at bounding box center [394, 77] width 18 height 18
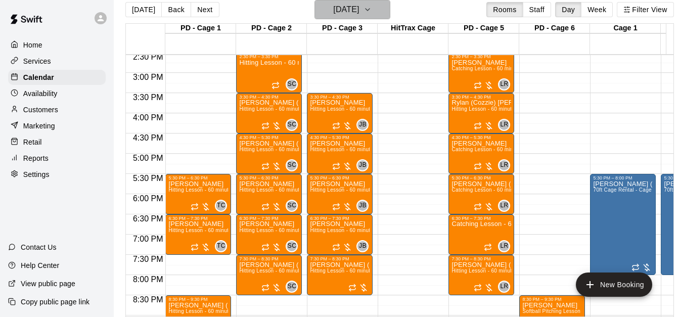
click at [372, 14] on icon "button" at bounding box center [368, 10] width 8 height 12
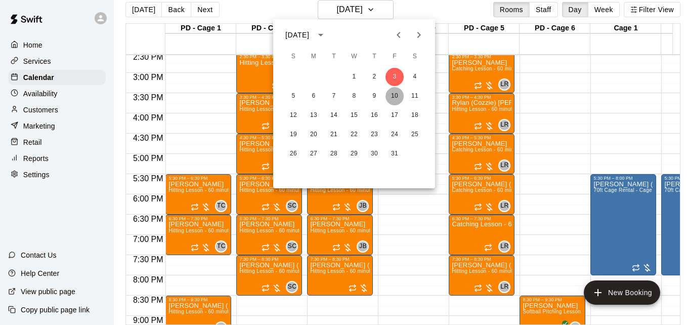
click at [393, 96] on button "10" at bounding box center [394, 96] width 18 height 18
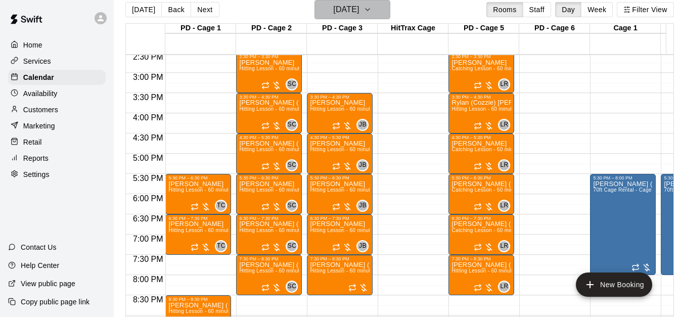
click at [372, 12] on icon "button" at bounding box center [368, 10] width 8 height 12
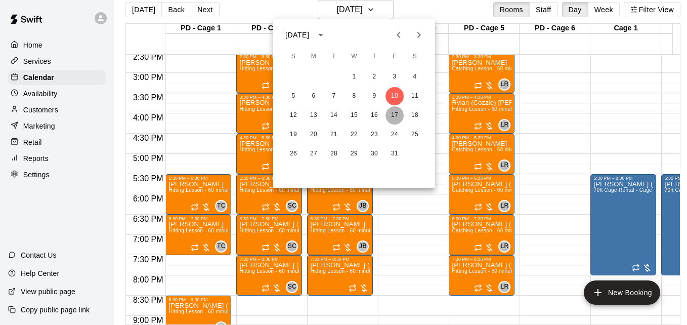
click at [399, 115] on button "17" at bounding box center [394, 115] width 18 height 18
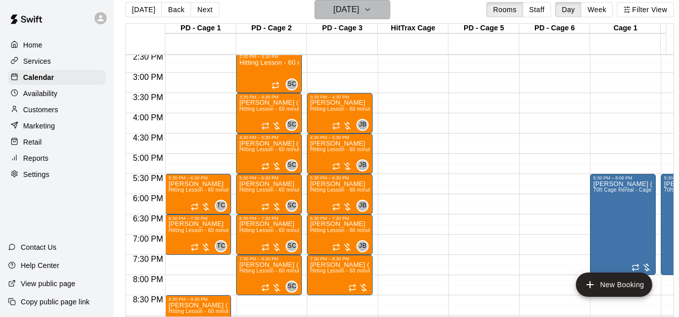
click at [370, 9] on icon "button" at bounding box center [368, 10] width 4 height 2
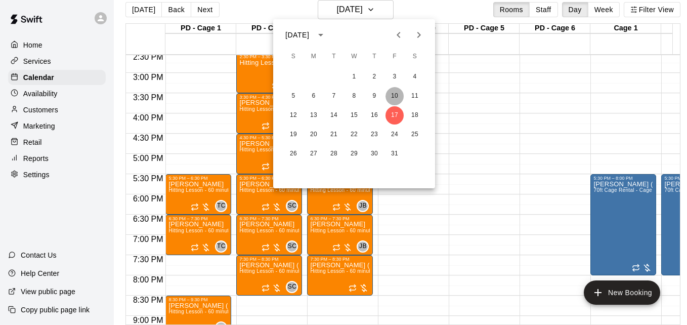
click at [393, 95] on button "10" at bounding box center [394, 96] width 18 height 18
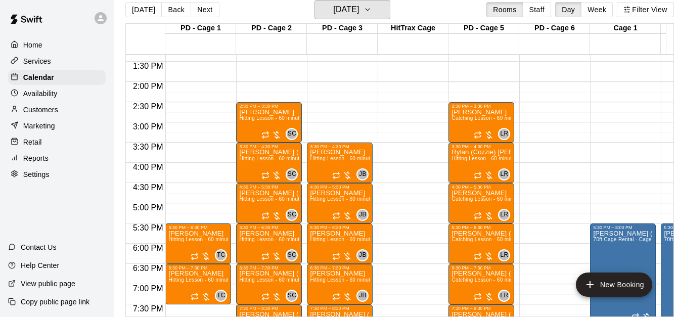
scroll to position [529, 0]
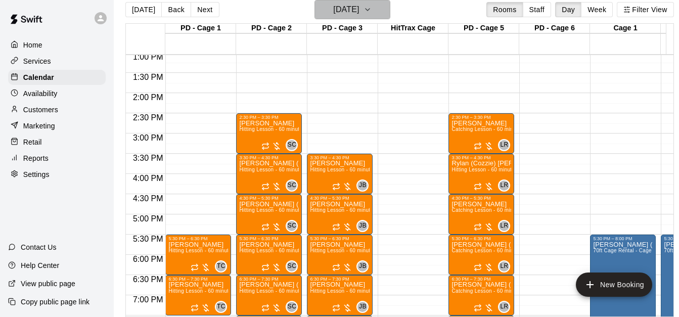
click at [372, 12] on icon "button" at bounding box center [368, 10] width 8 height 12
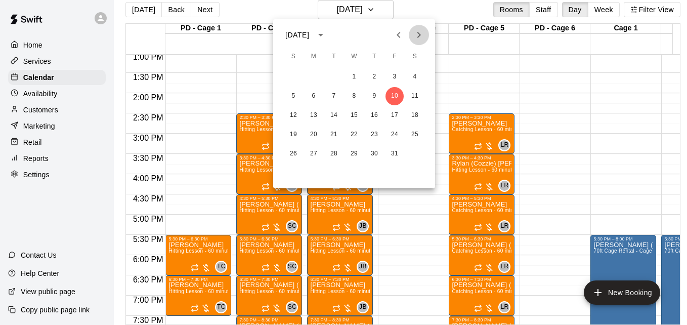
click at [416, 34] on icon "Next month" at bounding box center [419, 35] width 12 height 12
click at [427, 37] on button "Next month" at bounding box center [419, 35] width 20 height 20
click at [416, 35] on icon "Next month" at bounding box center [419, 35] width 12 height 12
click at [314, 94] on button "5" at bounding box center [314, 96] width 18 height 18
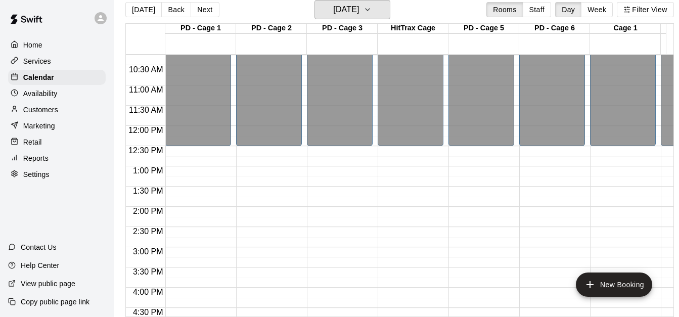
scroll to position [407, 0]
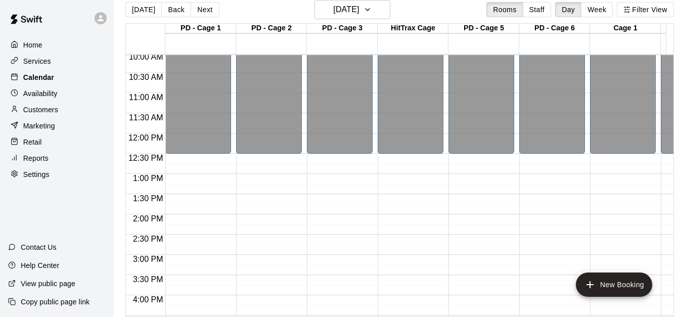
click at [58, 80] on div "Calendar" at bounding box center [57, 77] width 98 height 15
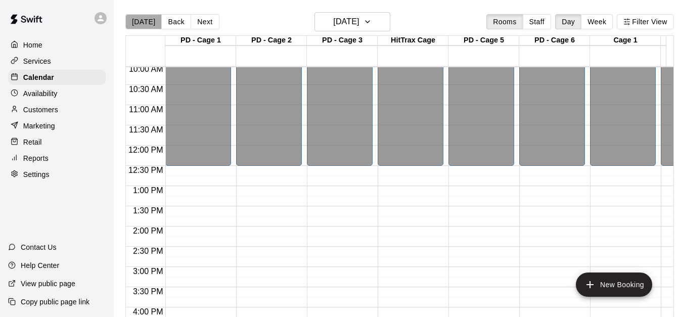
click at [144, 23] on button "[DATE]" at bounding box center [143, 21] width 36 height 15
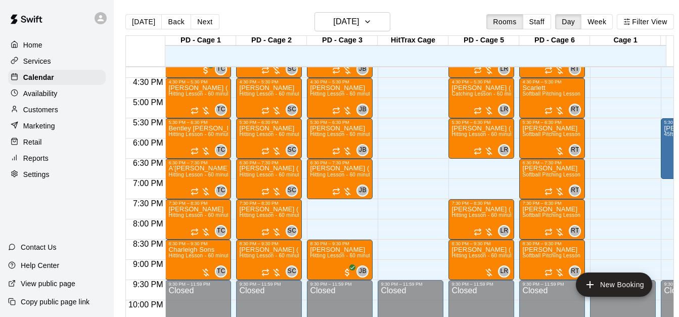
scroll to position [711, 0]
